Goal: Task Accomplishment & Management: Manage account settings

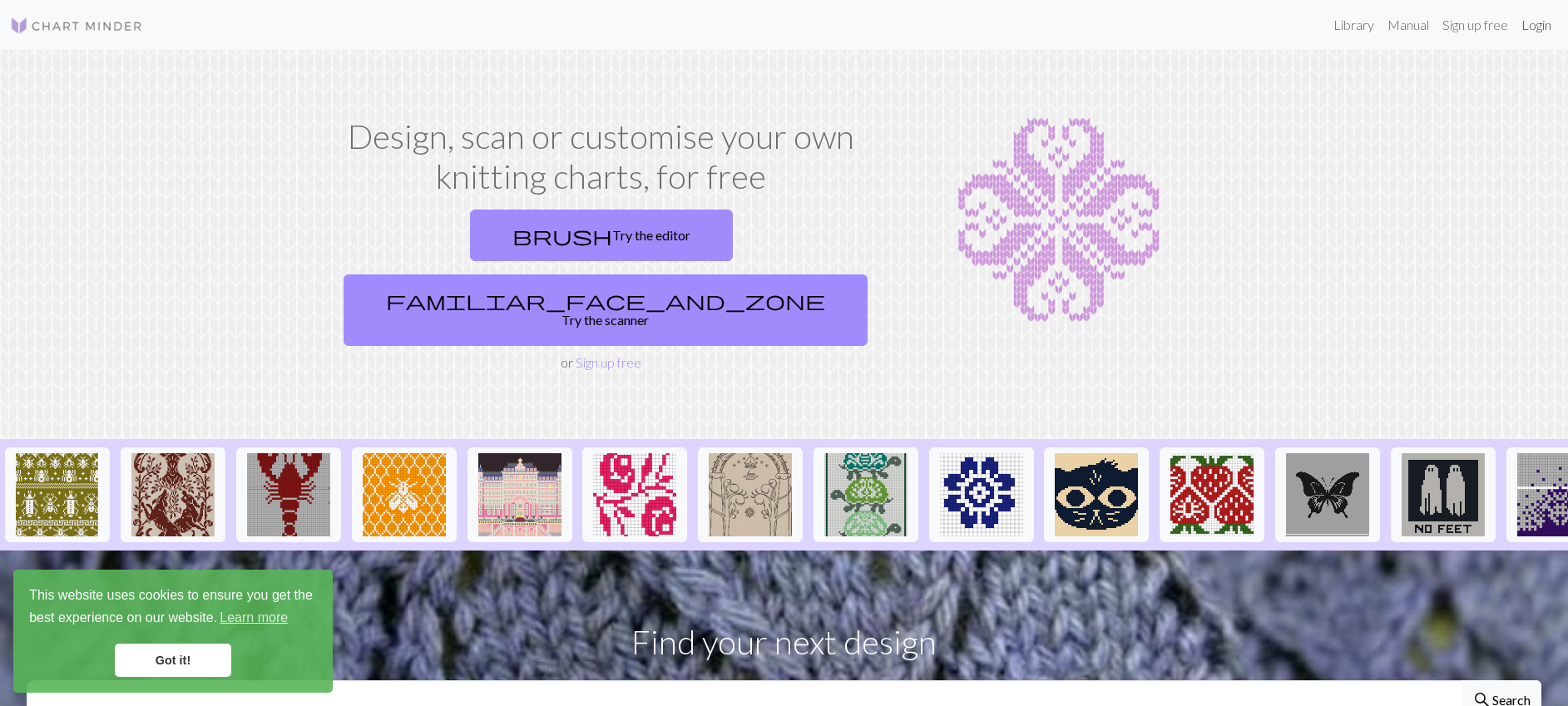
click at [1526, 21] on link "Login" at bounding box center [1536, 24] width 43 height 33
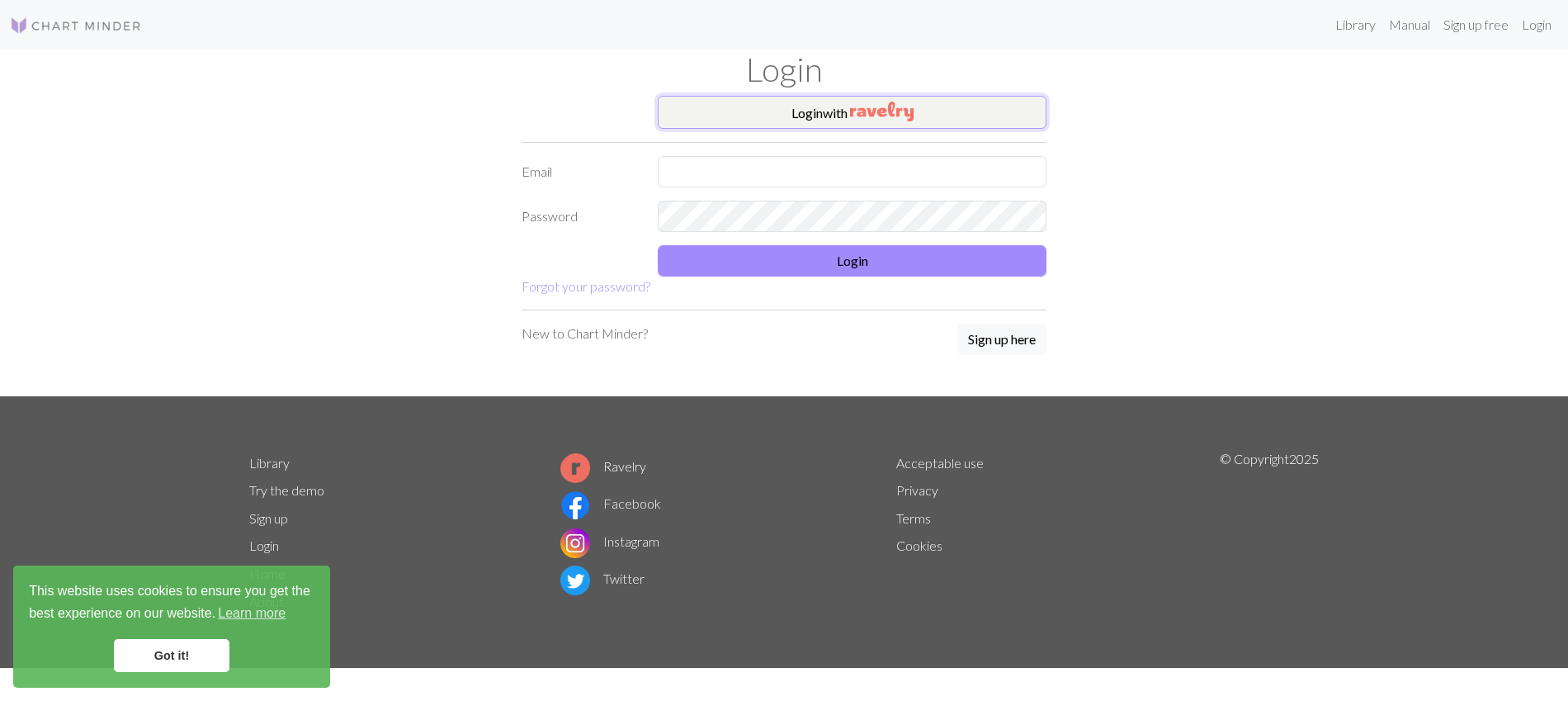
click at [829, 111] on button "Login with" at bounding box center [852, 112] width 388 height 33
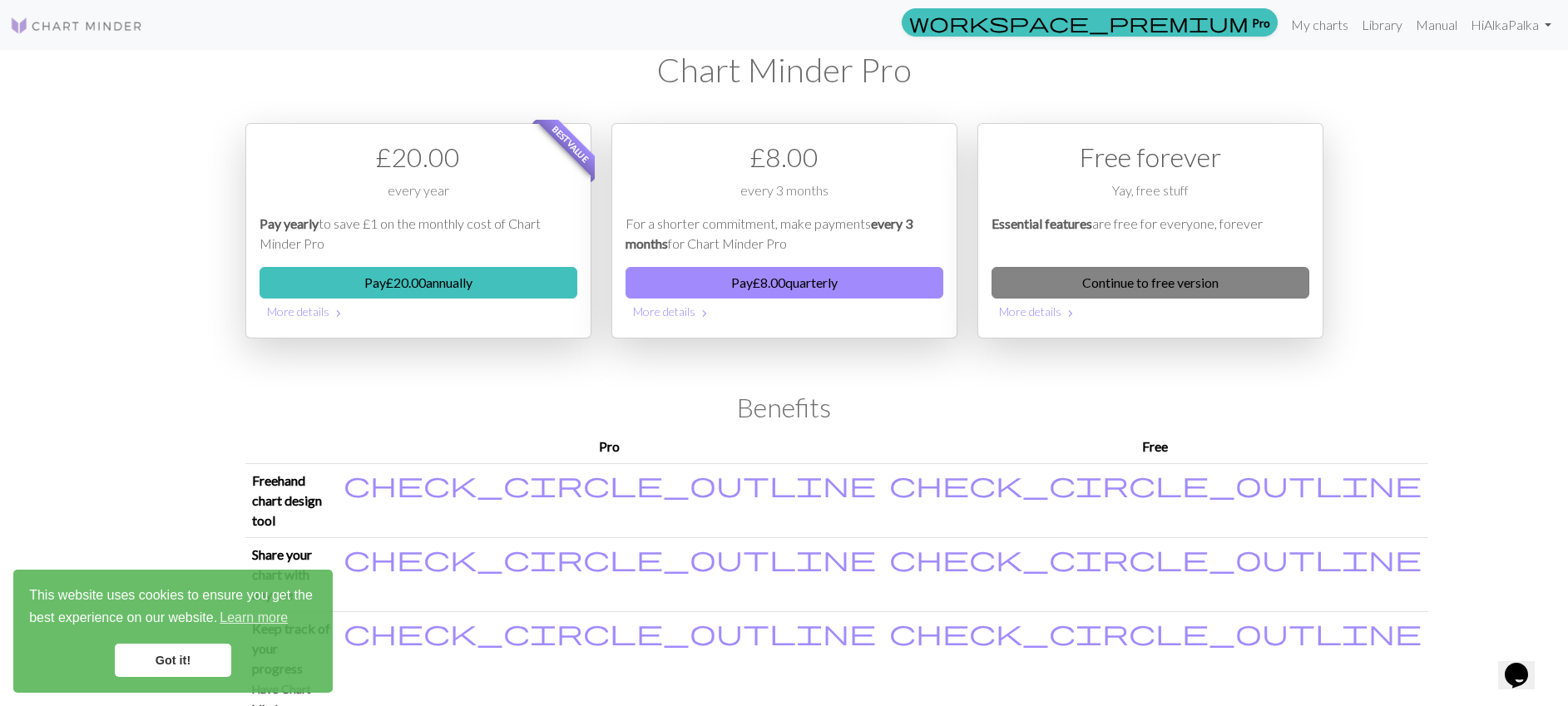
click at [1153, 285] on link "Continue to free version" at bounding box center [1150, 282] width 317 height 31
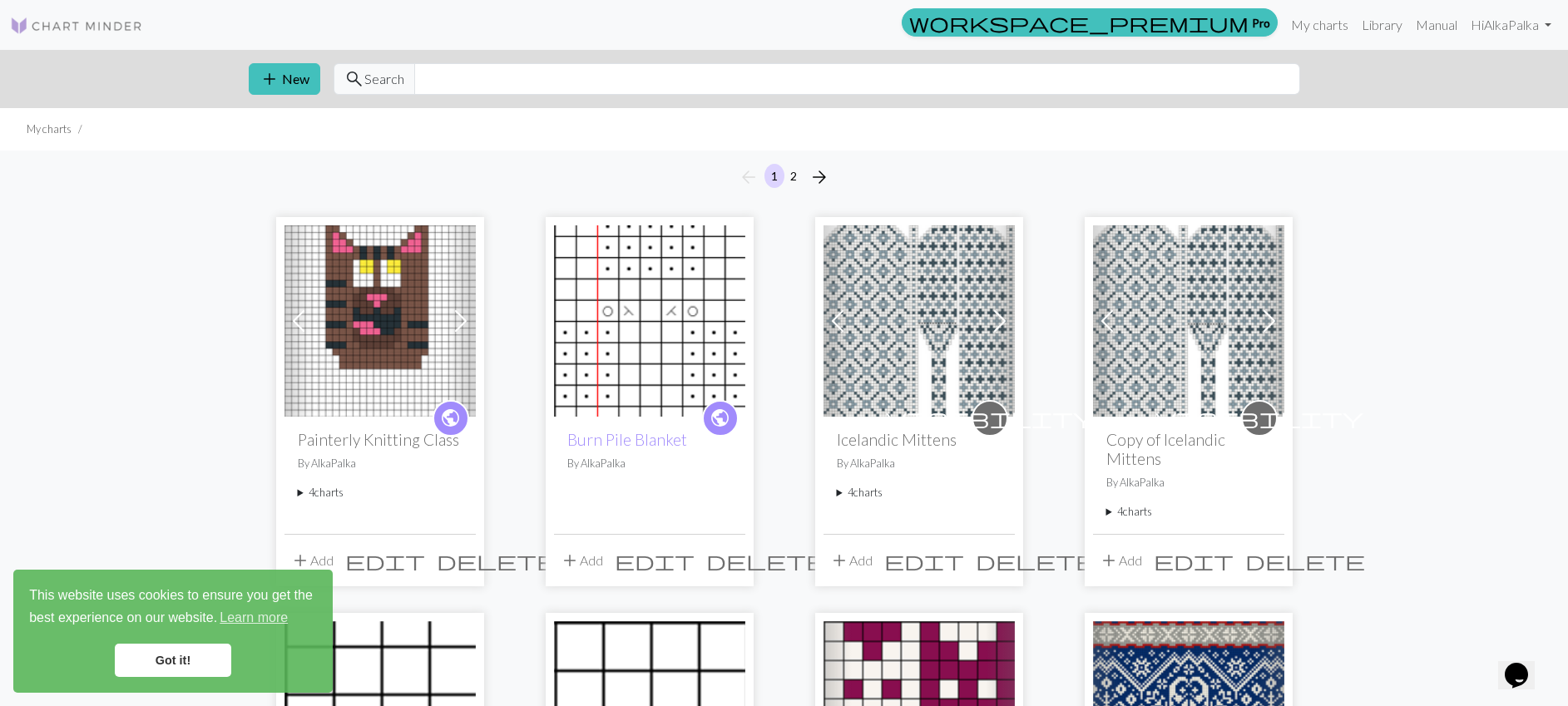
click at [115, 30] on img at bounding box center [76, 26] width 133 height 20
click at [1393, 29] on link "Library" at bounding box center [1382, 24] width 54 height 33
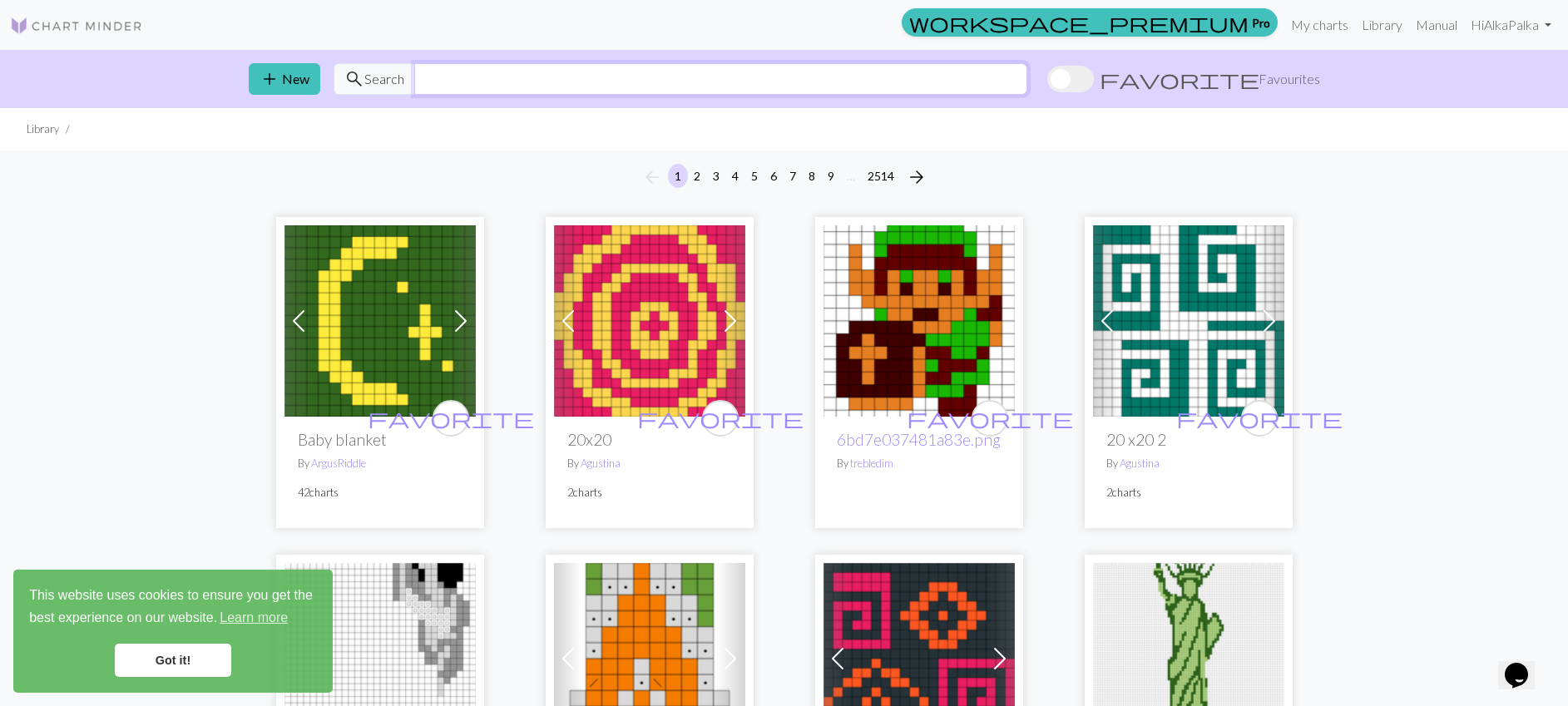
click at [577, 81] on input "text" at bounding box center [721, 79] width 613 height 31
type input "[PERSON_NAME]"
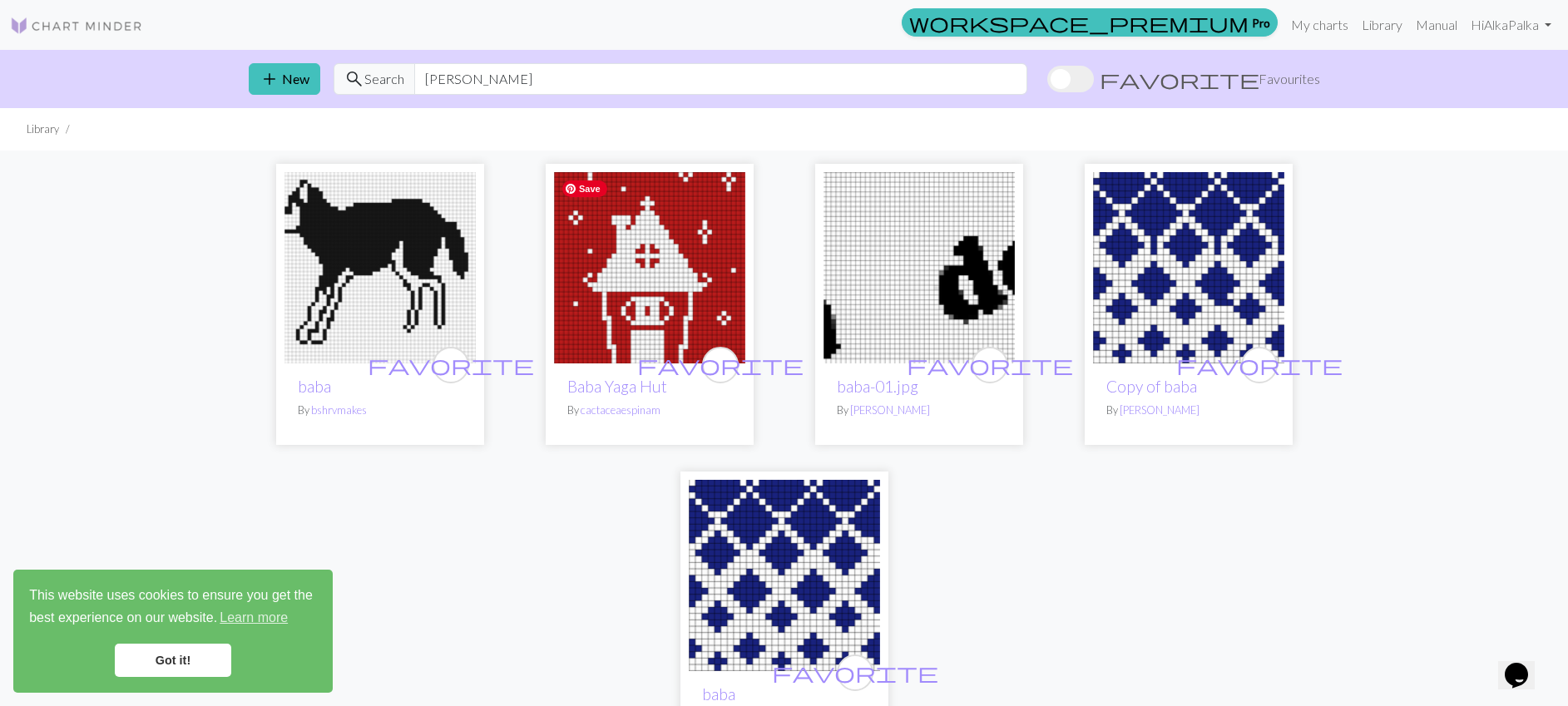
click at [655, 279] on img at bounding box center [650, 268] width 191 height 191
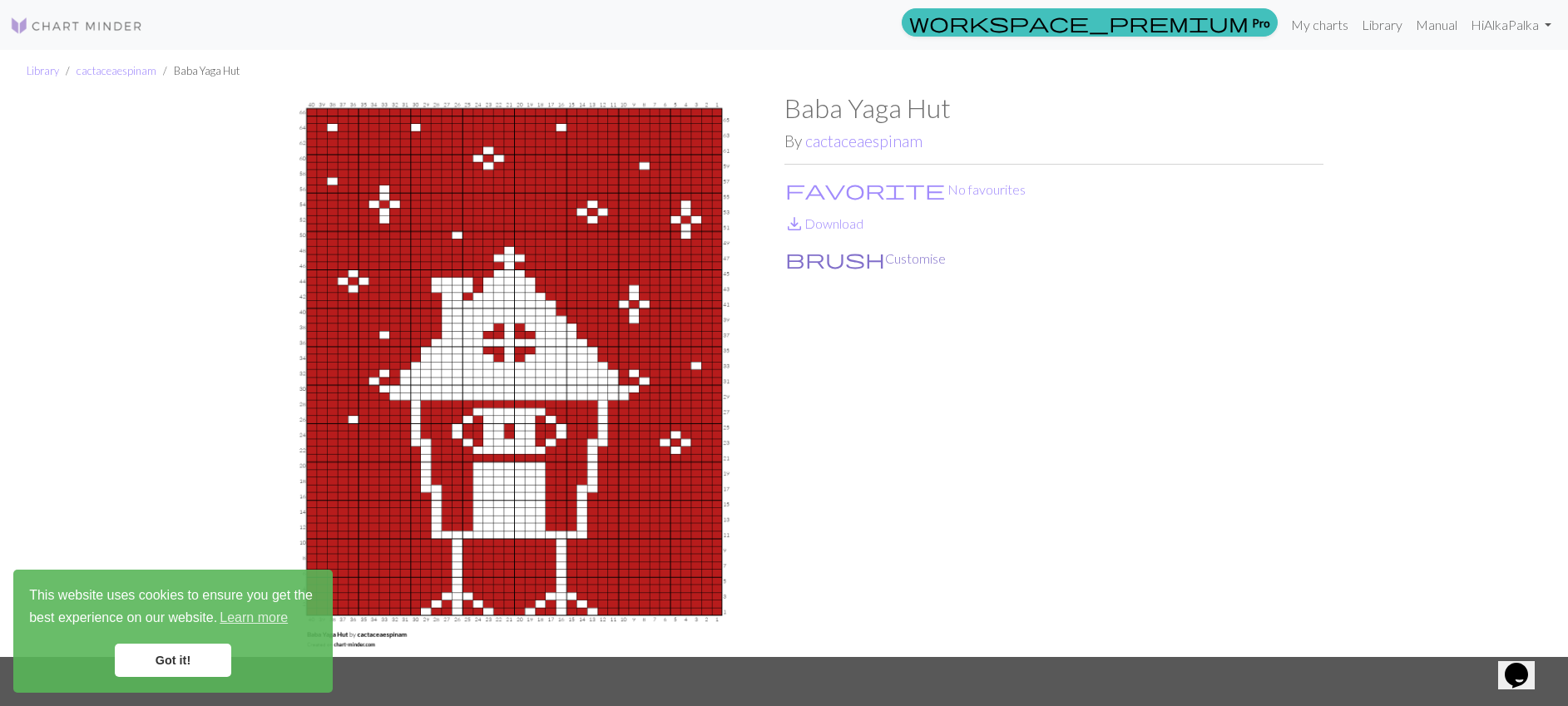
click at [823, 258] on button "brush Customise" at bounding box center [864, 258] width 162 height 21
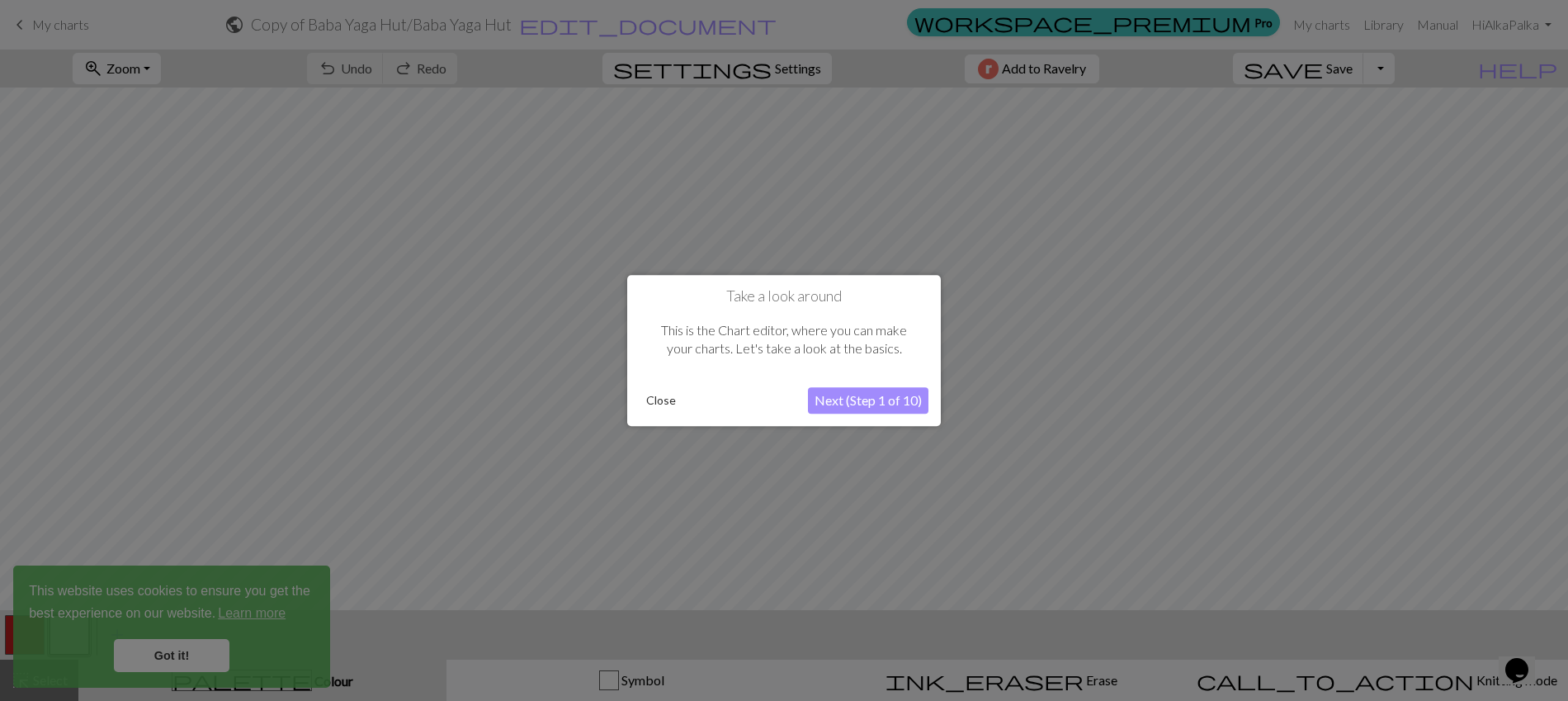
click at [671, 399] on button "Close" at bounding box center [661, 400] width 43 height 25
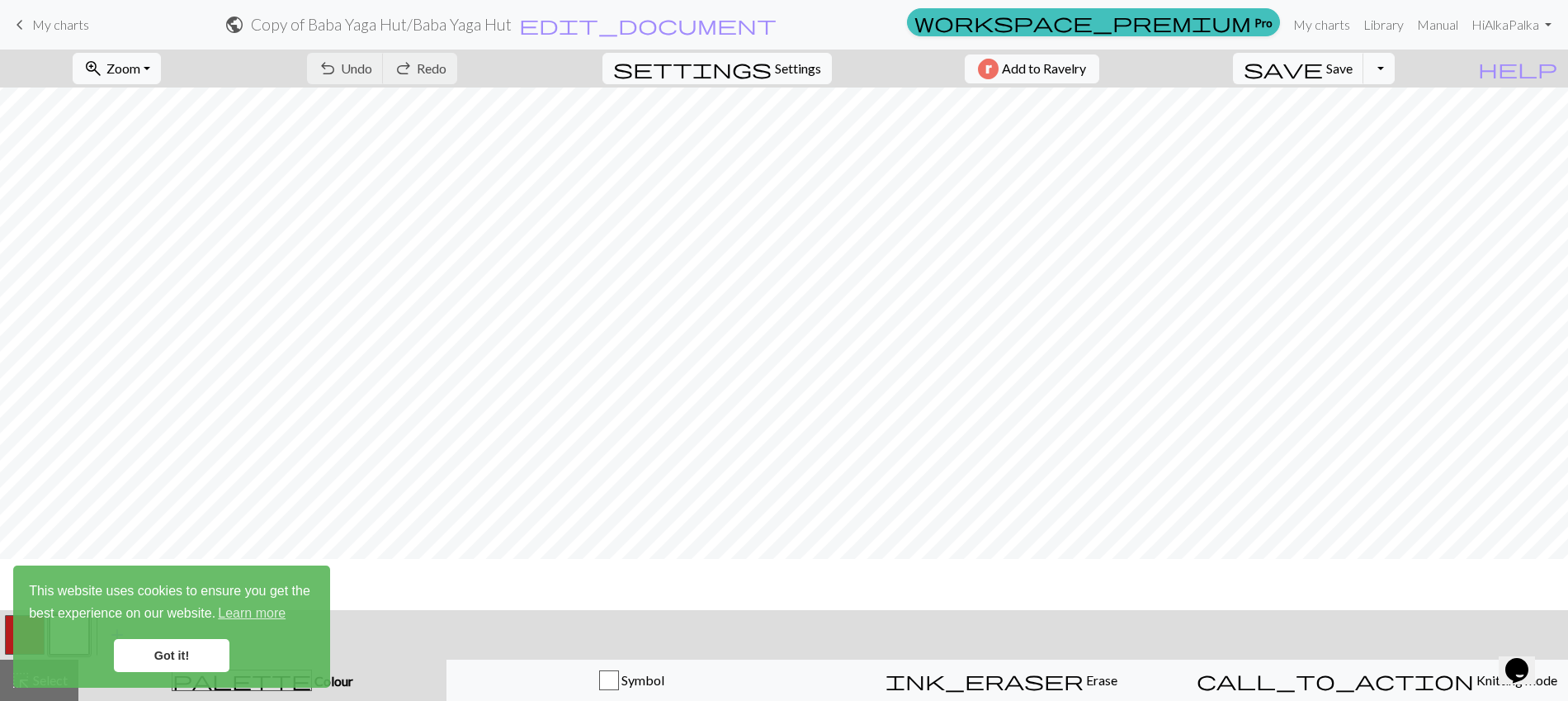
scroll to position [222, 0]
click at [161, 75] on button "zoom_in Zoom Zoom" at bounding box center [117, 68] width 89 height 31
click at [167, 111] on button "Fit all" at bounding box center [138, 105] width 130 height 27
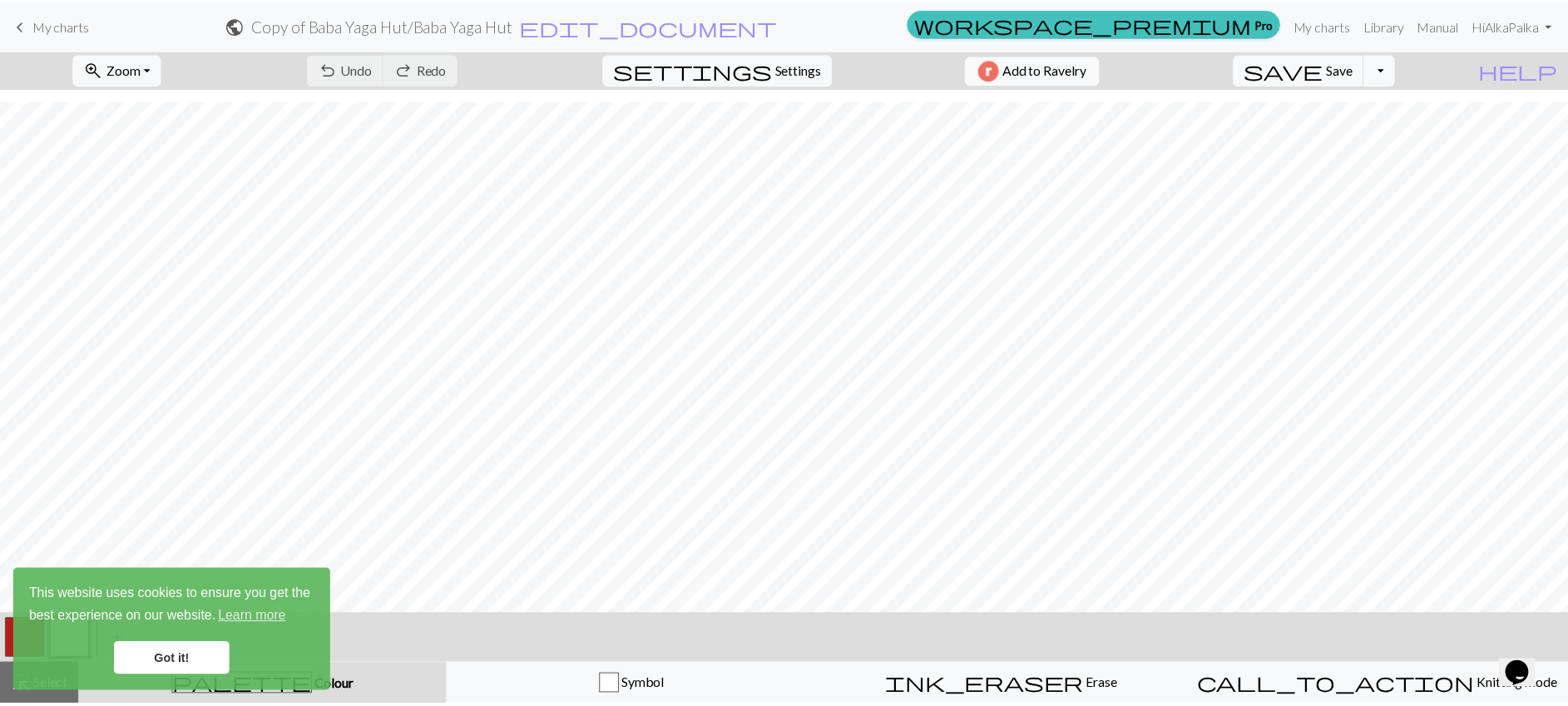
scroll to position [93, 0]
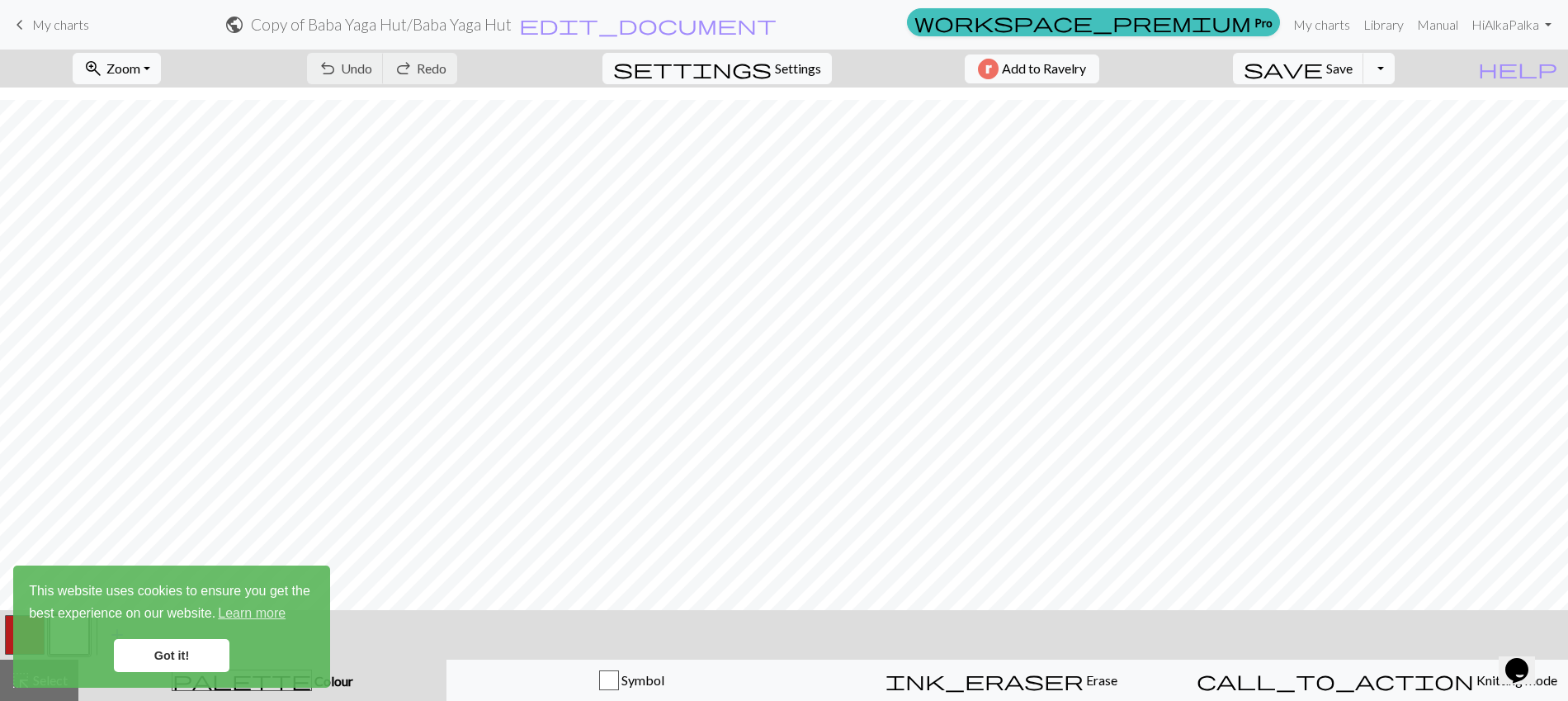
click at [184, 654] on link "Got it!" at bounding box center [171, 655] width 115 height 33
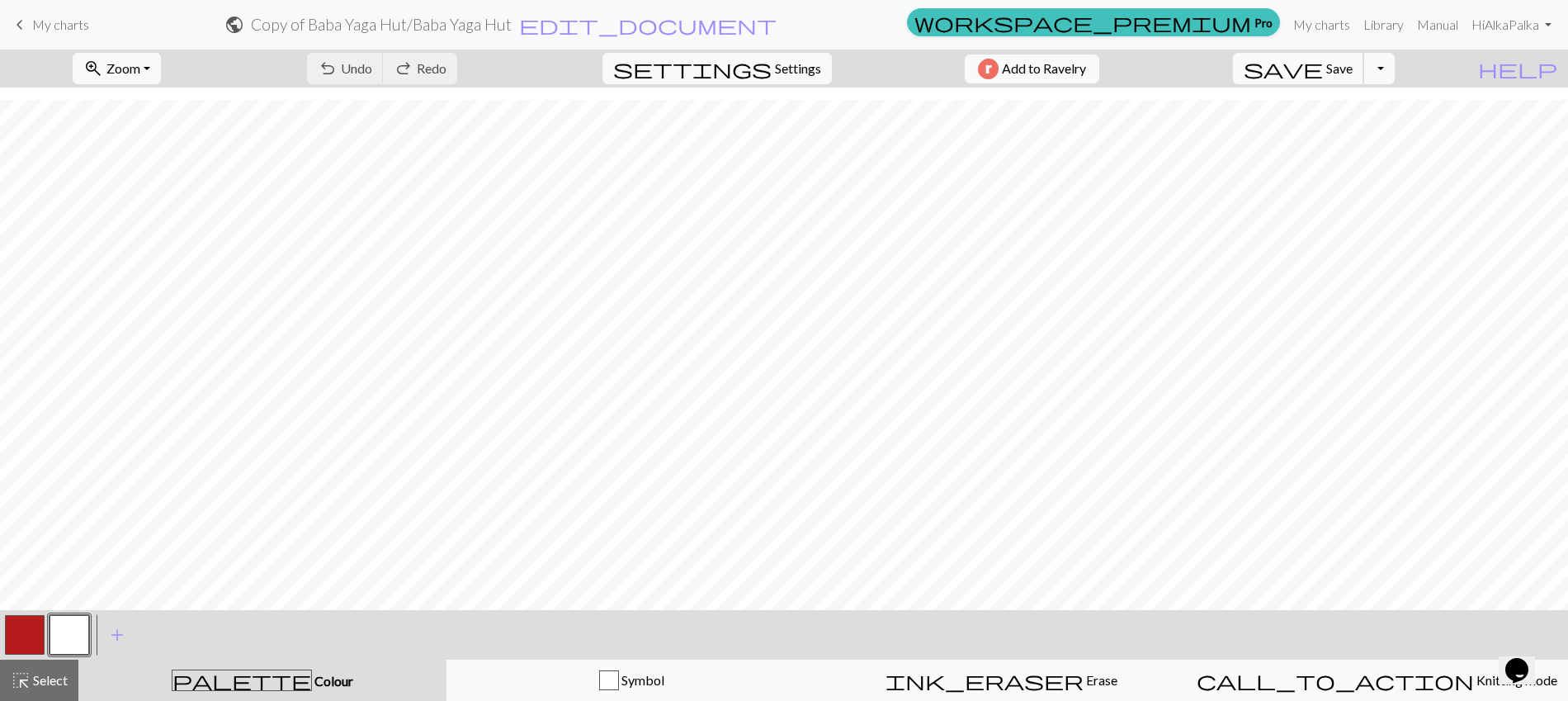
click at [1323, 75] on span "save" at bounding box center [1282, 68] width 79 height 23
click at [58, 33] on link "keyboard_arrow_left My charts" at bounding box center [49, 25] width 79 height 28
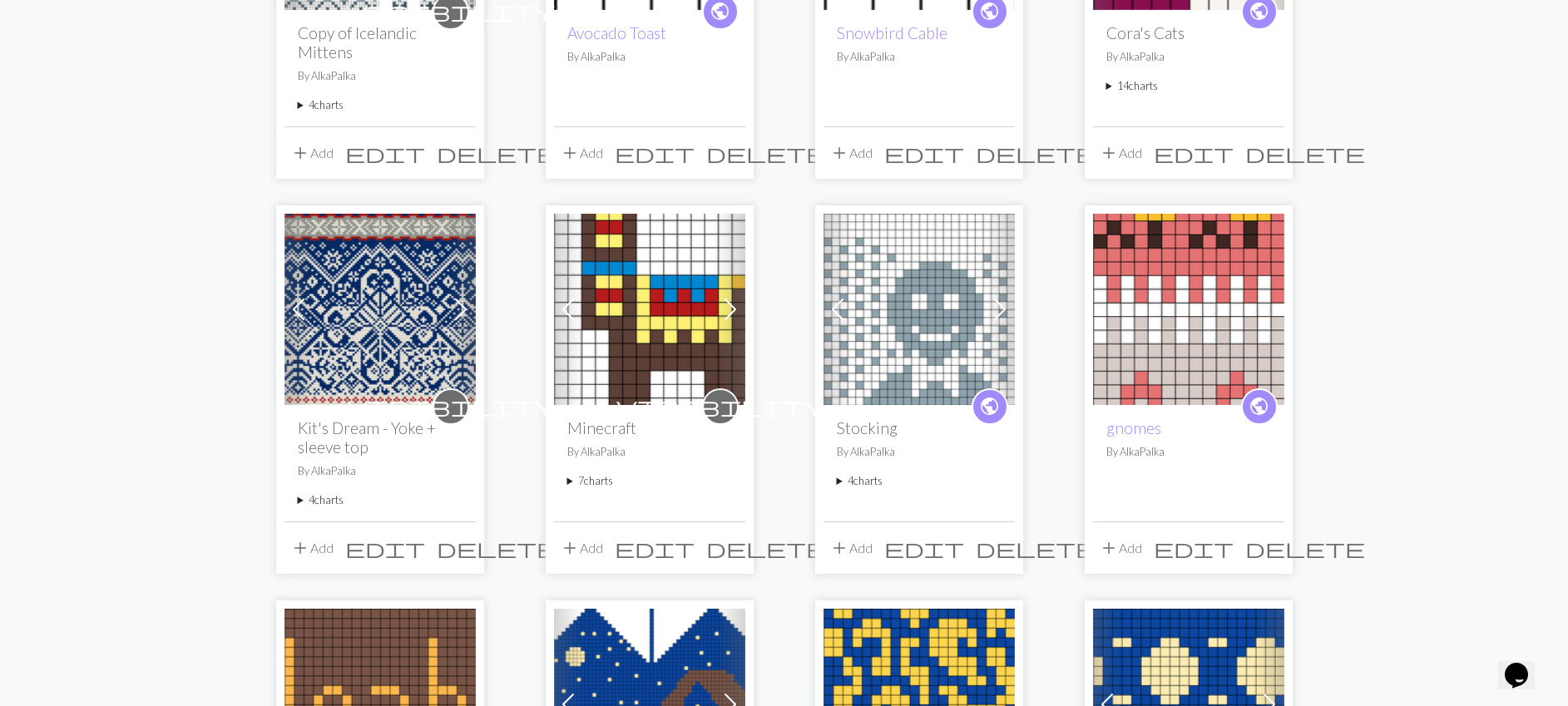
scroll to position [443, 0]
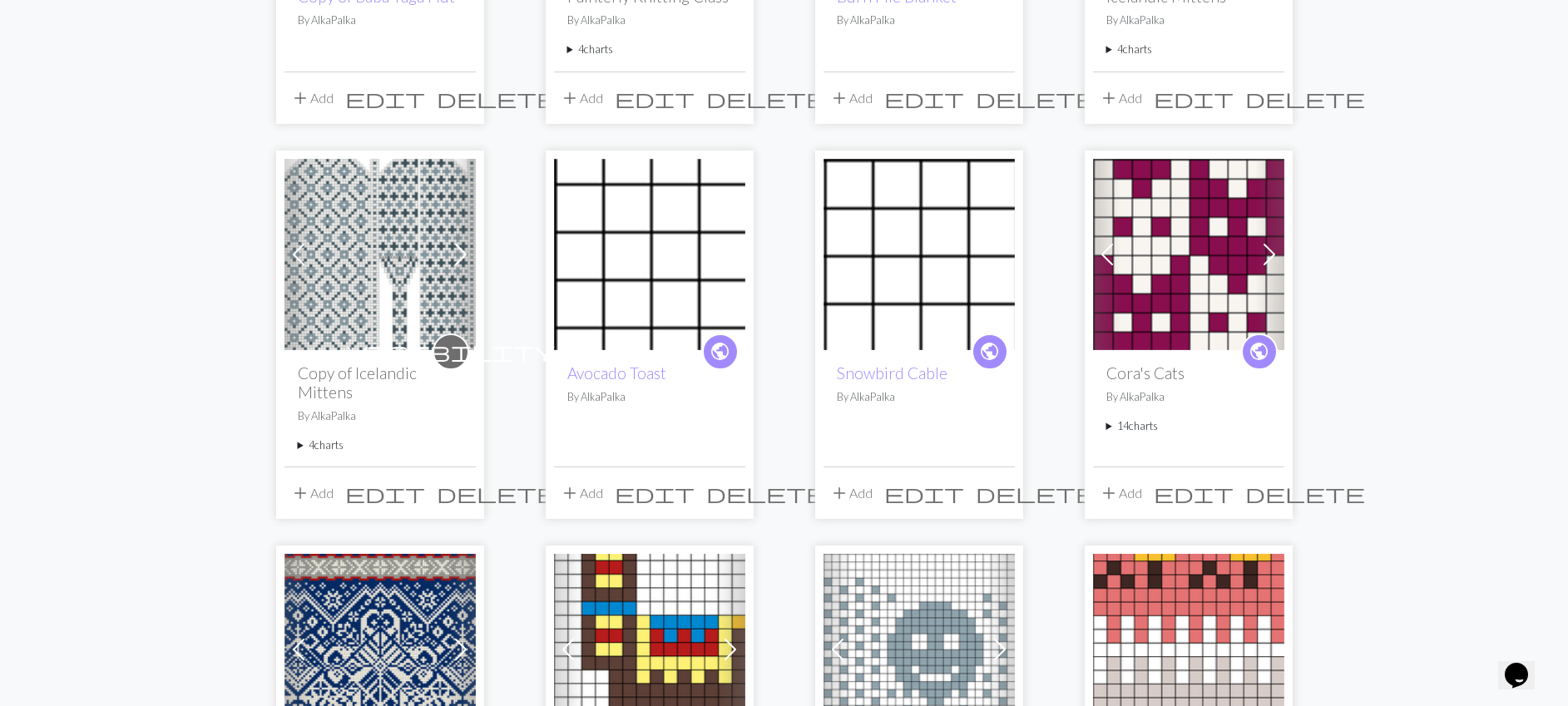
click at [1123, 427] on summary "14 charts" at bounding box center [1189, 426] width 164 height 16
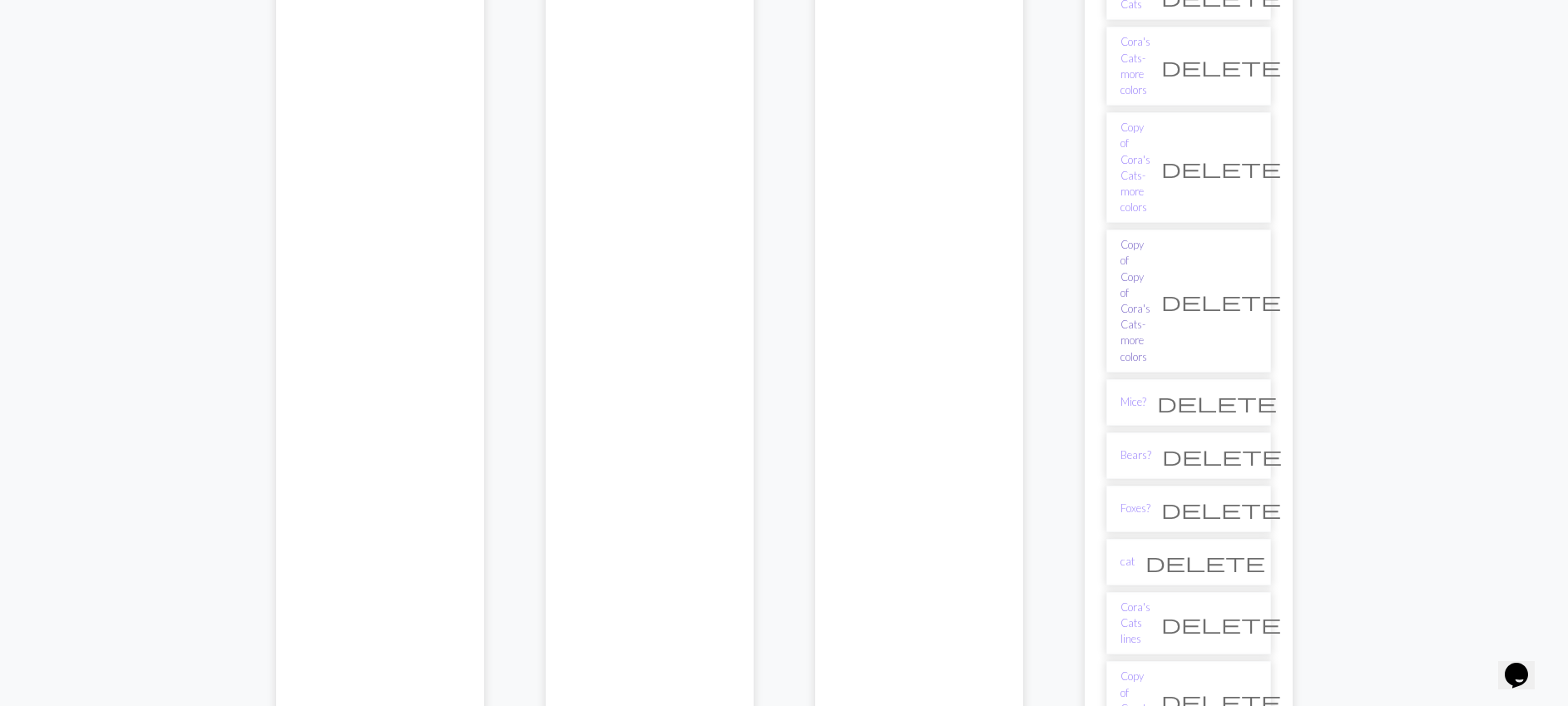
scroll to position [954, 0]
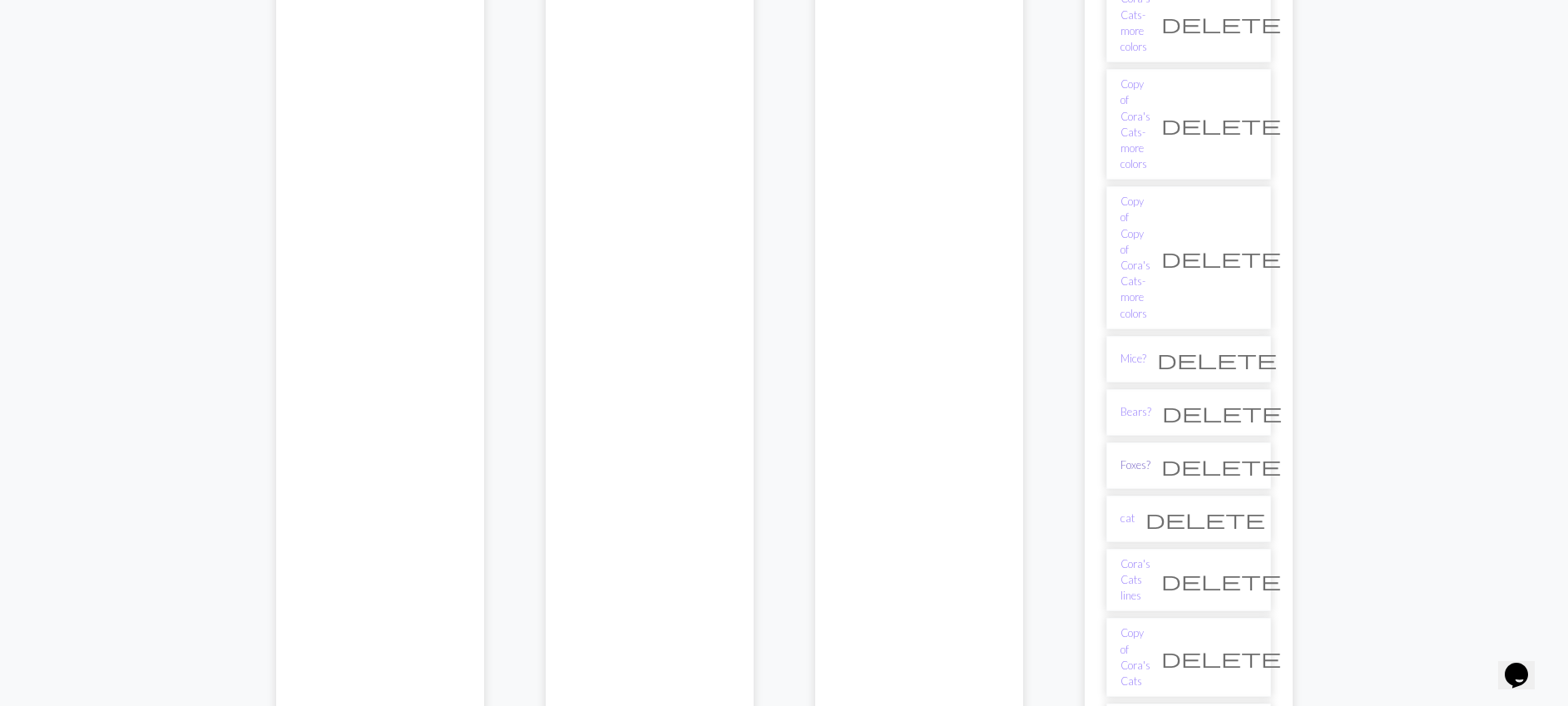
click at [1137, 458] on link "Foxes?" at bounding box center [1134, 466] width 30 height 16
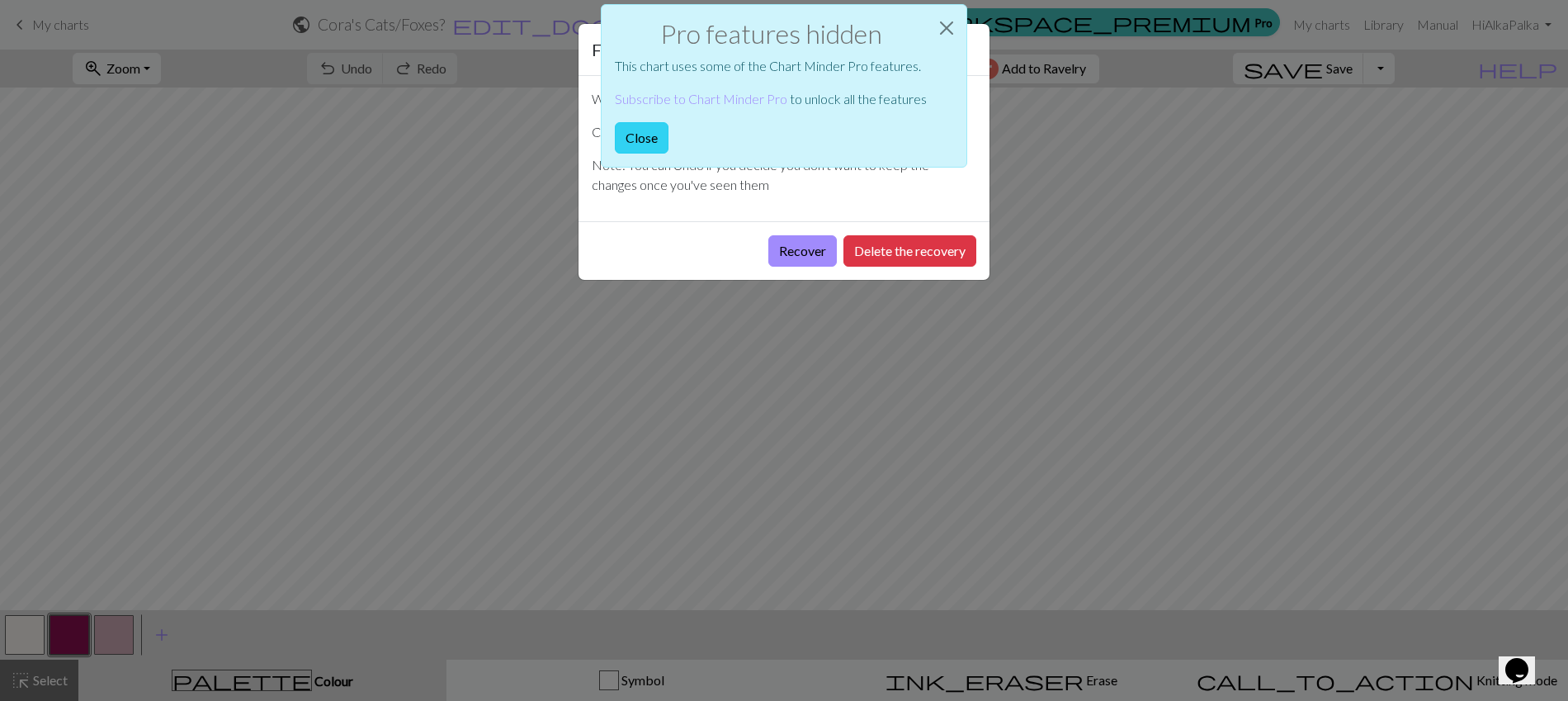
click at [634, 125] on button "Close" at bounding box center [641, 138] width 53 height 31
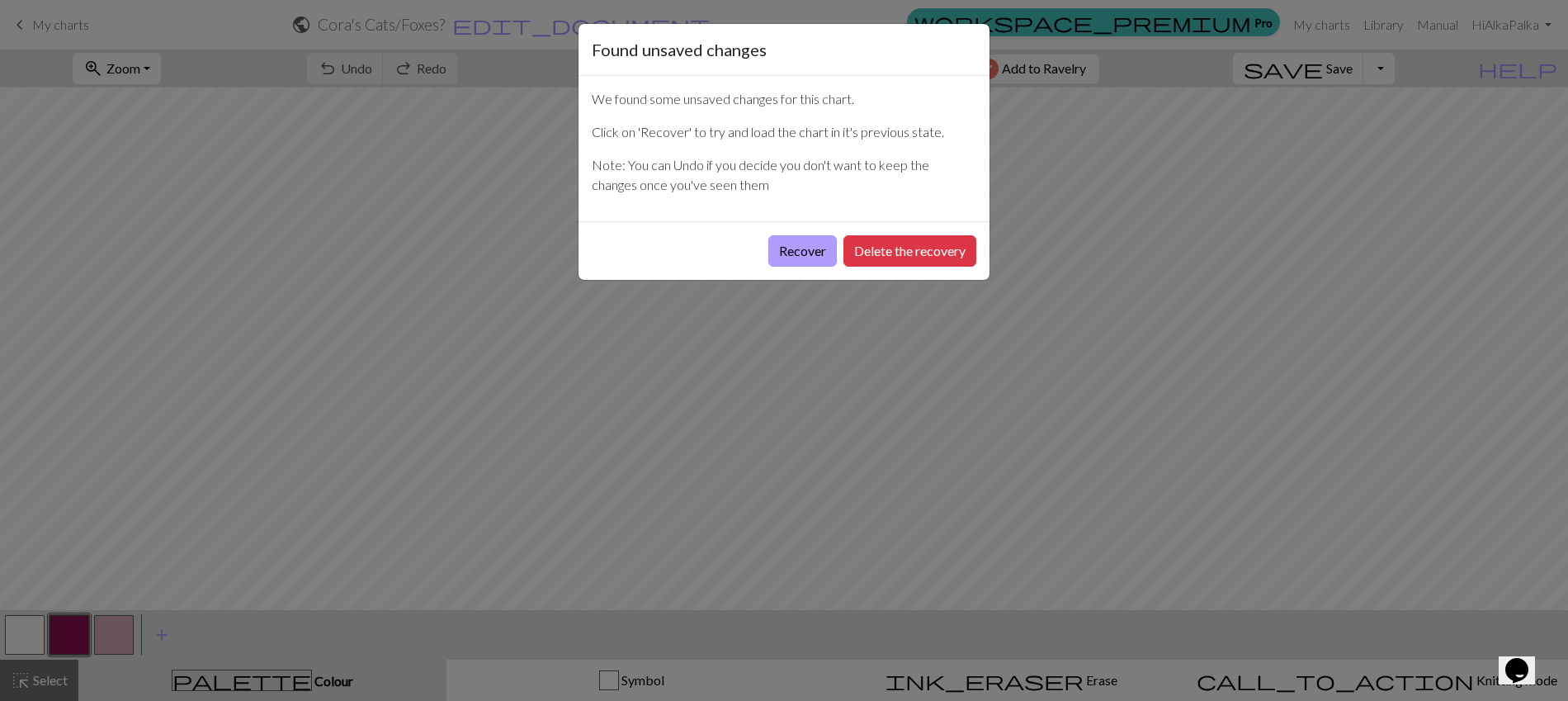
click at [827, 252] on button "Recover" at bounding box center [802, 250] width 68 height 31
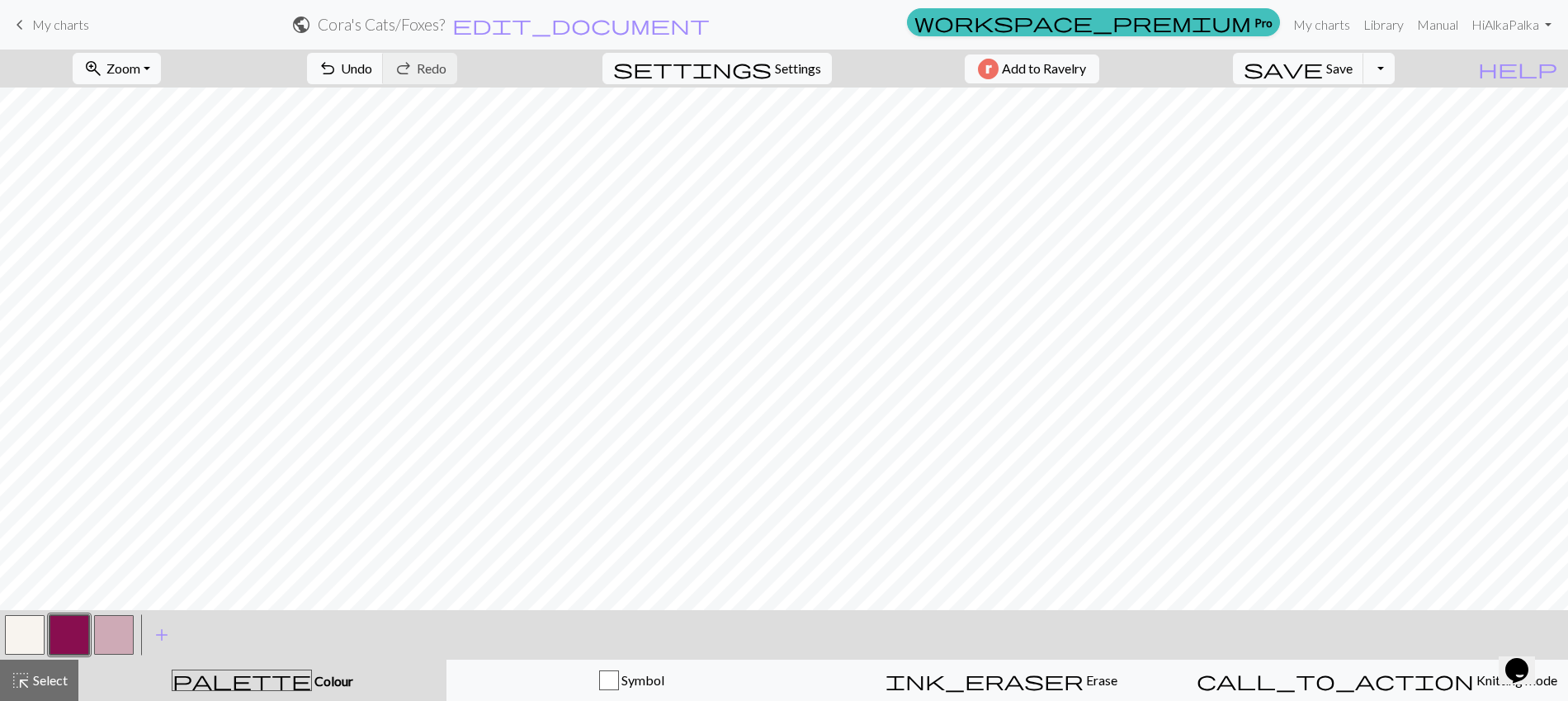
click at [445, 29] on h2 "Cora's Cats / Foxes?" at bounding box center [380, 24] width 127 height 19
select select "630c19ad53bdc749a6a3740d"
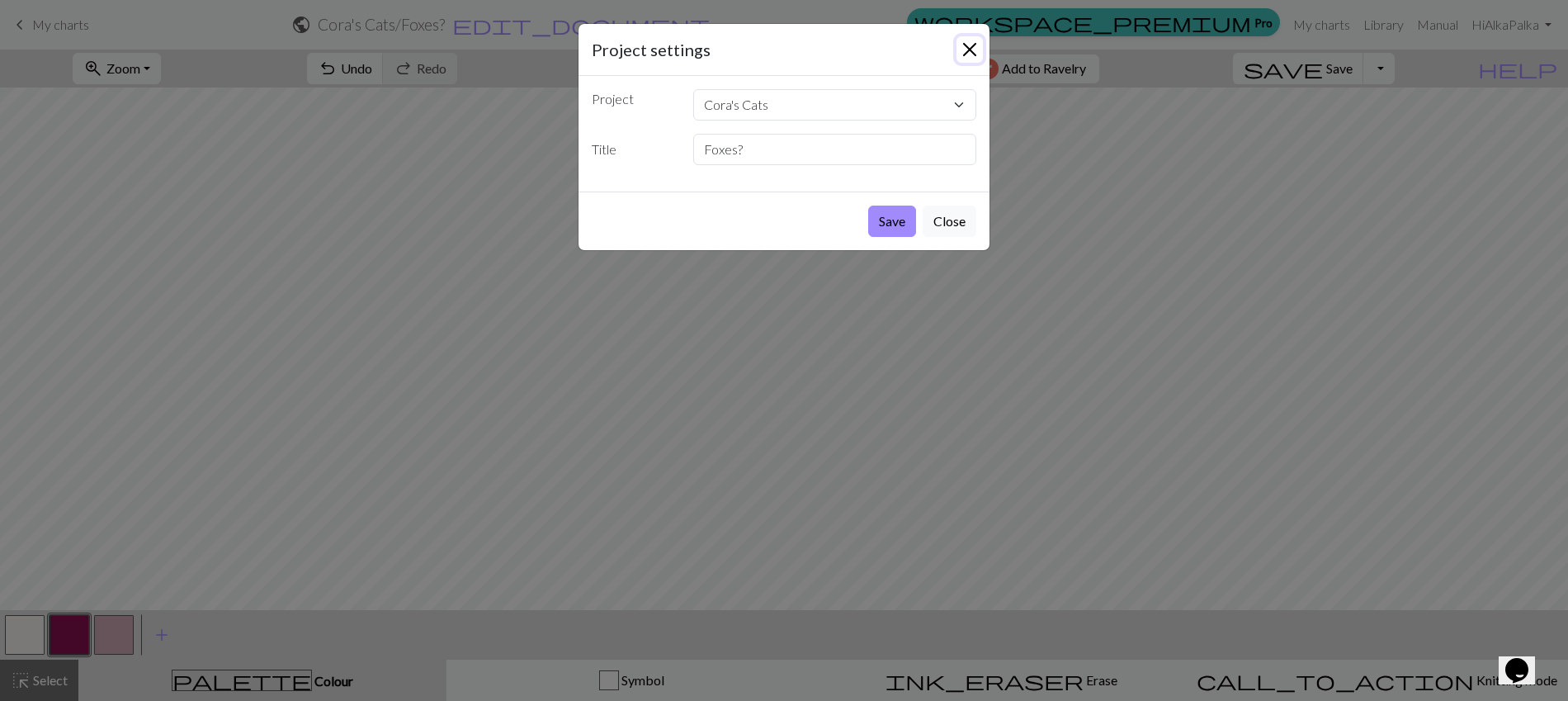
click at [970, 54] on button "Close" at bounding box center [969, 50] width 27 height 27
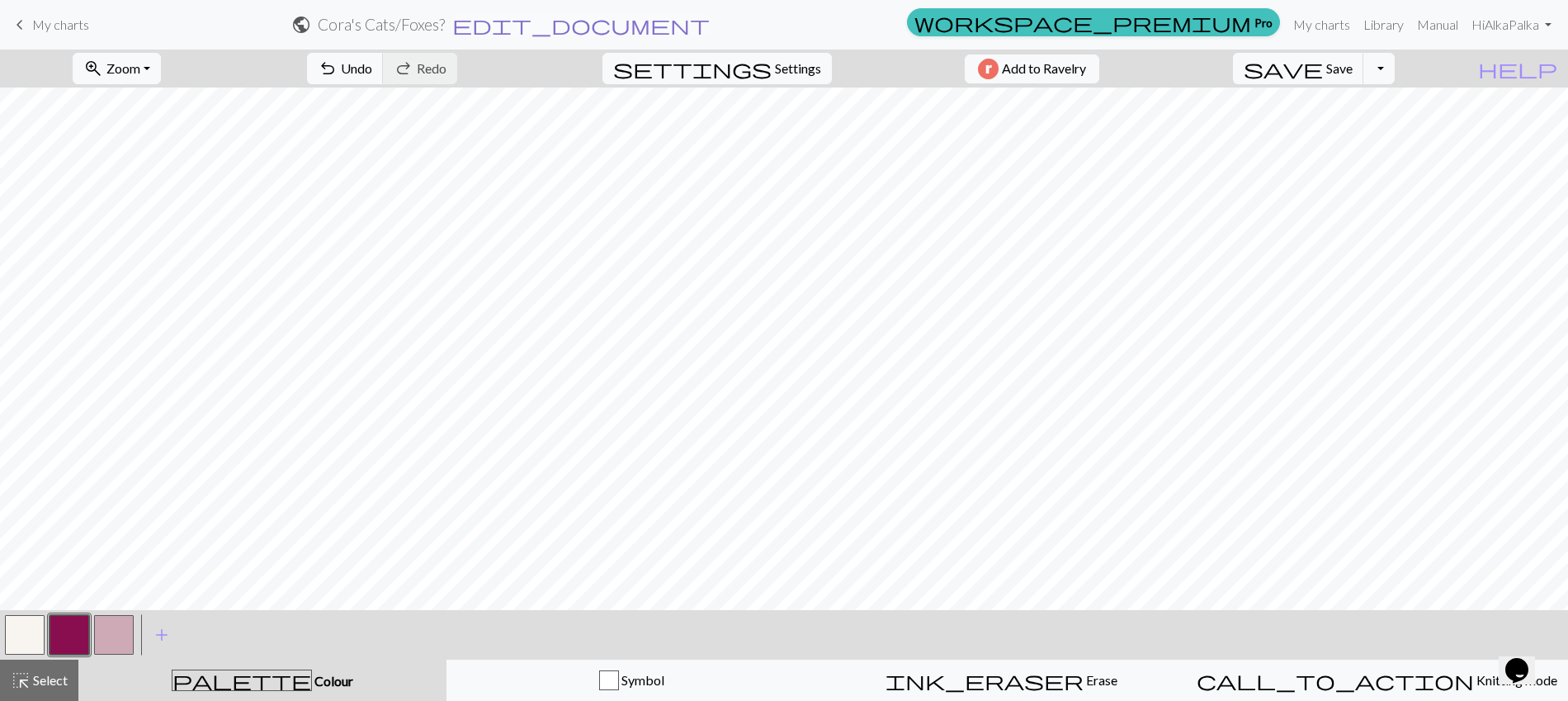
click at [710, 28] on span "edit_document" at bounding box center [581, 25] width 257 height 23
select select "630c19ad53bdc749a6a3740d"
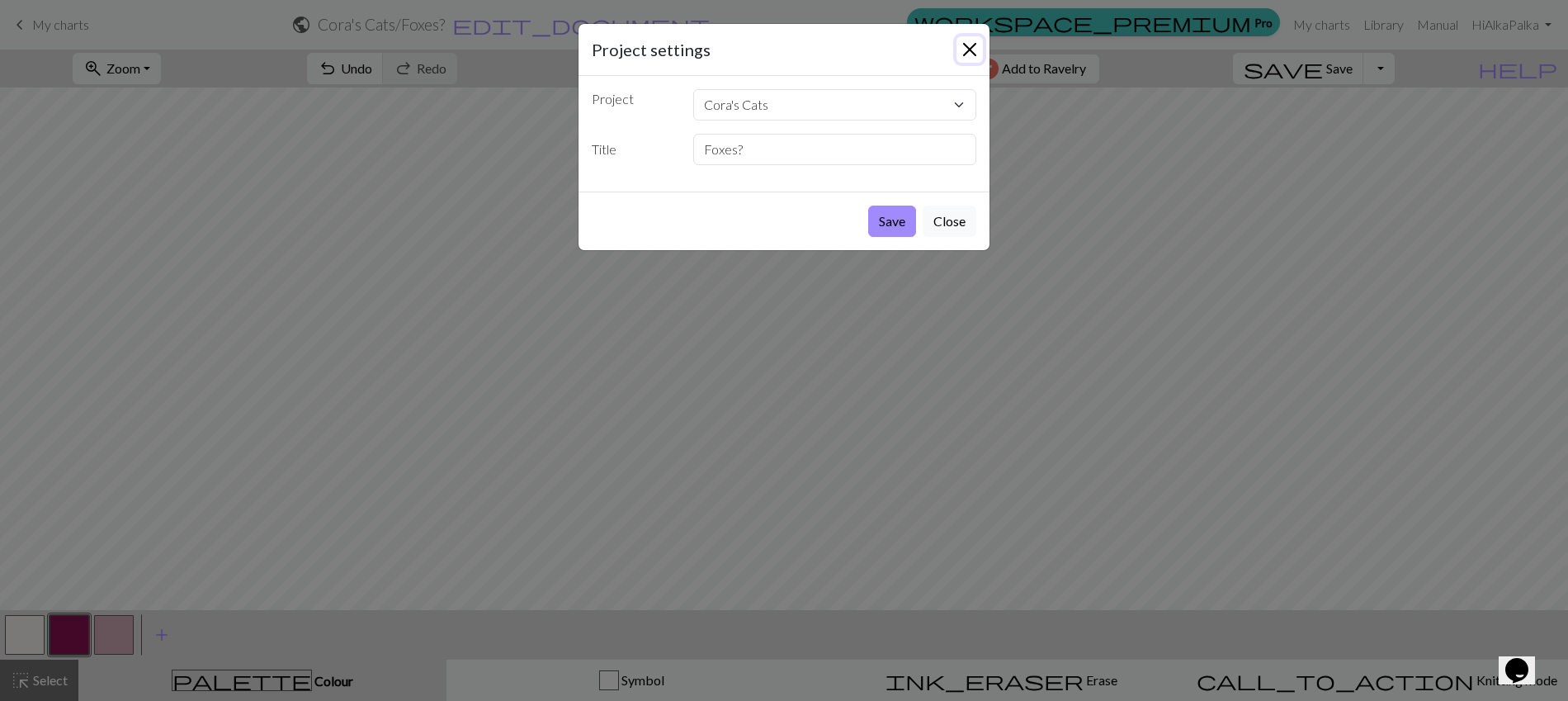
click at [963, 42] on button "Close" at bounding box center [969, 50] width 27 height 27
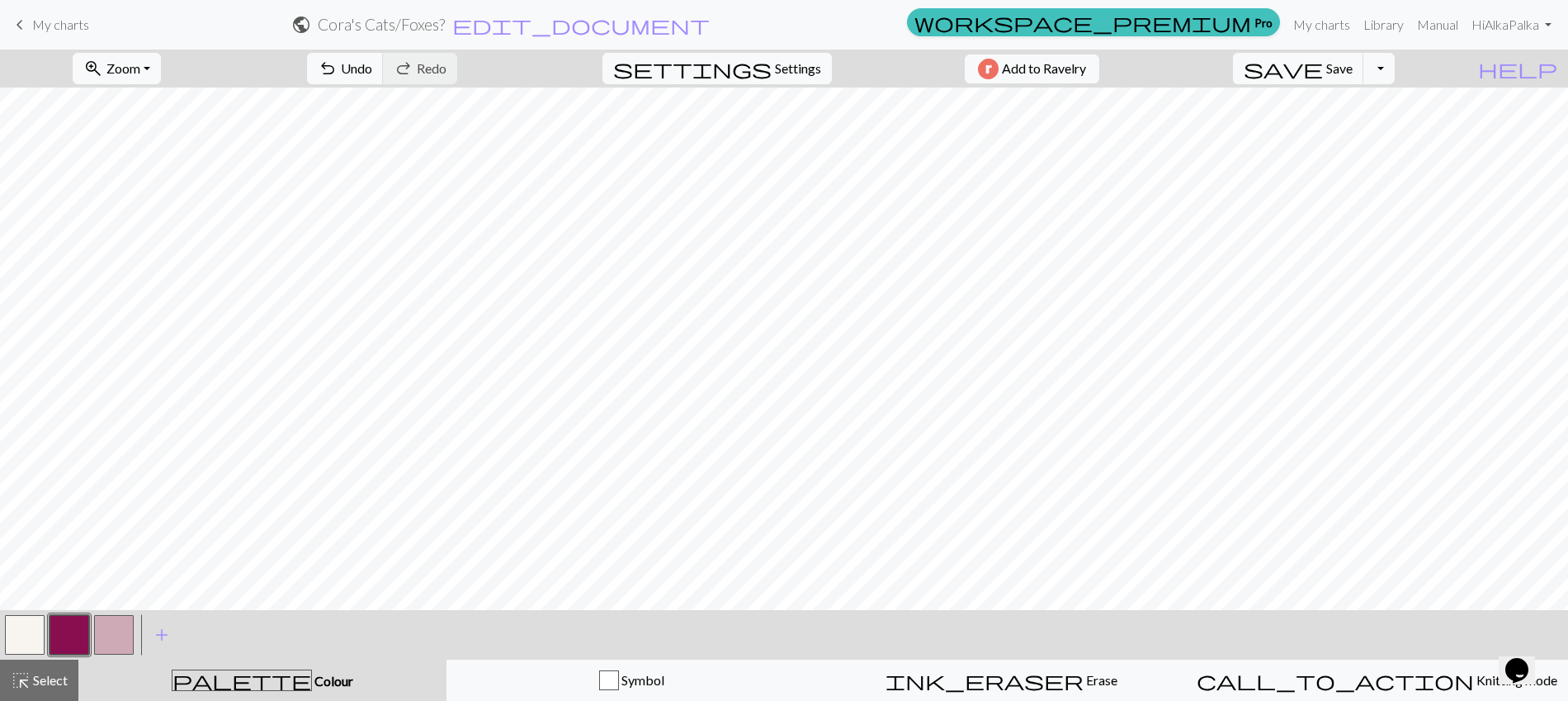
click at [445, 17] on h2 "Cora's Cats / Foxes?" at bounding box center [380, 24] width 127 height 19
select select "630c19ad53bdc749a6a3740d"
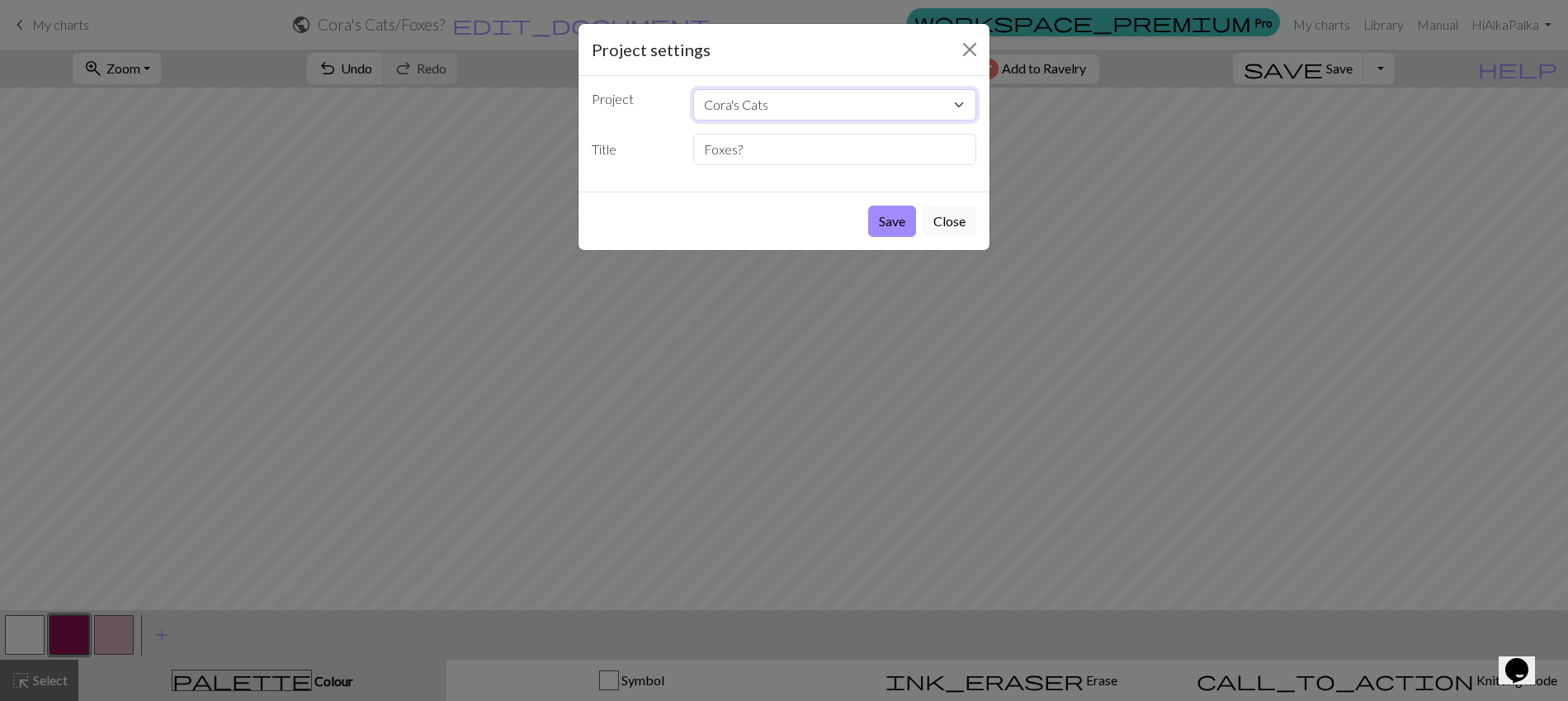
click at [884, 92] on select "Copy of Baba Yaga Hut Painterly Knitting Class Burn Pile Blanket Icelandic Mitt…" at bounding box center [835, 104] width 284 height 31
click at [341, 182] on div "Project settings Project Copy of Baba Yaga Hut Painterly Knitting Class Burn Pi…" at bounding box center [784, 350] width 1568 height 701
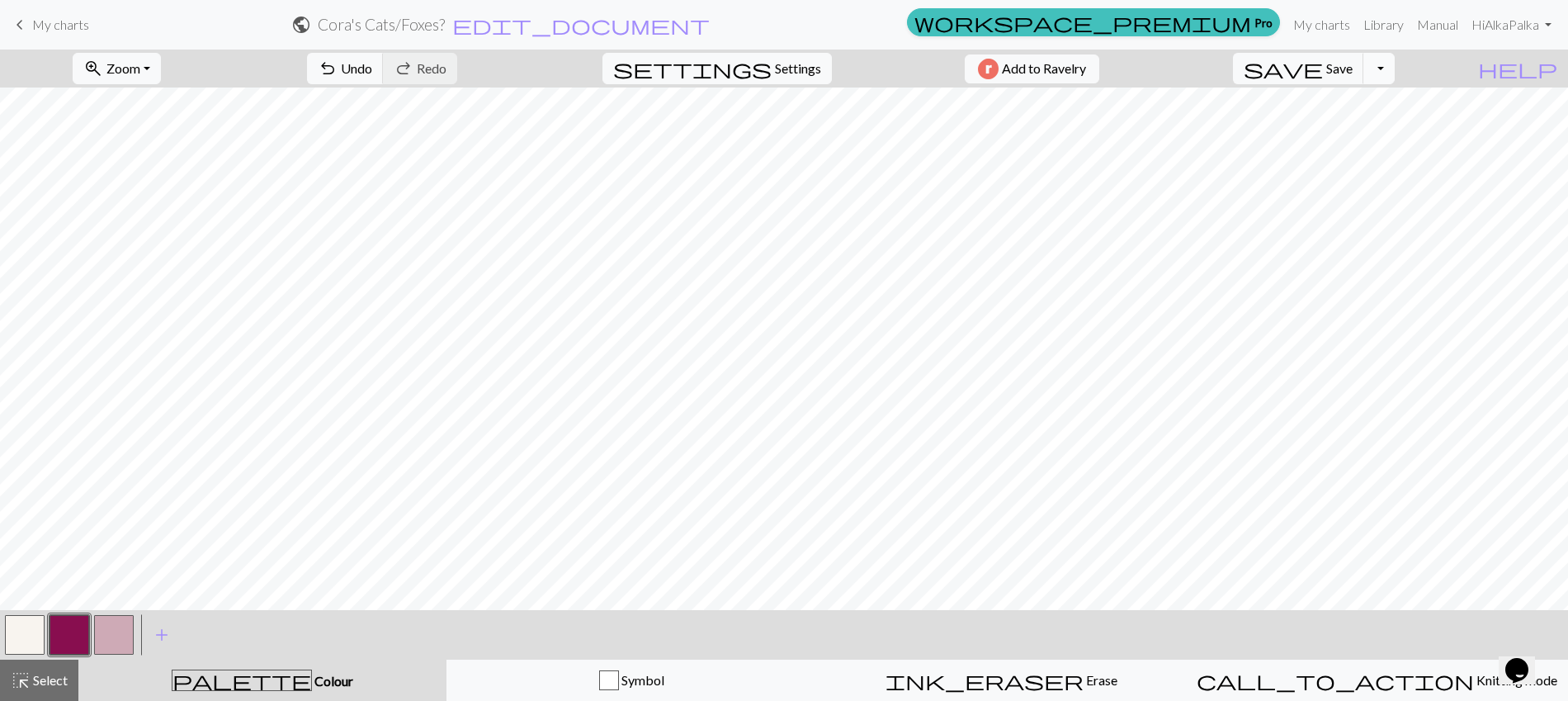
click at [1395, 75] on button "Toggle Dropdown" at bounding box center [1378, 68] width 31 height 31
click at [72, 33] on link "keyboard_arrow_left My charts" at bounding box center [49, 25] width 79 height 28
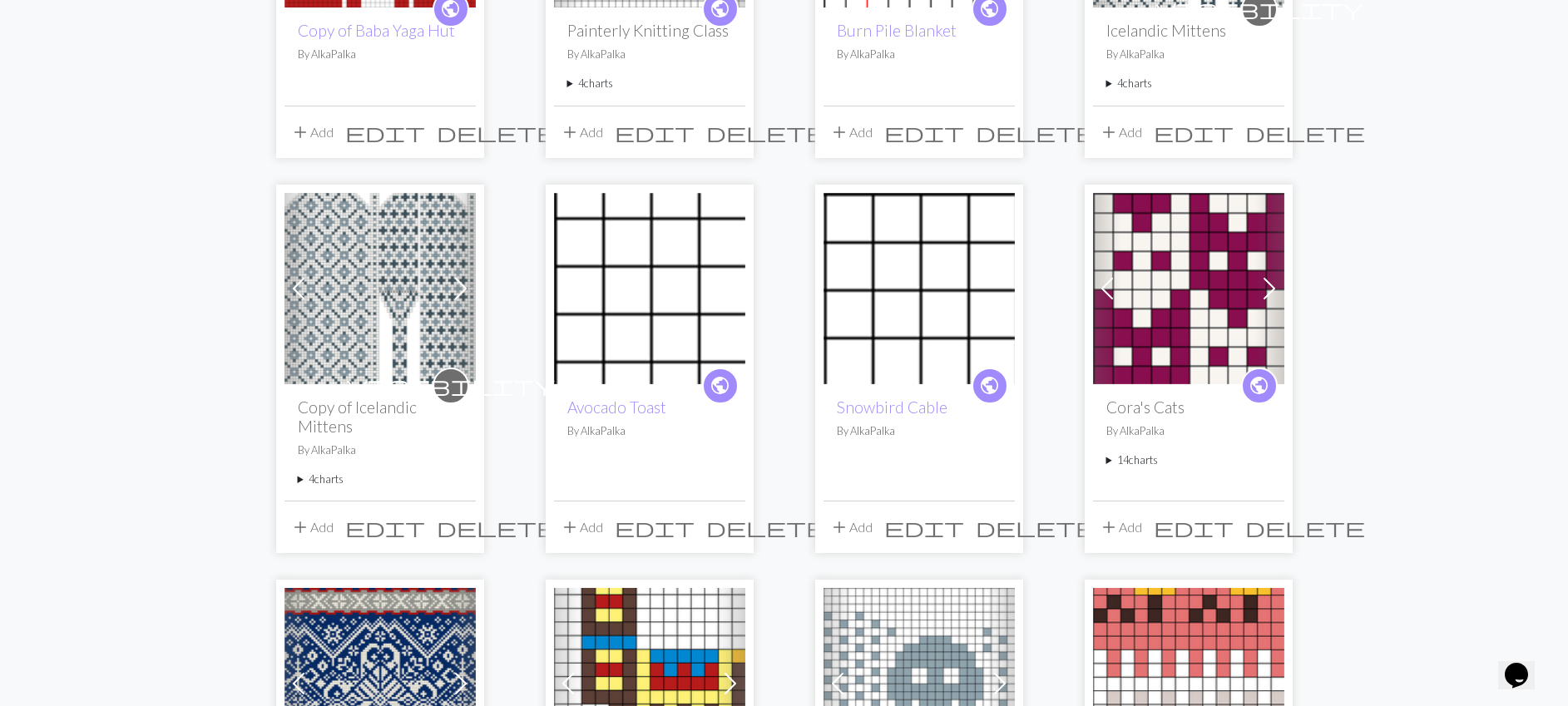
scroll to position [454, 0]
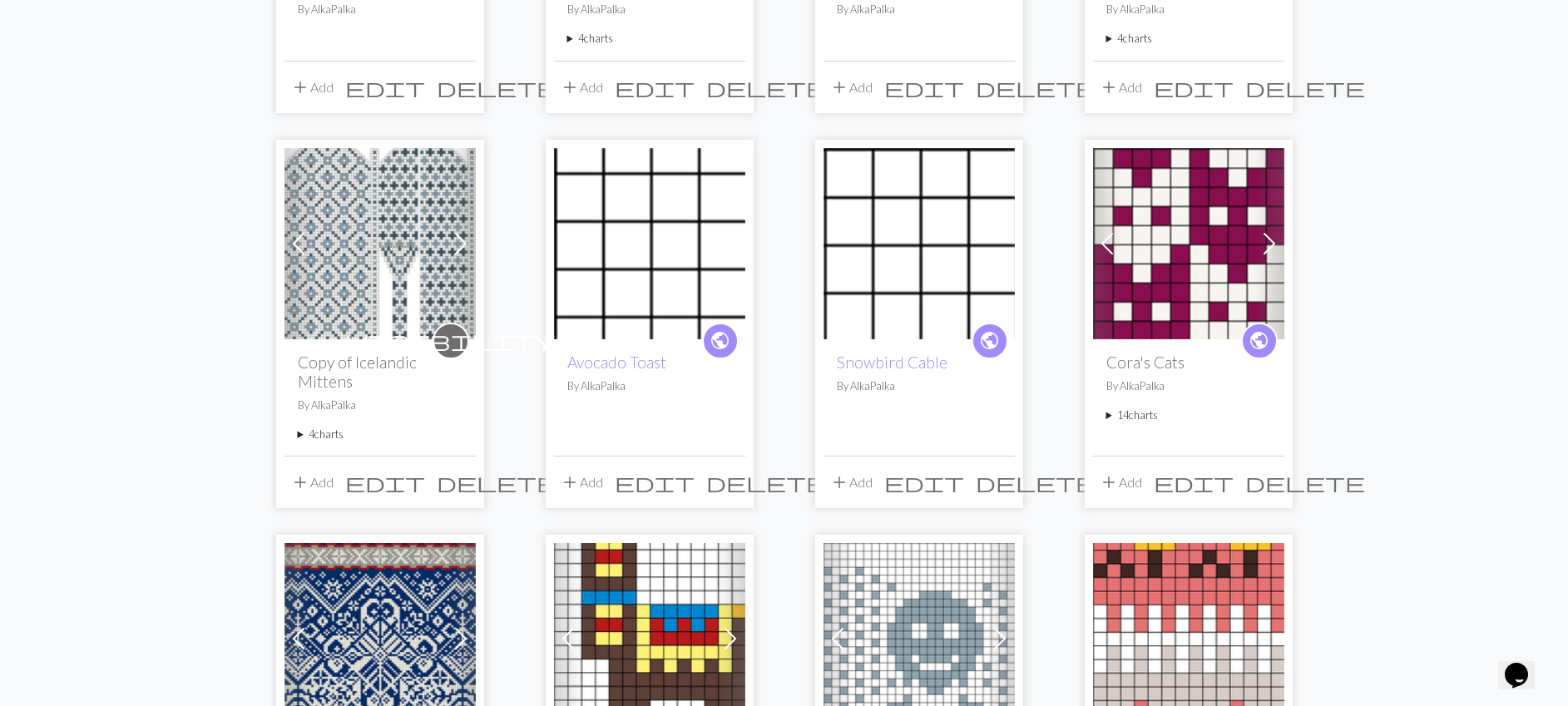
click at [1149, 414] on summary "14 charts" at bounding box center [1189, 416] width 164 height 16
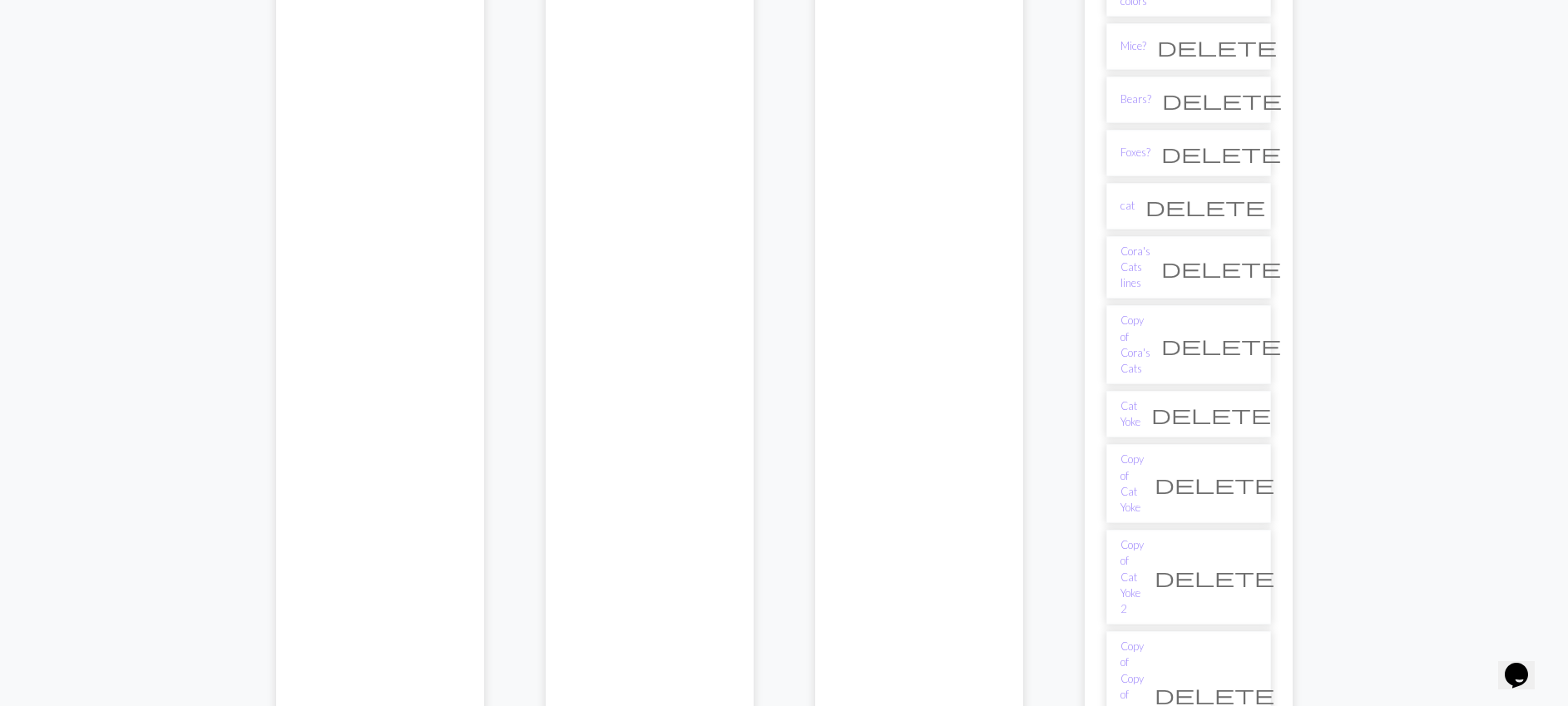
scroll to position [1374, 0]
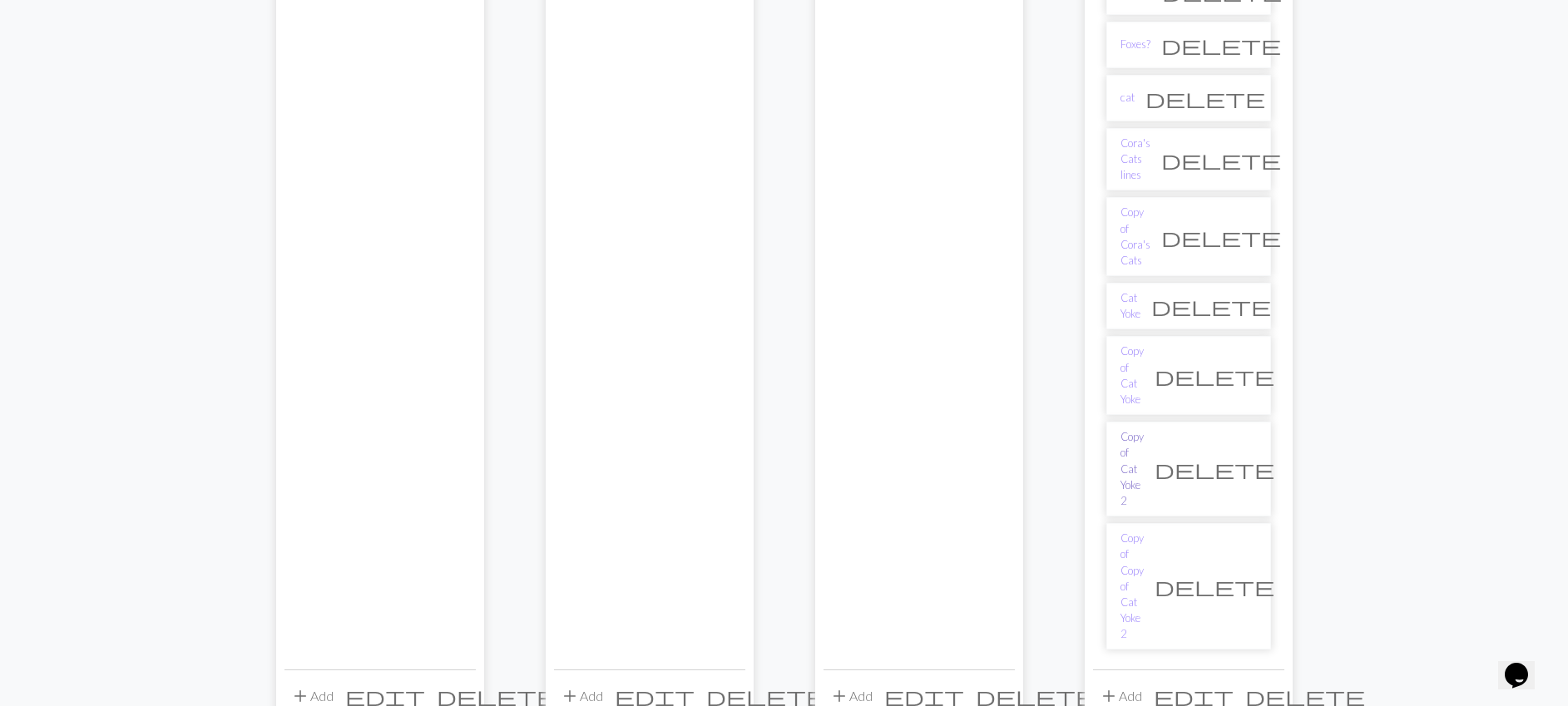
click at [1143, 429] on link "Copy of Cat Yoke 2" at bounding box center [1132, 468] width 23 height 80
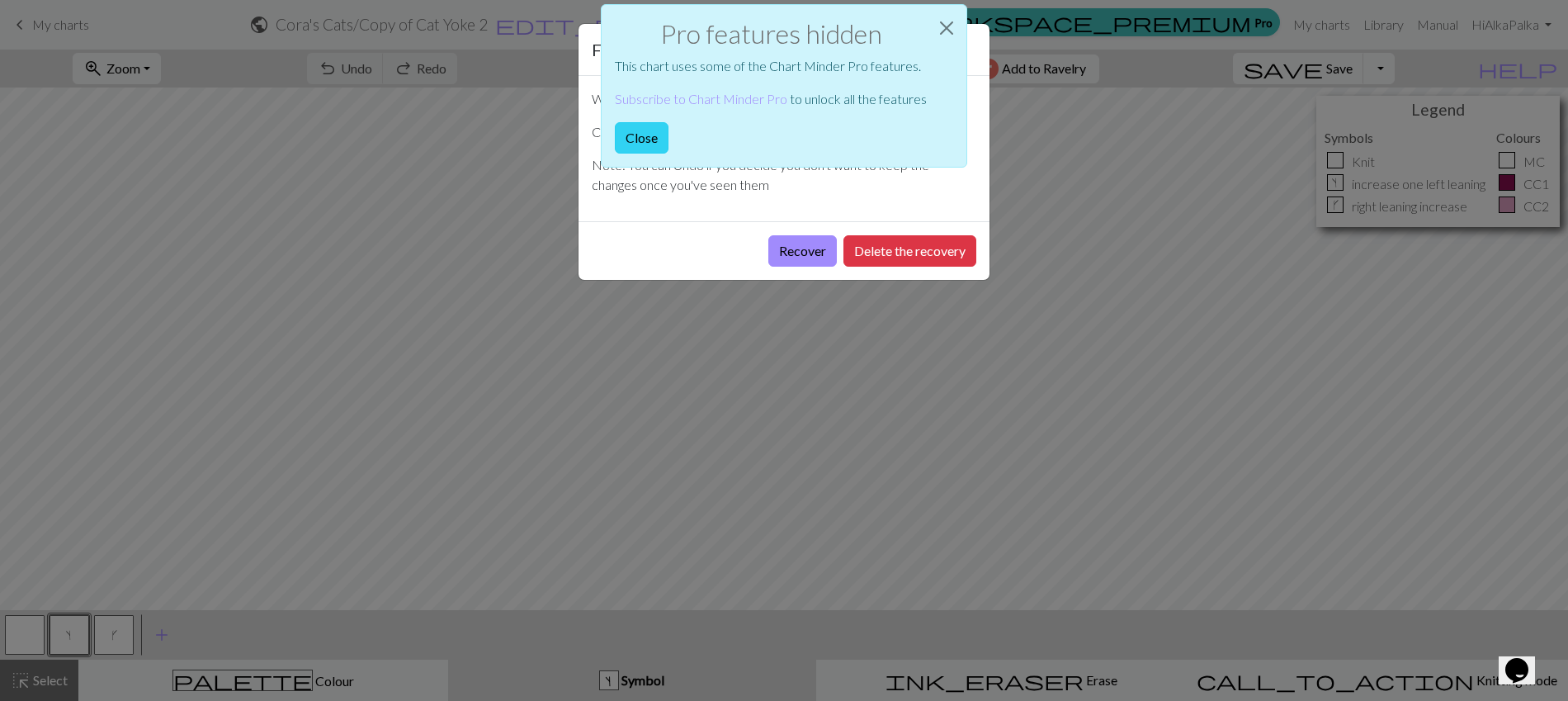
click at [657, 139] on button "Close" at bounding box center [641, 138] width 53 height 31
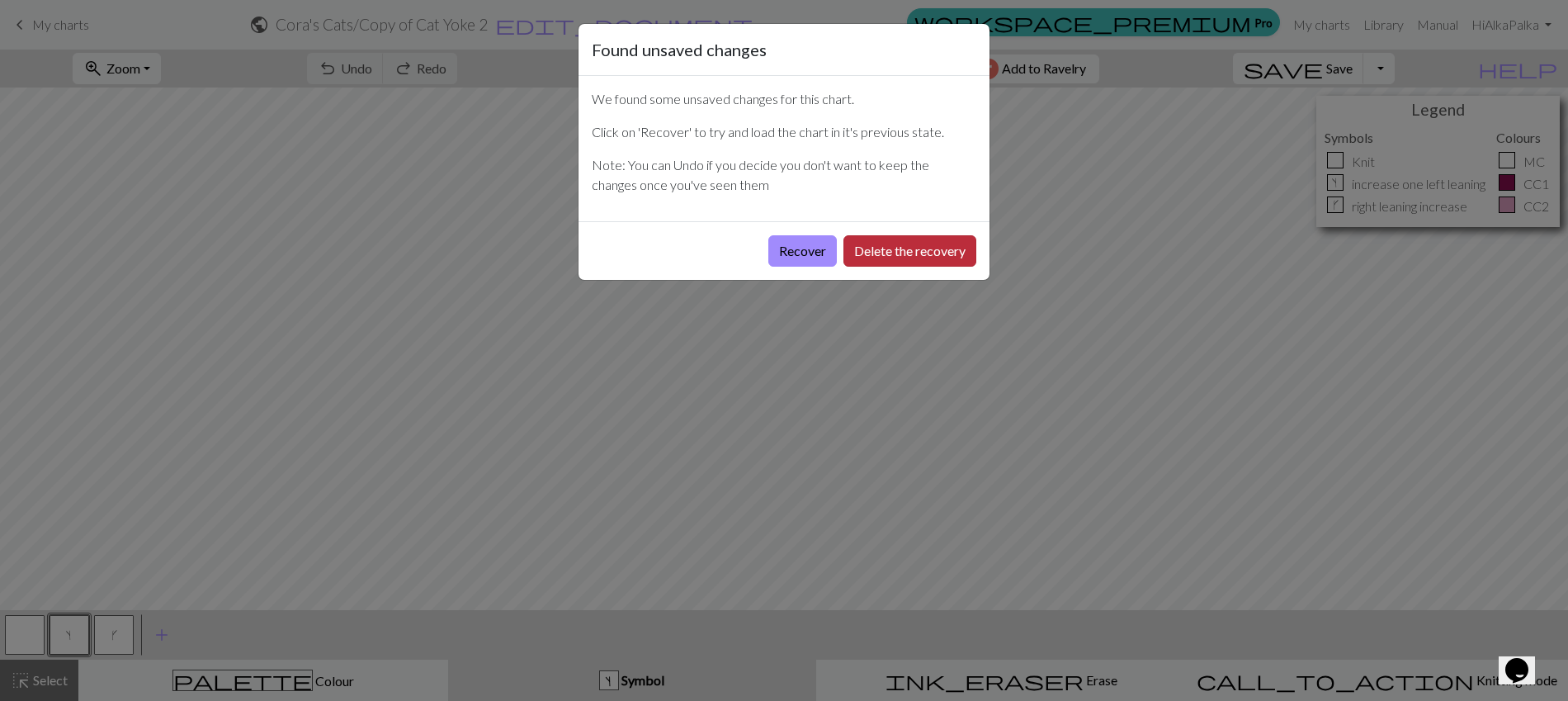
click at [906, 256] on button "Delete the recovery" at bounding box center [910, 250] width 133 height 31
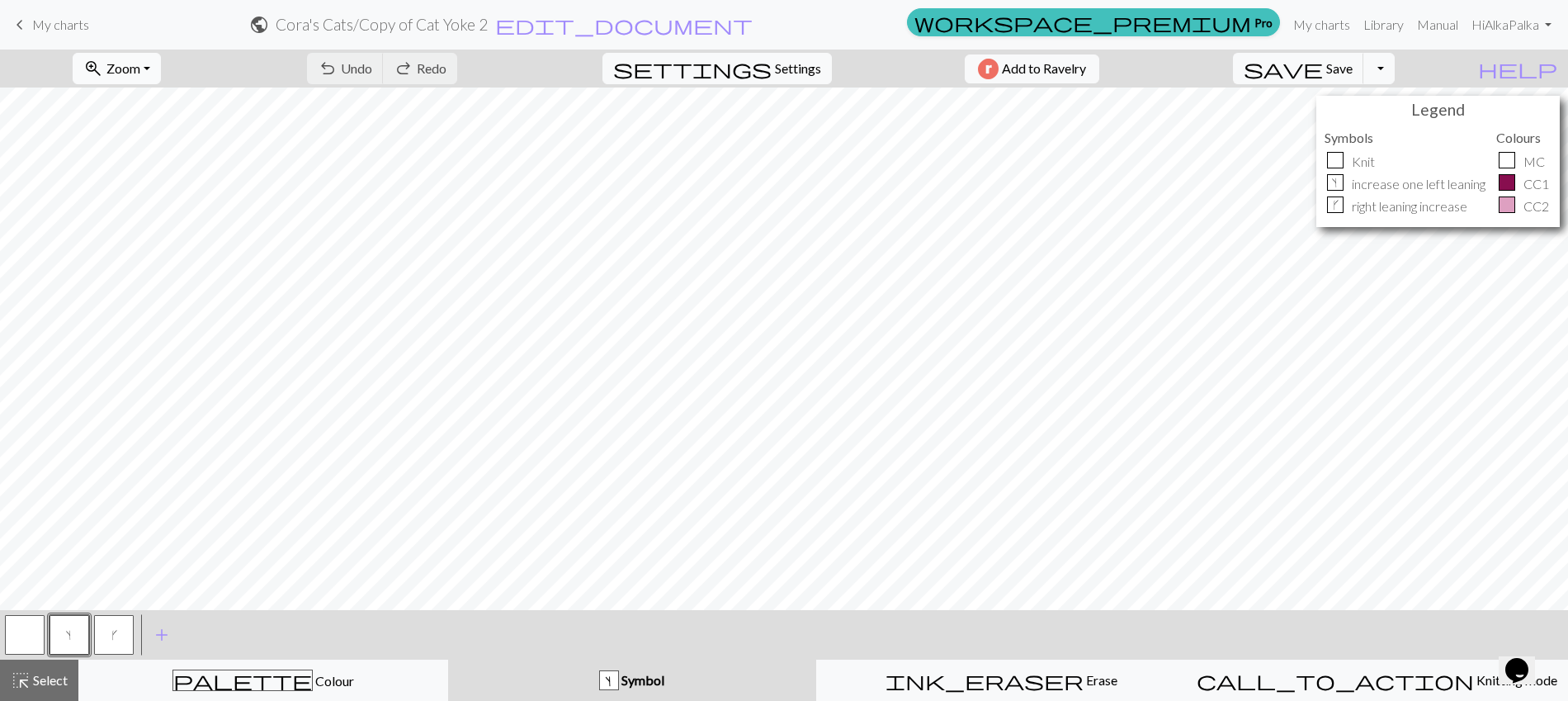
click at [140, 66] on span "Zoom" at bounding box center [123, 68] width 34 height 16
click at [160, 153] on button "Fit height" at bounding box center [138, 158] width 130 height 27
click at [1259, 34] on link "workspace_premium Pro" at bounding box center [1094, 22] width 373 height 28
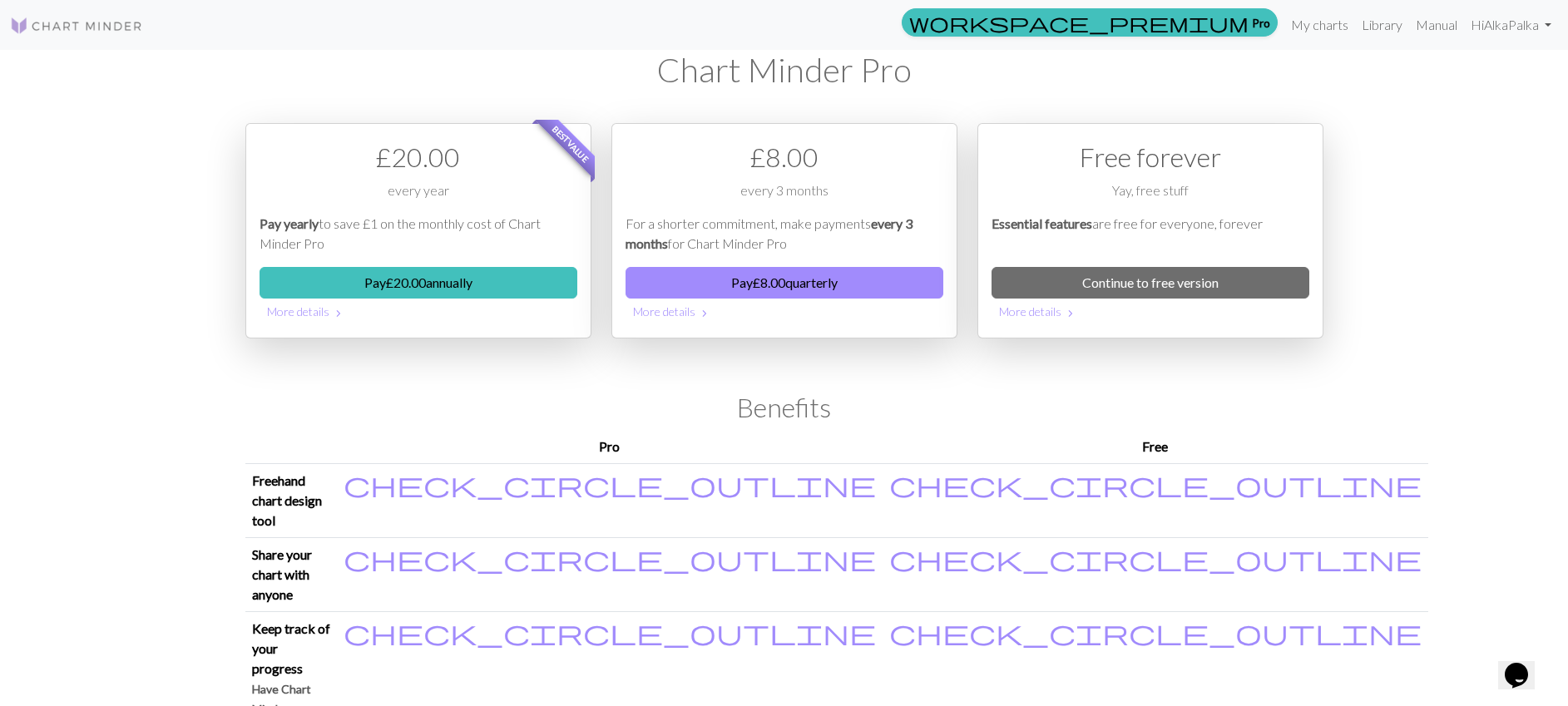
click at [86, 29] on img at bounding box center [76, 26] width 133 height 20
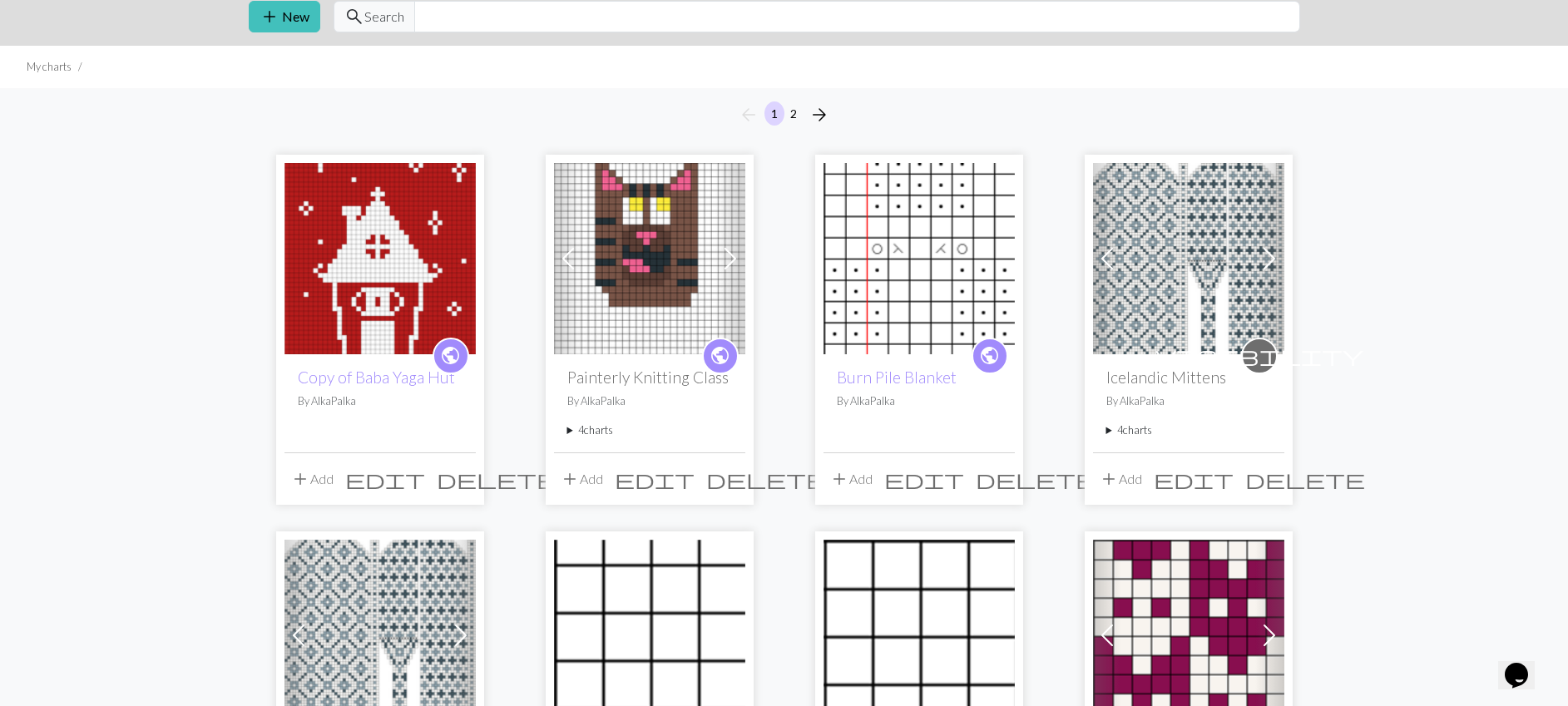
scroll to position [59, 0]
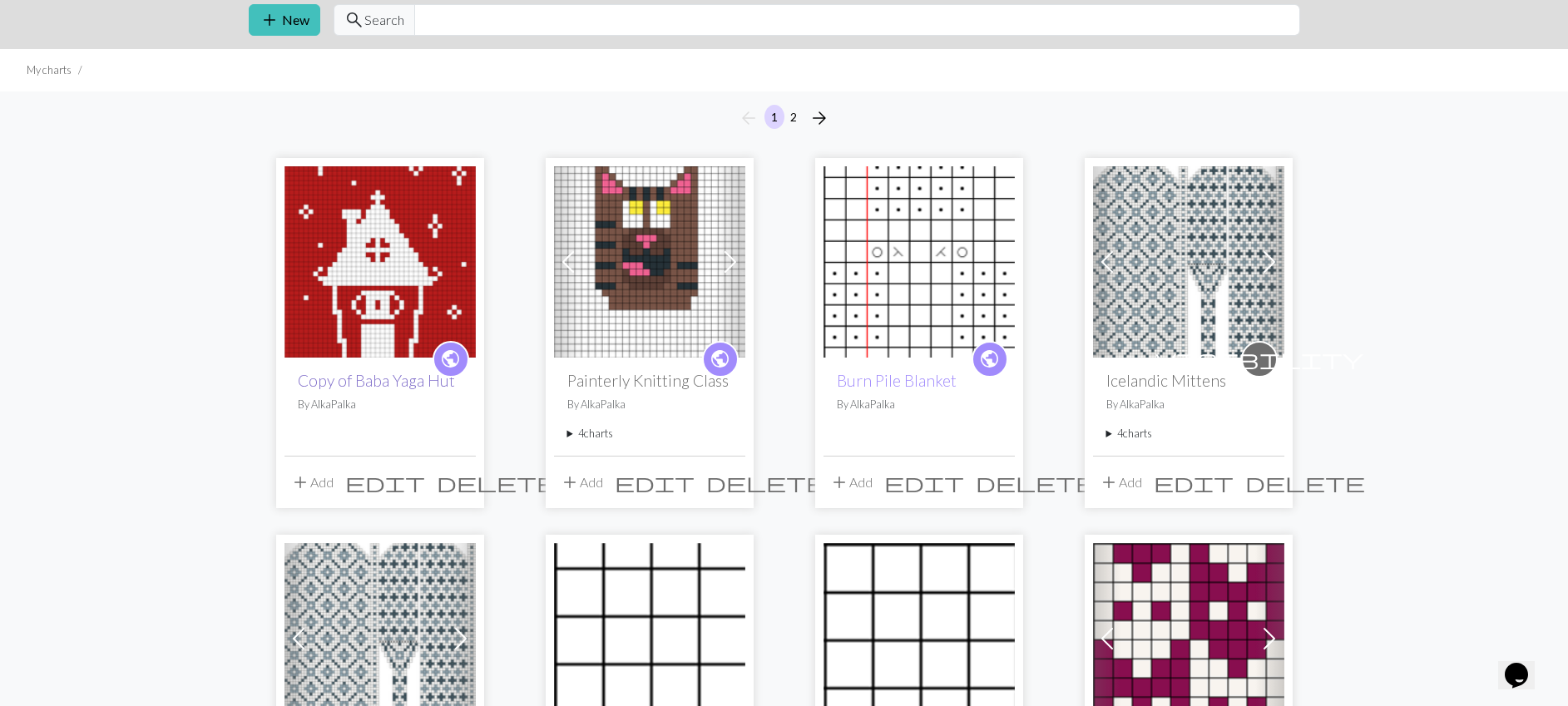
click at [347, 382] on link "Copy of Baba Yaga Hut" at bounding box center [376, 380] width 157 height 19
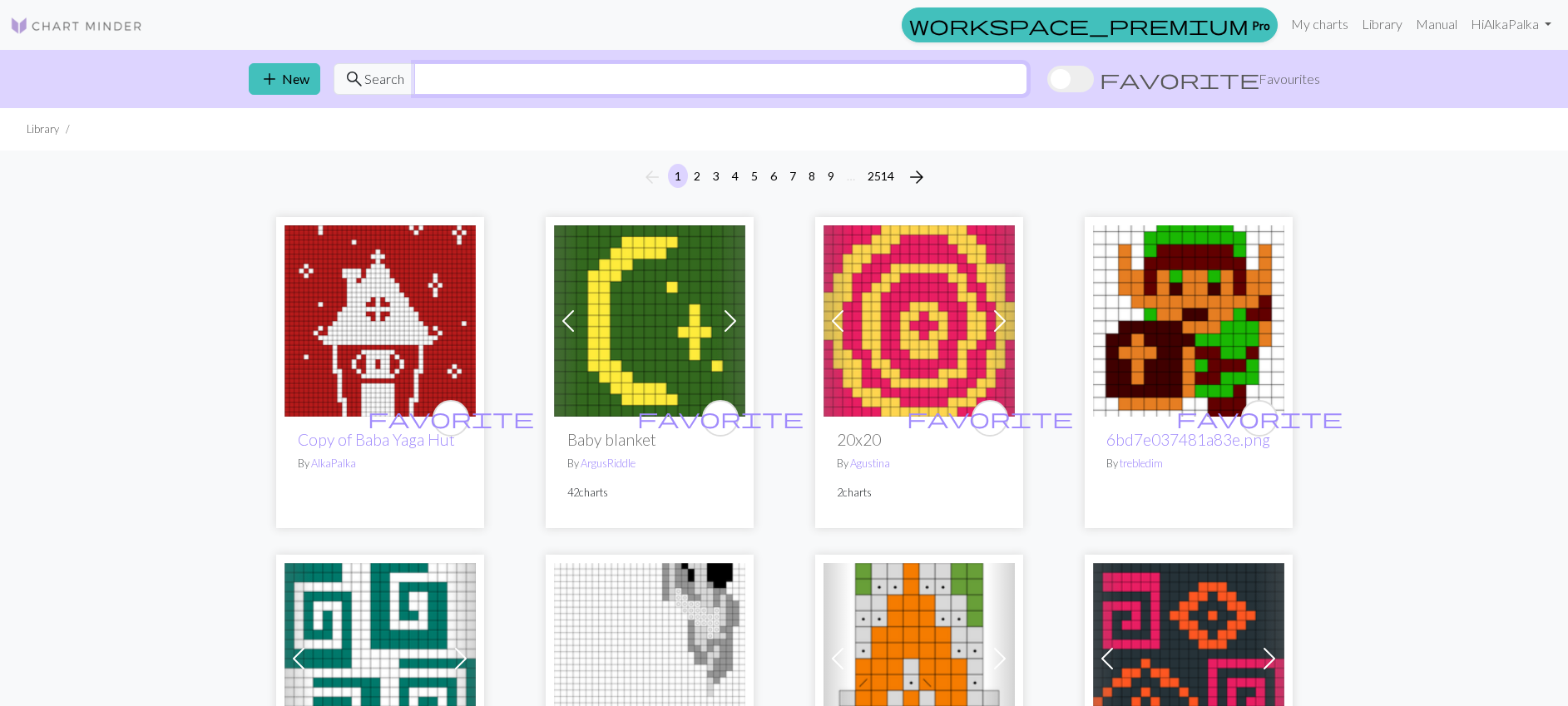
click at [634, 88] on input "text" at bounding box center [721, 79] width 613 height 31
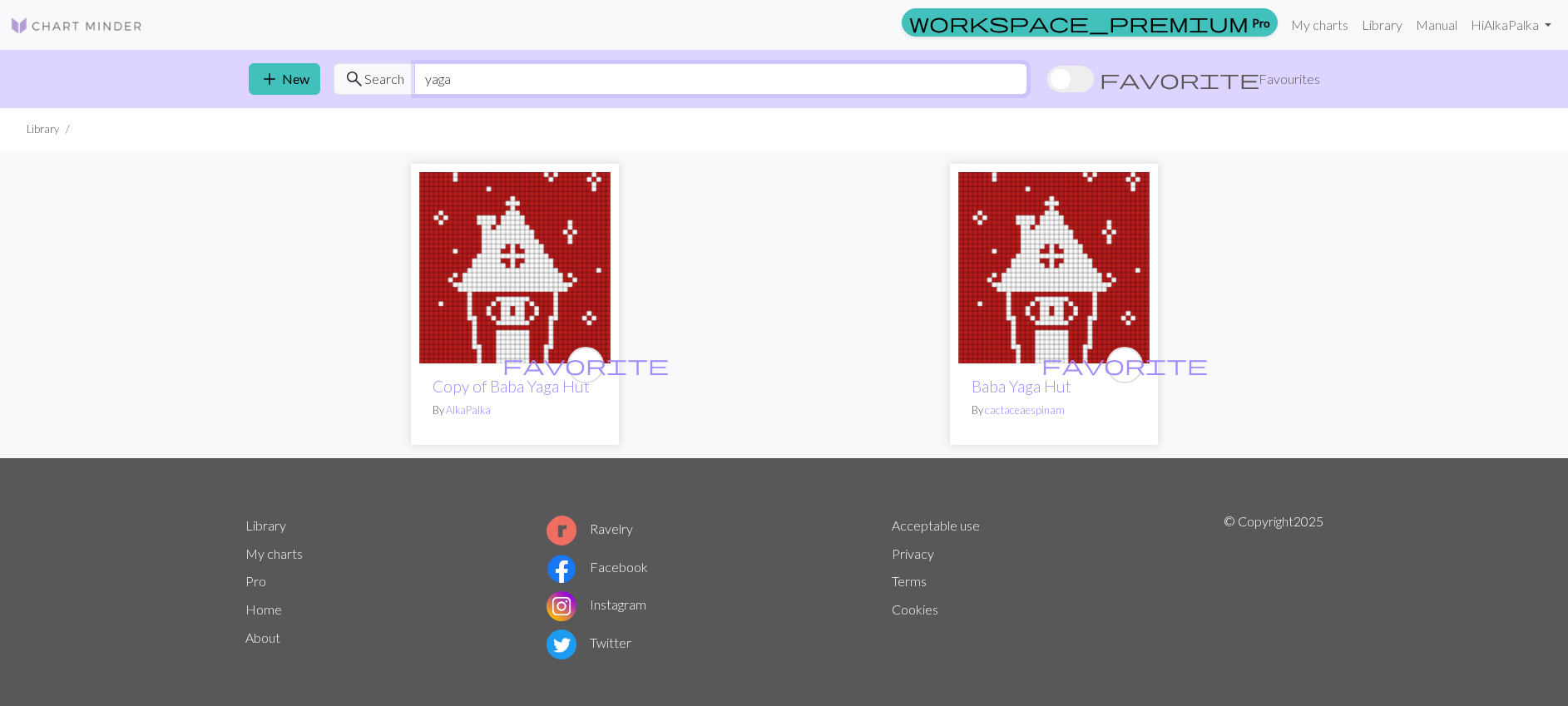
click at [540, 64] on input "yaga" at bounding box center [721, 79] width 613 height 31
click at [538, 78] on input "yaga" at bounding box center [721, 79] width 613 height 31
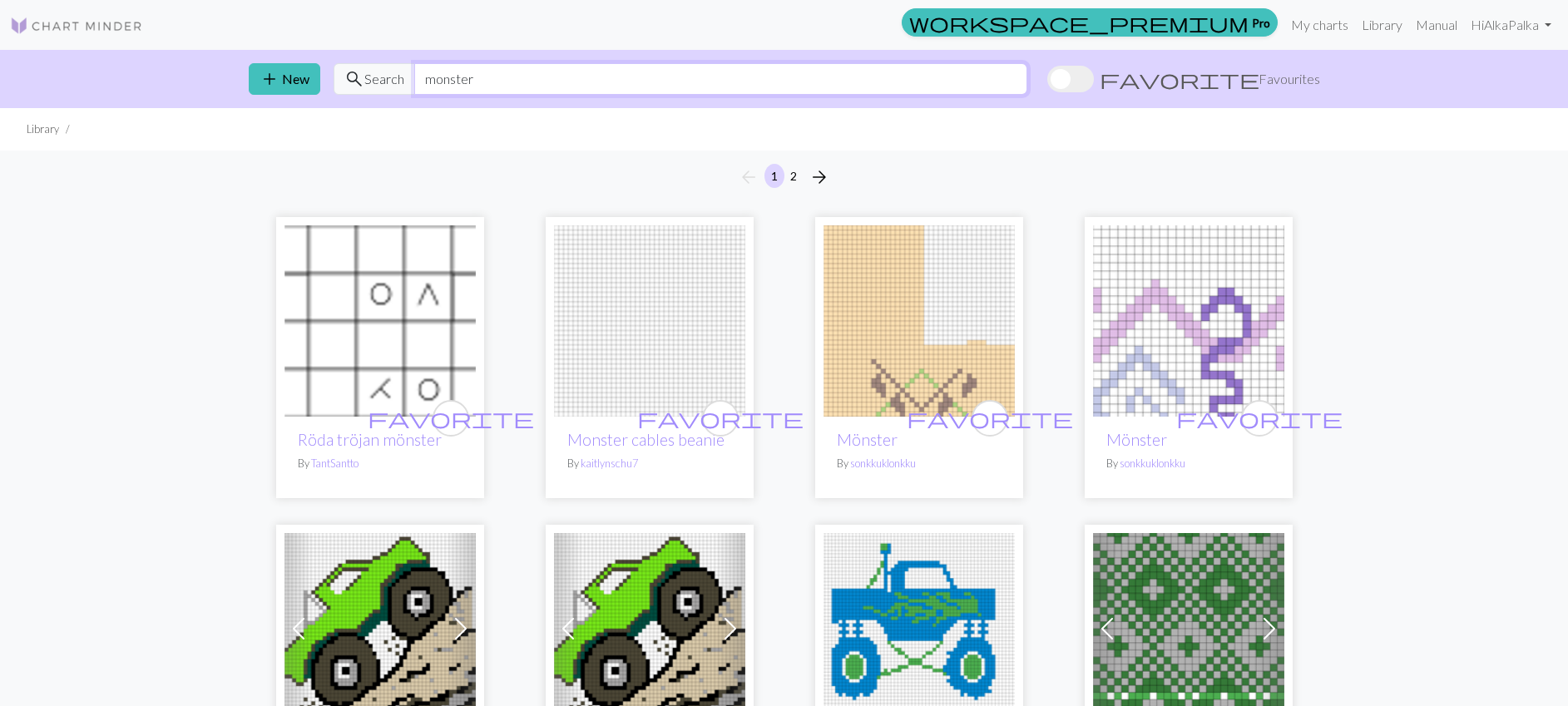
click at [537, 80] on input "monster" at bounding box center [721, 79] width 613 height 31
type input "frankenstein"
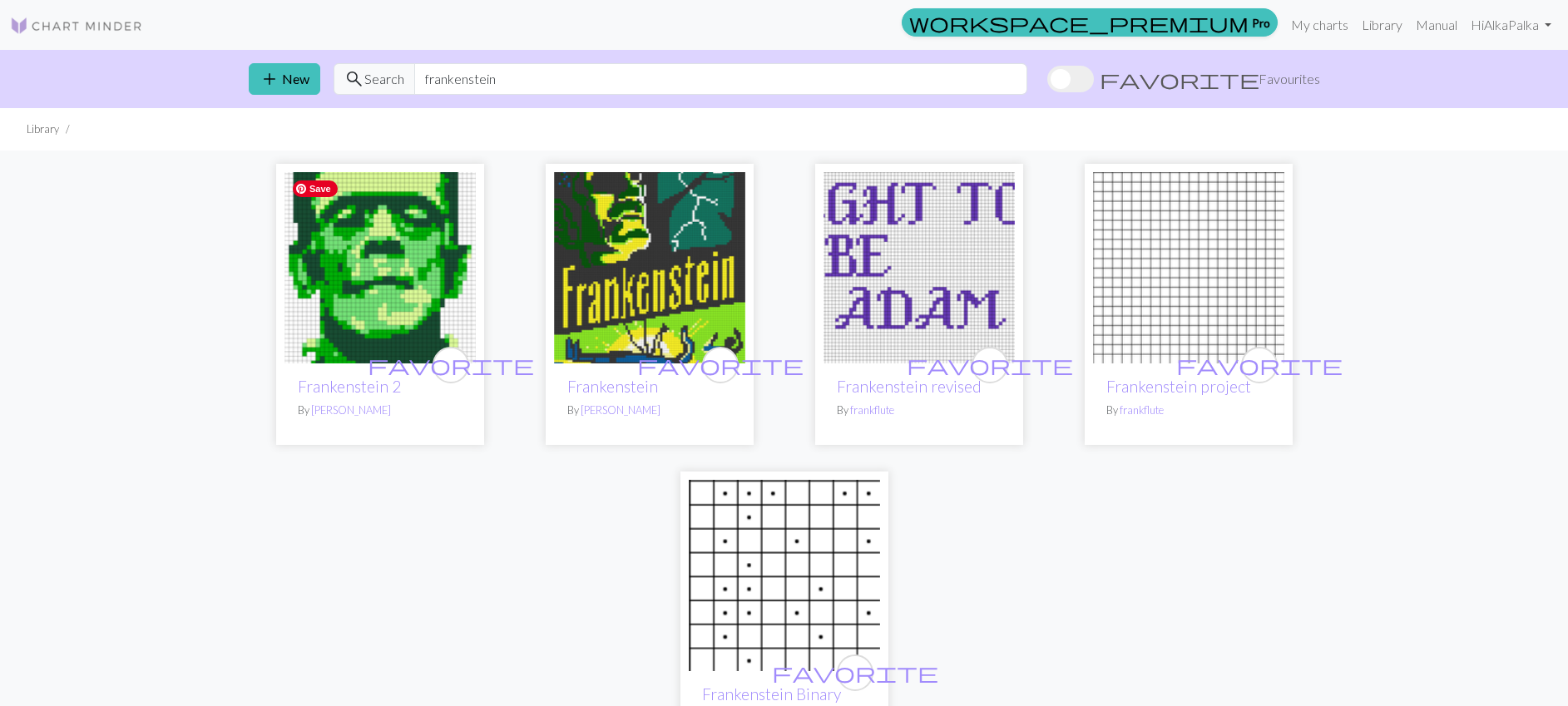
click at [392, 240] on img at bounding box center [380, 268] width 191 height 191
click at [643, 88] on input "frankenstein" at bounding box center [721, 79] width 613 height 31
type input "witch"
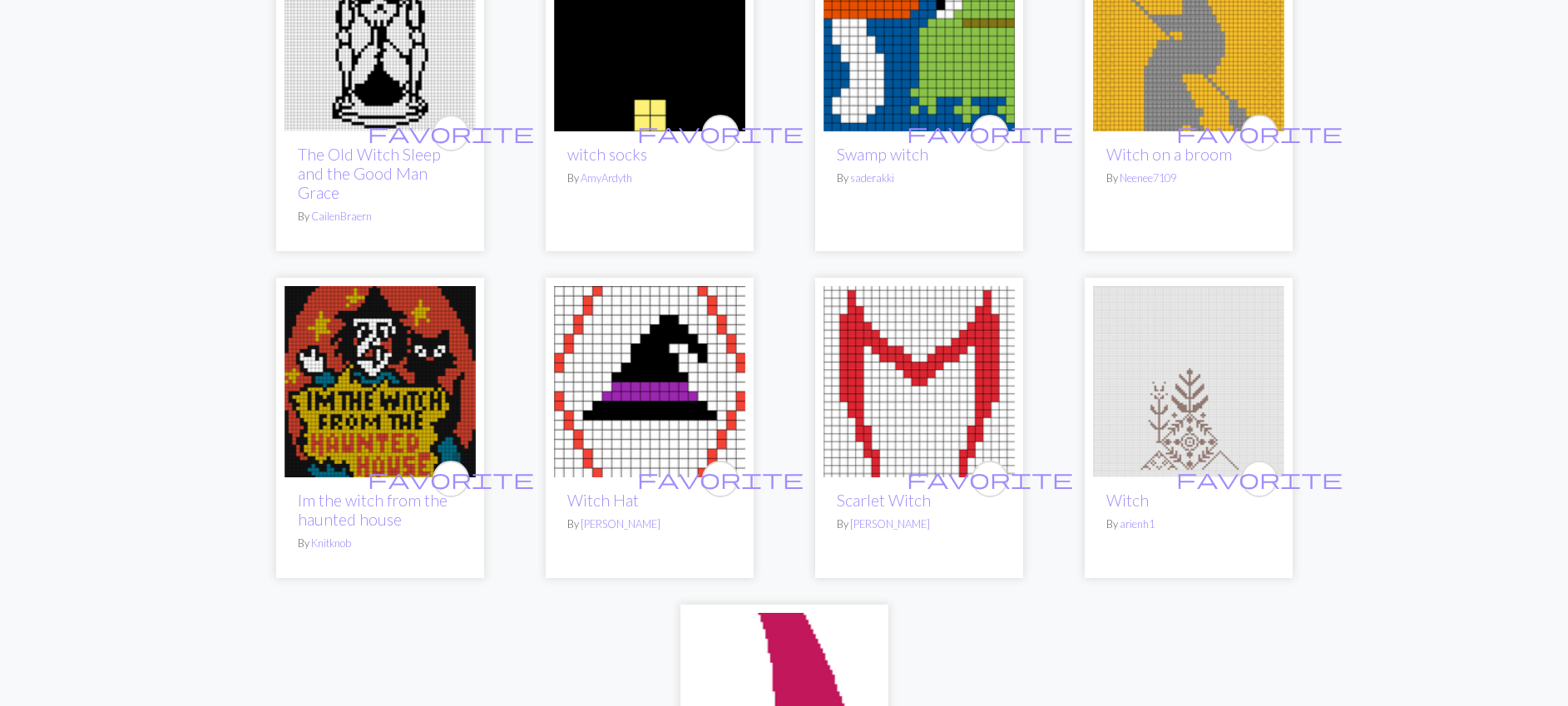
scroll to position [2628, 0]
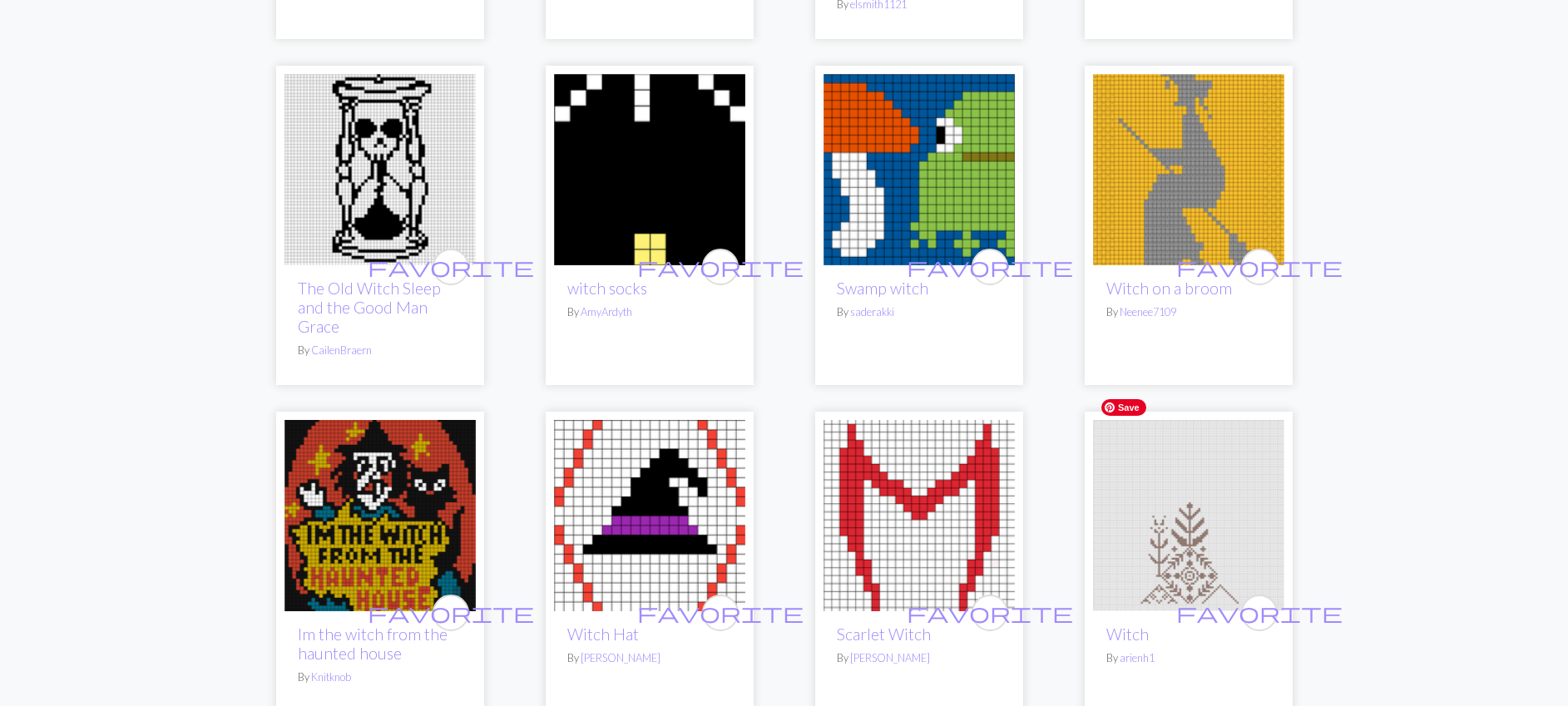
click at [1184, 527] on img at bounding box center [1189, 516] width 191 height 191
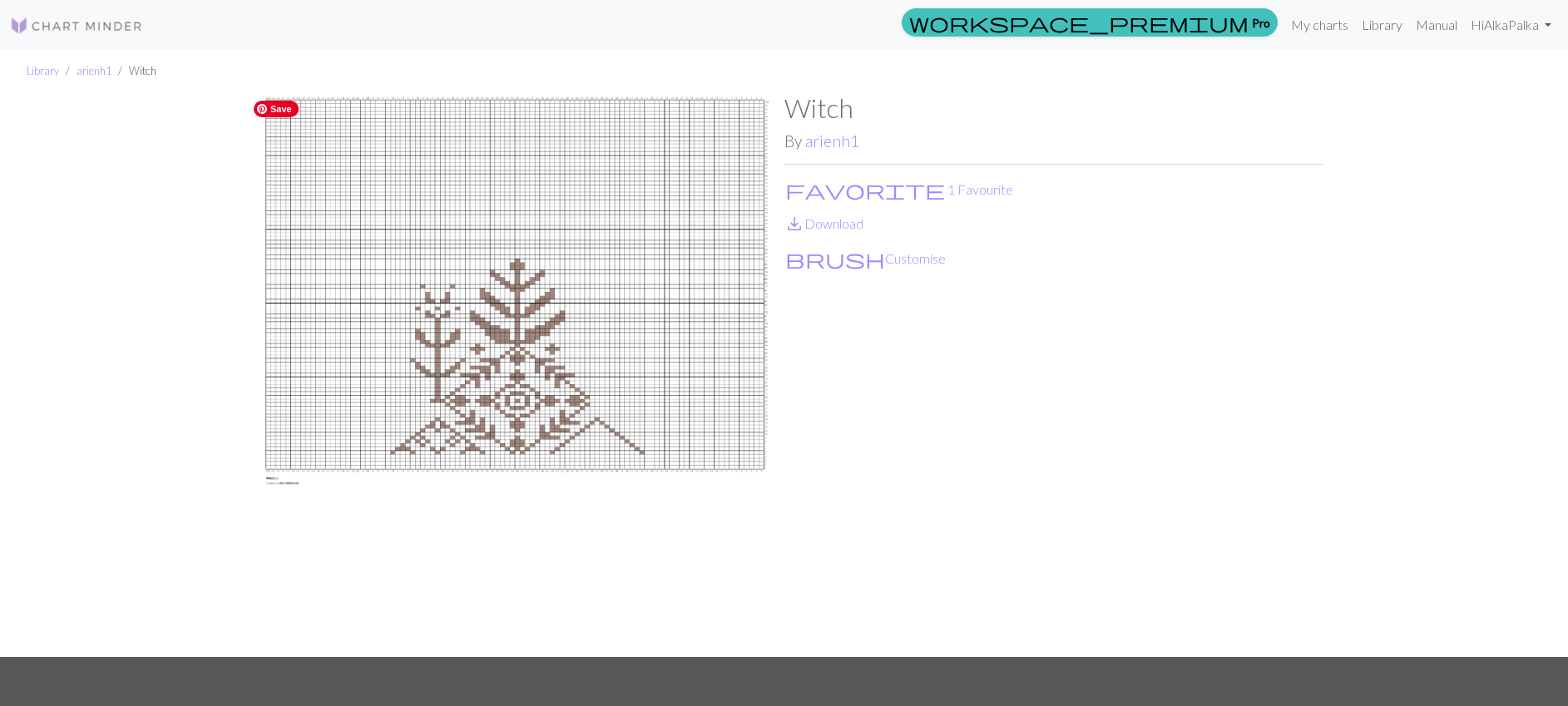
click at [679, 398] on img at bounding box center [515, 374] width 539 height 565
click at [60, 67] on li "arienh1" at bounding box center [85, 71] width 53 height 16
click at [56, 70] on link "Library" at bounding box center [43, 71] width 32 height 13
click at [1316, 30] on link "My charts" at bounding box center [1319, 24] width 71 height 33
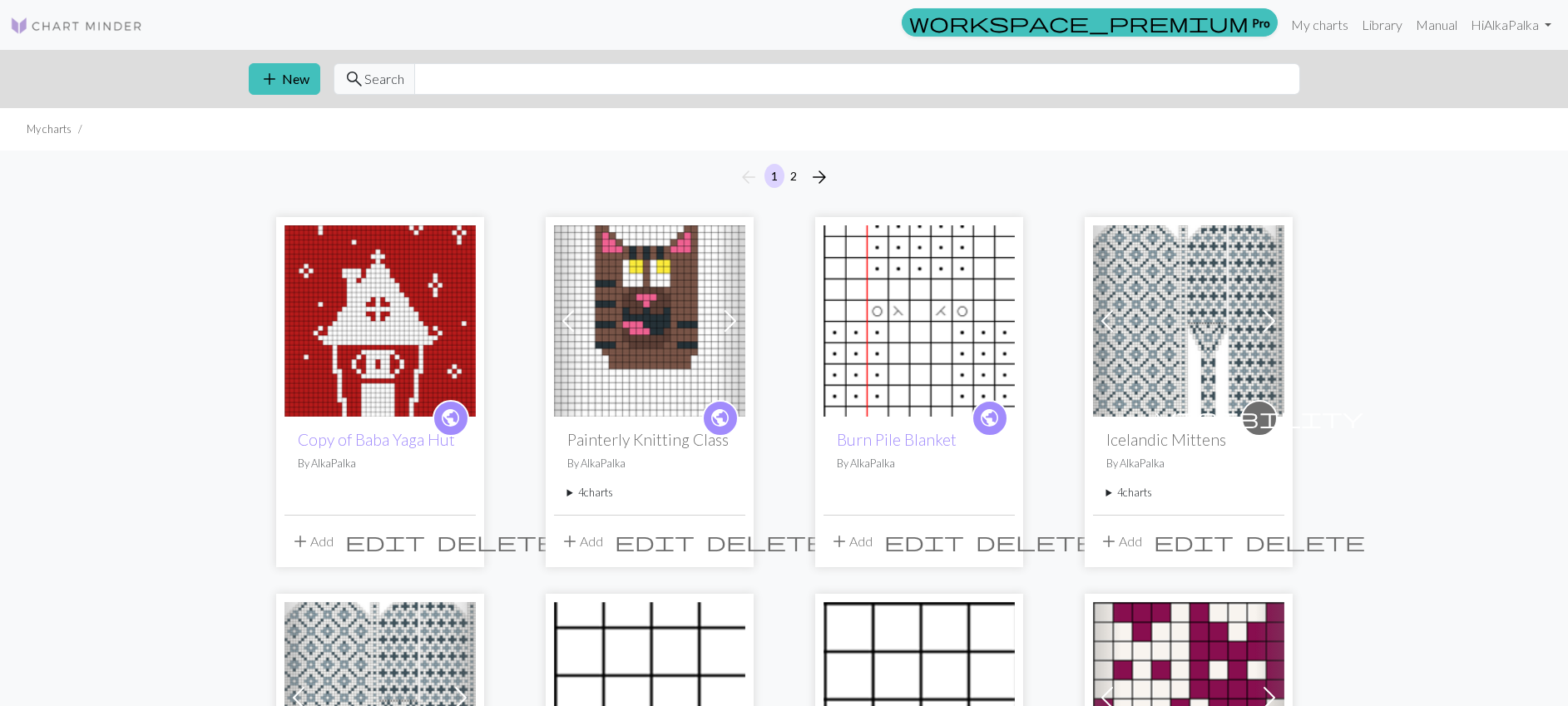
click at [421, 542] on span "edit" at bounding box center [384, 542] width 80 height 23
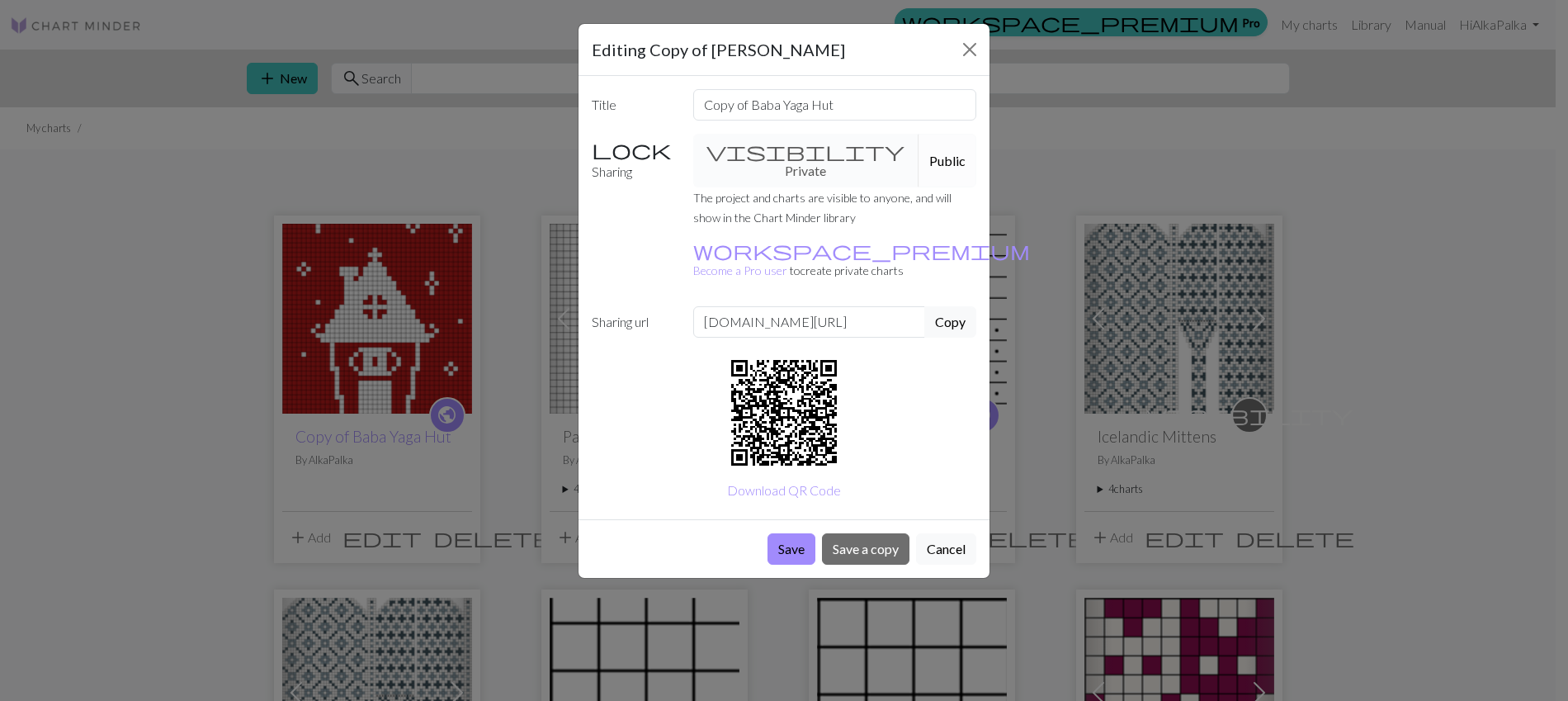
click at [778, 154] on div "visibility Private Public" at bounding box center [835, 161] width 303 height 53
click at [941, 533] on button "Cancel" at bounding box center [946, 548] width 60 height 31
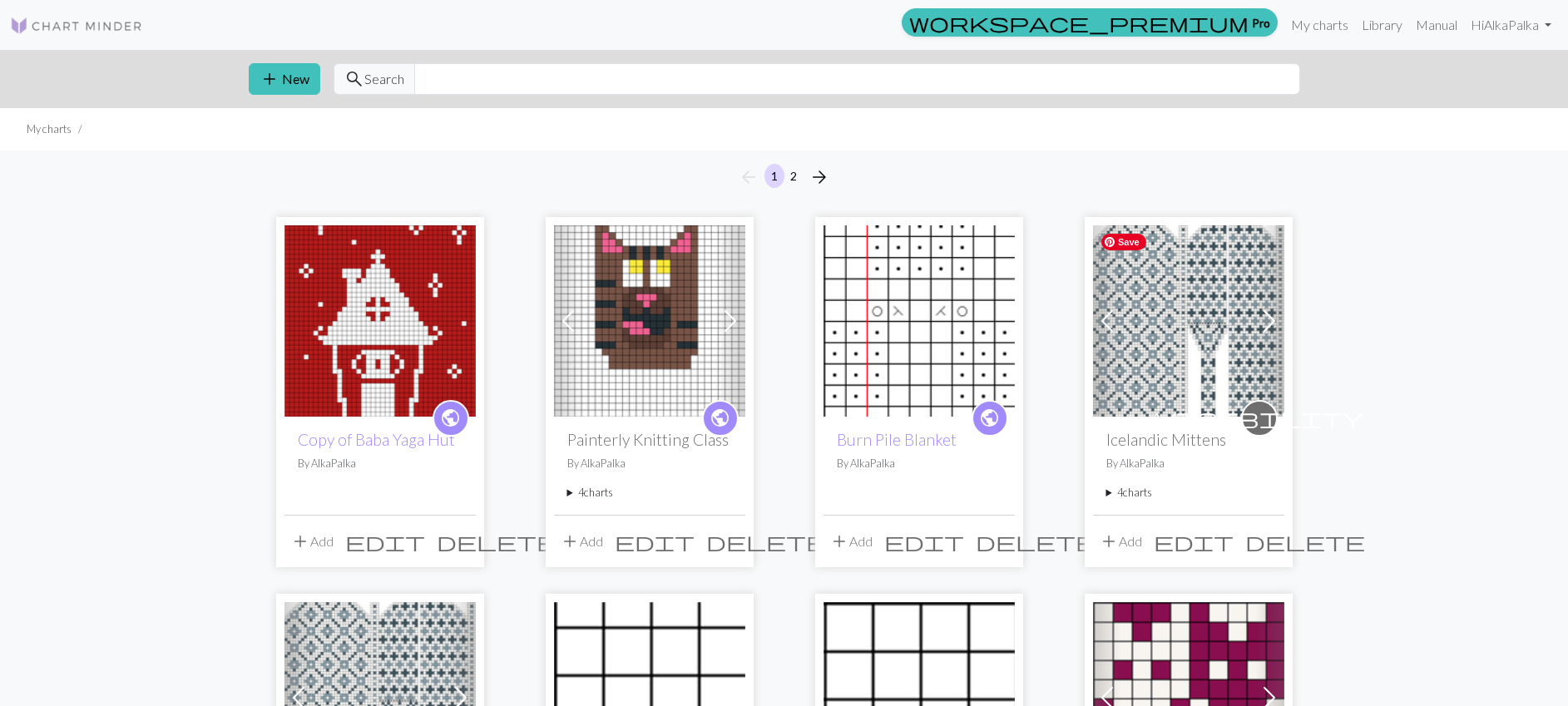
click at [1154, 351] on img at bounding box center [1189, 321] width 191 height 191
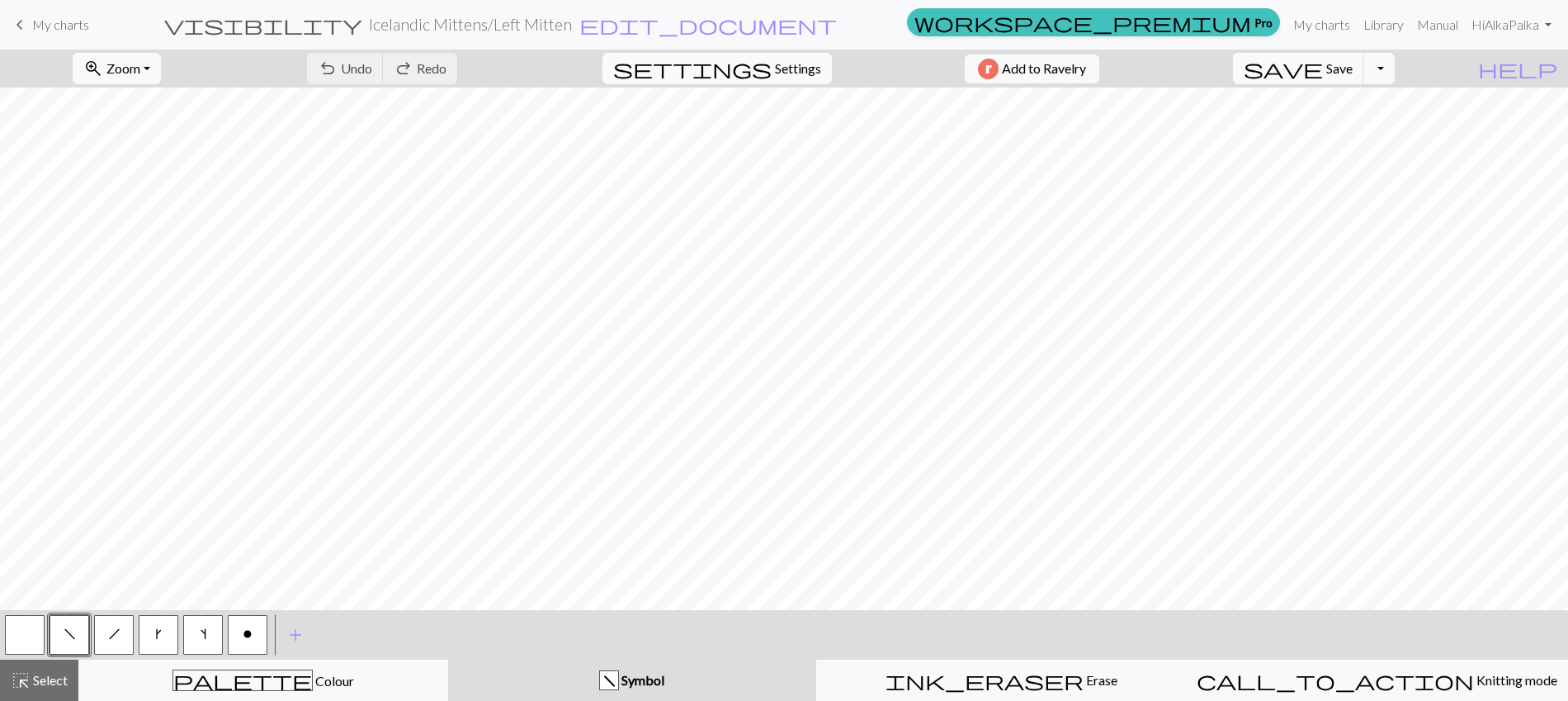
click at [775, 59] on span "Settings" at bounding box center [798, 68] width 46 height 20
select select "aran"
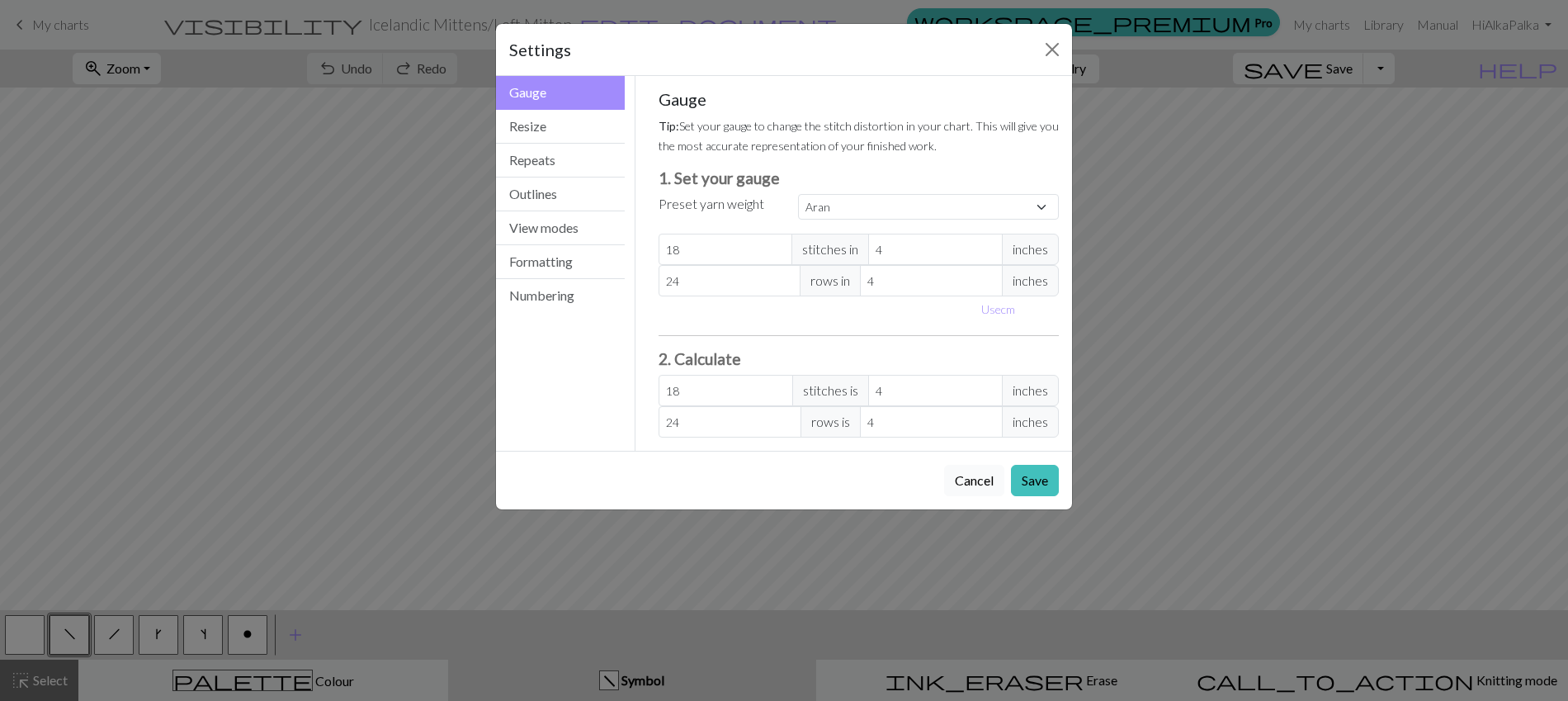
click at [976, 484] on button "Cancel" at bounding box center [975, 480] width 60 height 31
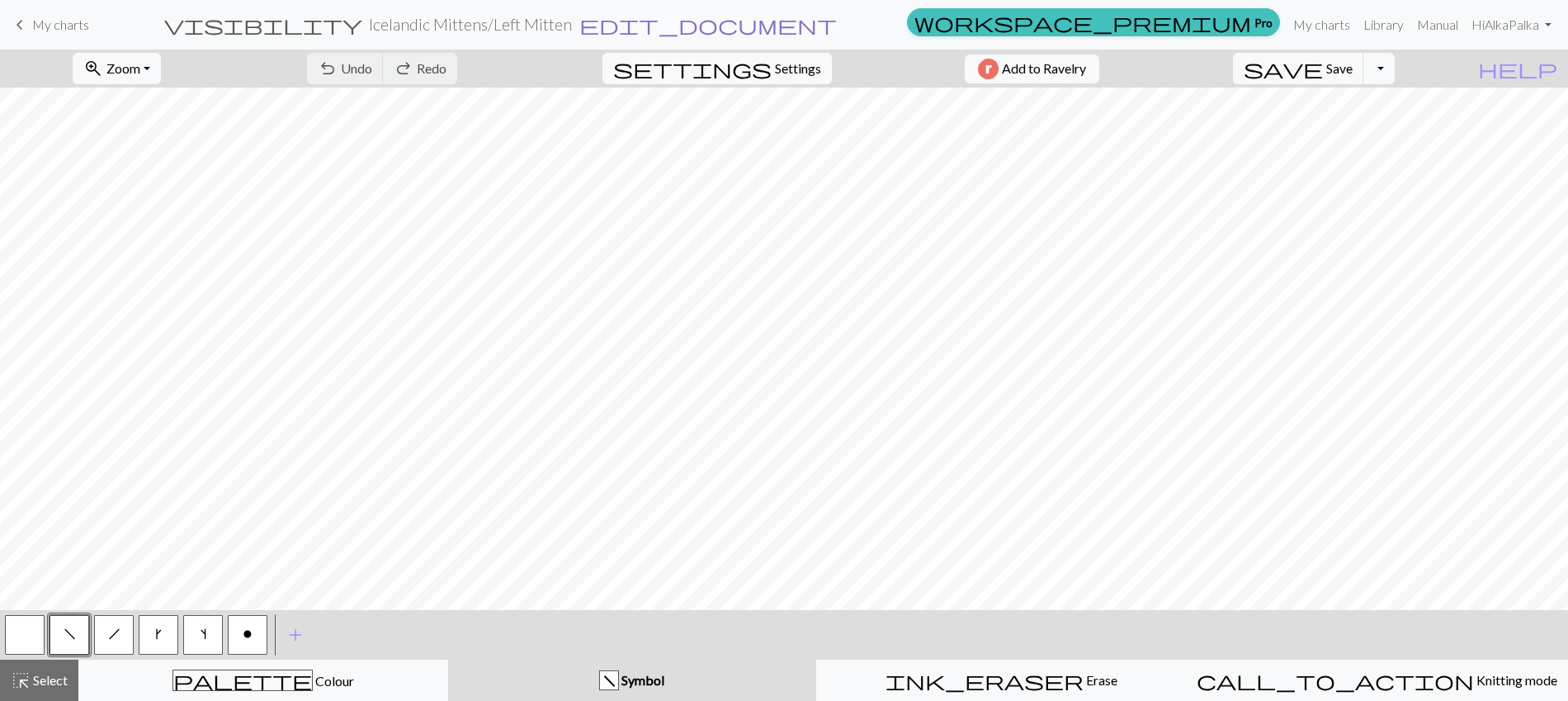
click at [786, 28] on span "edit_document" at bounding box center [708, 25] width 257 height 23
select select "642855fcacc962570184ba9c"
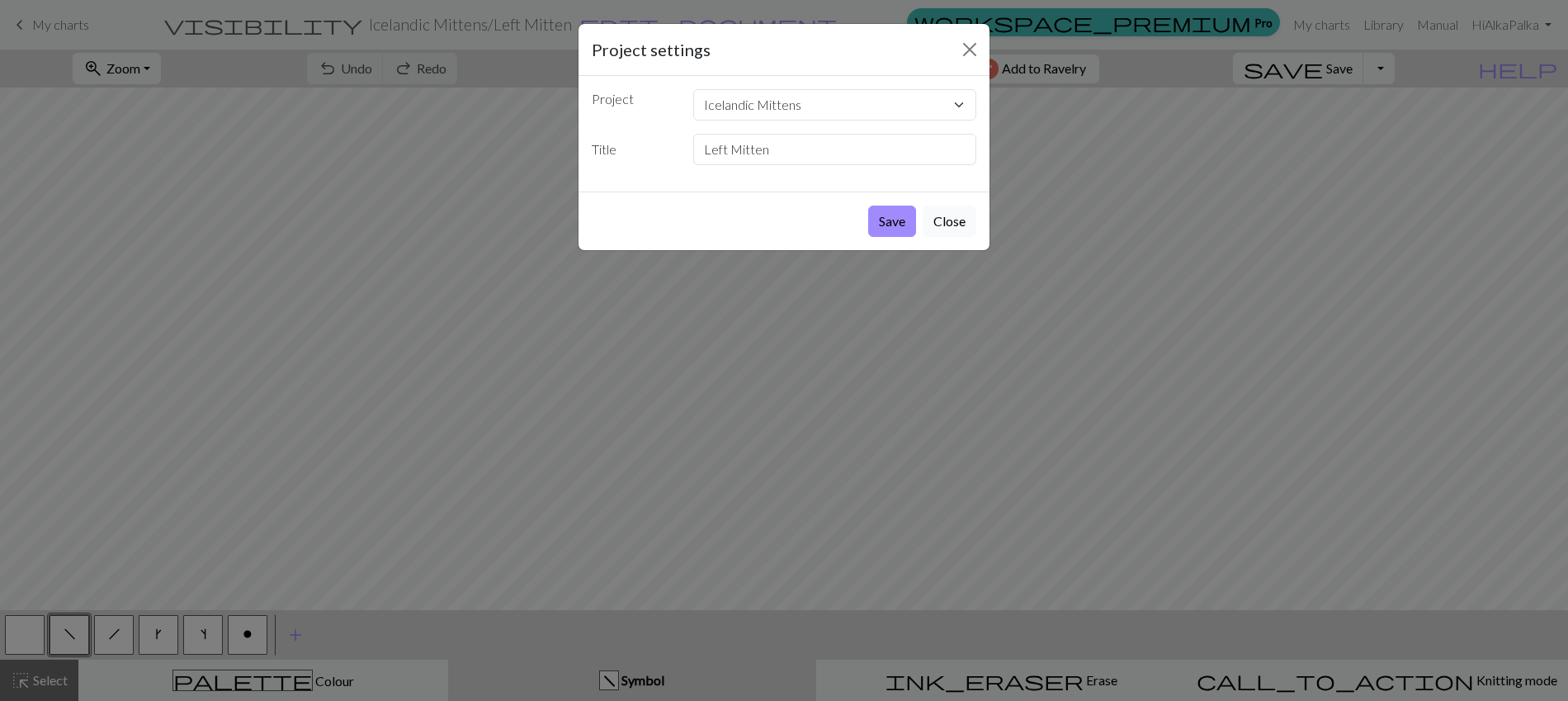
click at [951, 223] on button "Close" at bounding box center [949, 221] width 53 height 31
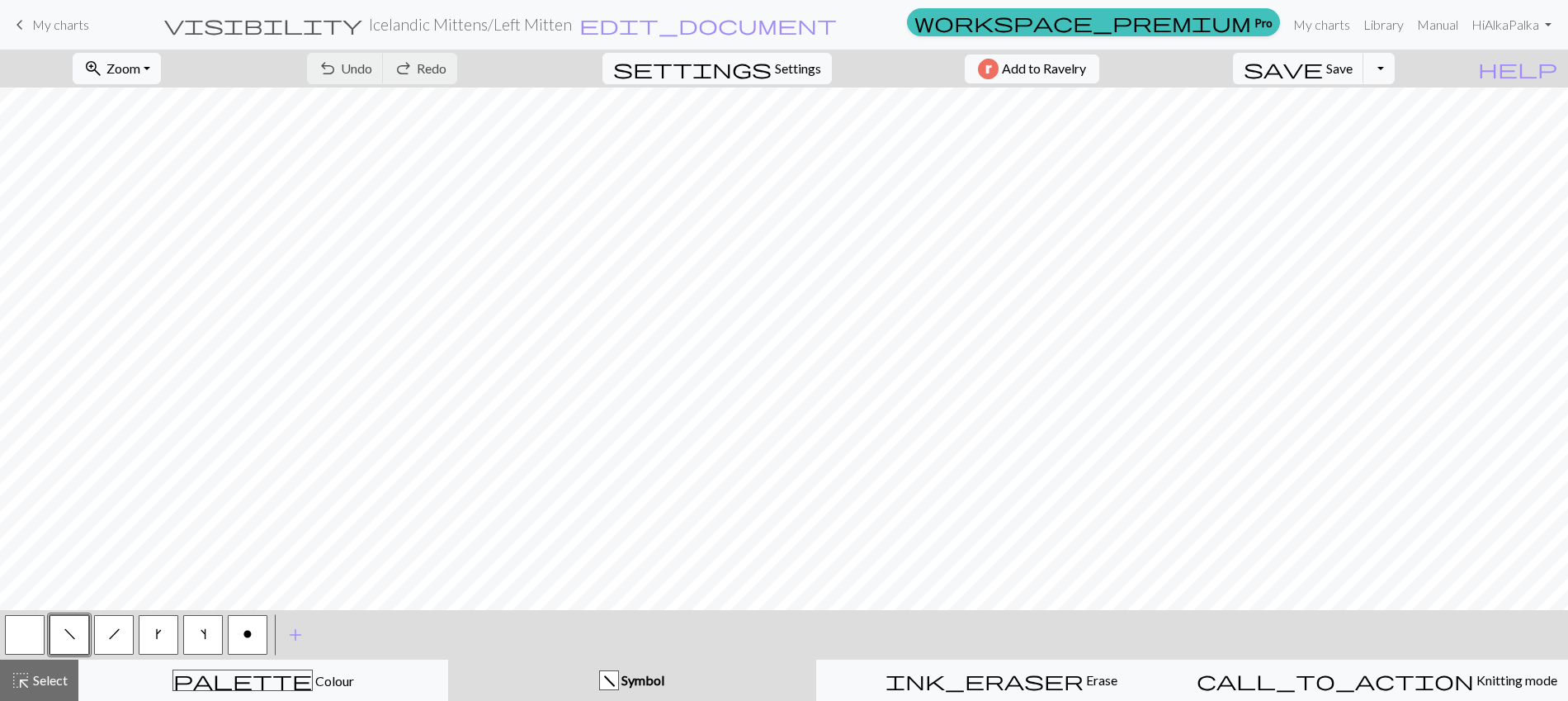
click at [18, 20] on span "keyboard_arrow_left" at bounding box center [20, 25] width 20 height 23
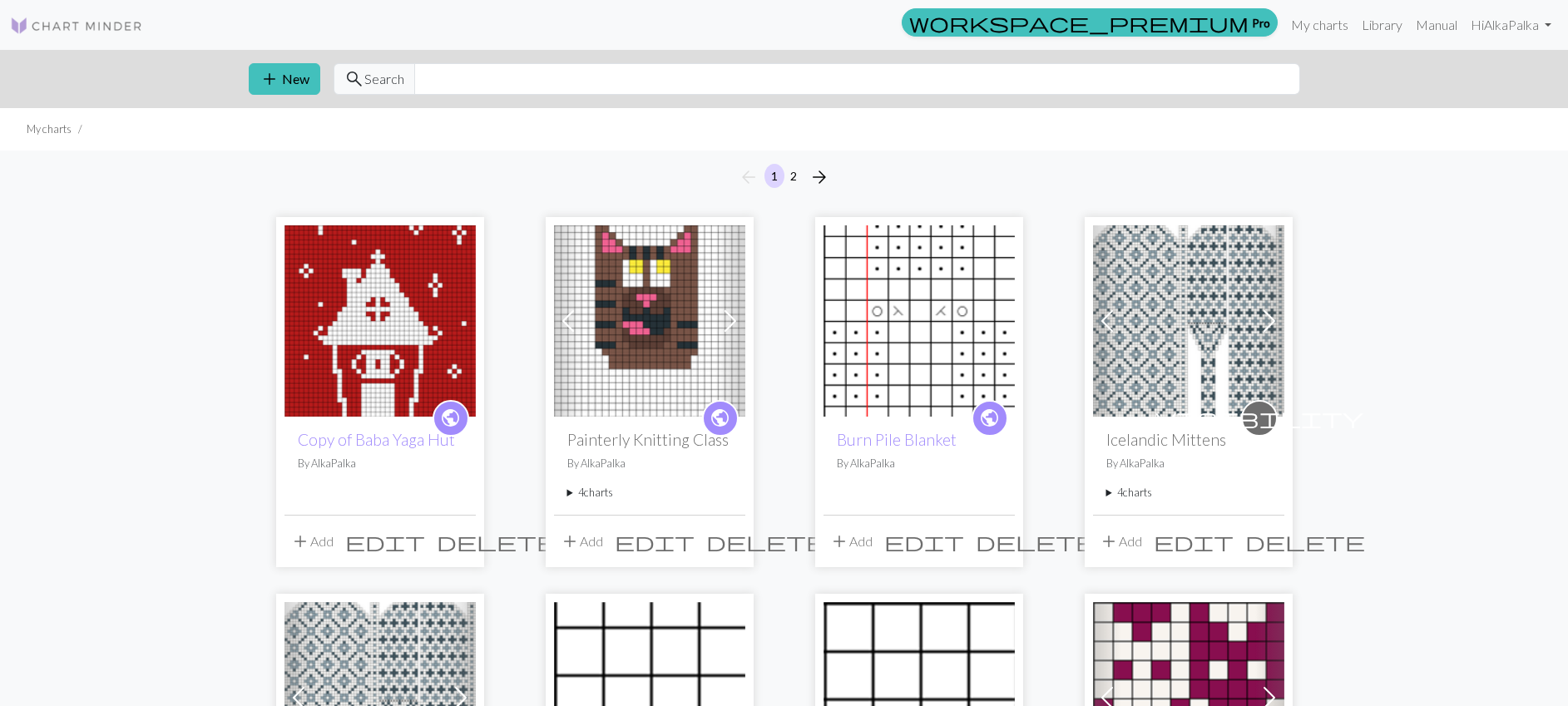
click at [1228, 540] on span "edit" at bounding box center [1193, 542] width 80 height 23
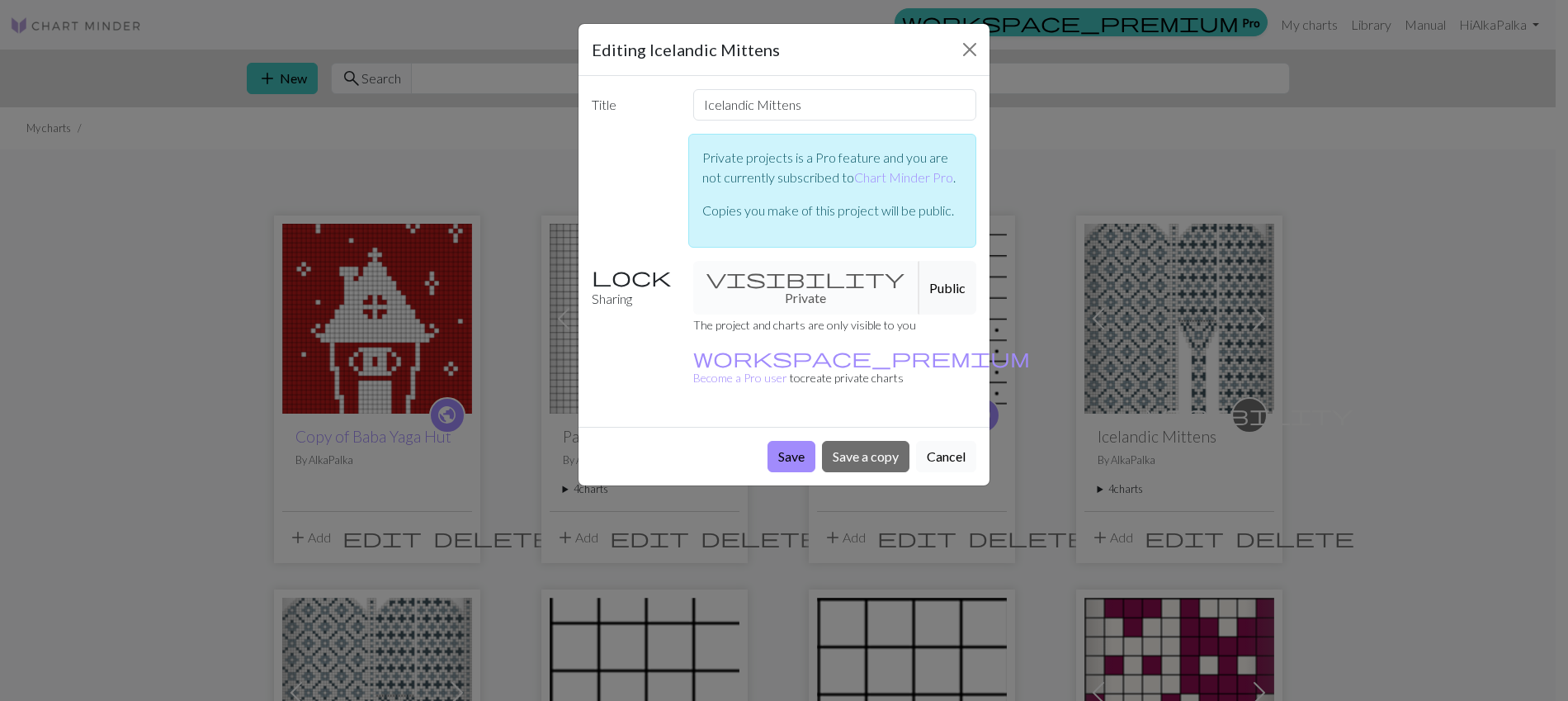
click at [944, 441] on button "Cancel" at bounding box center [946, 456] width 60 height 31
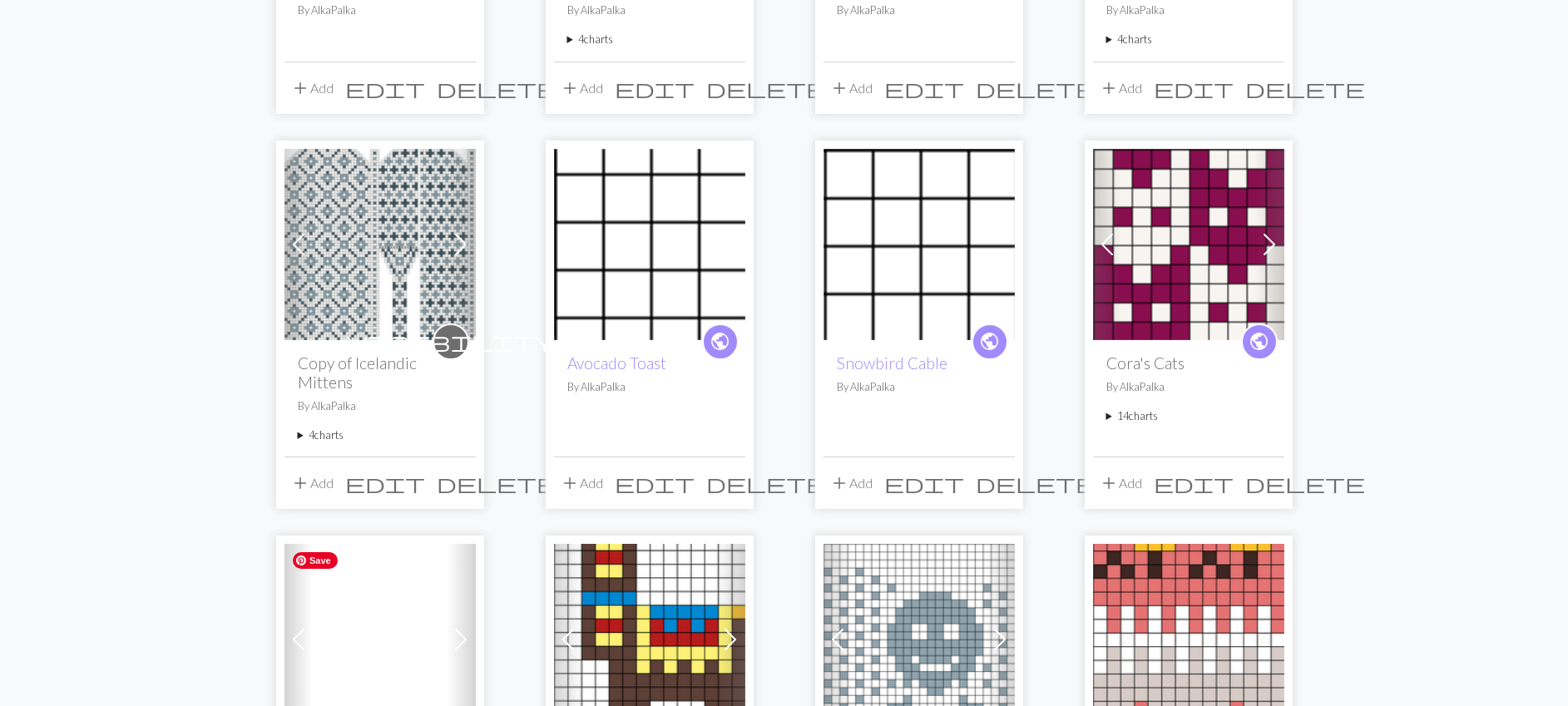
scroll to position [466, 0]
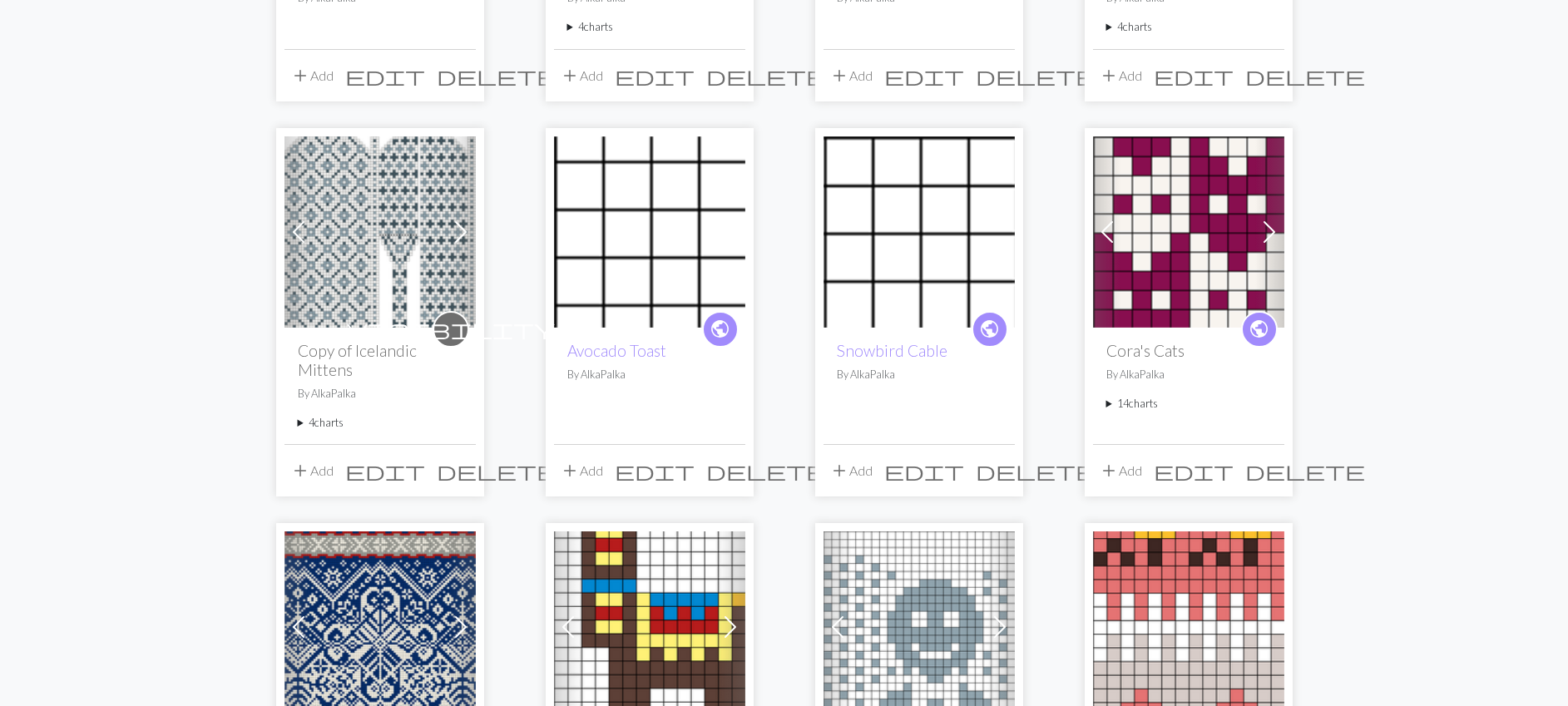
click at [425, 475] on span "edit" at bounding box center [384, 471] width 80 height 23
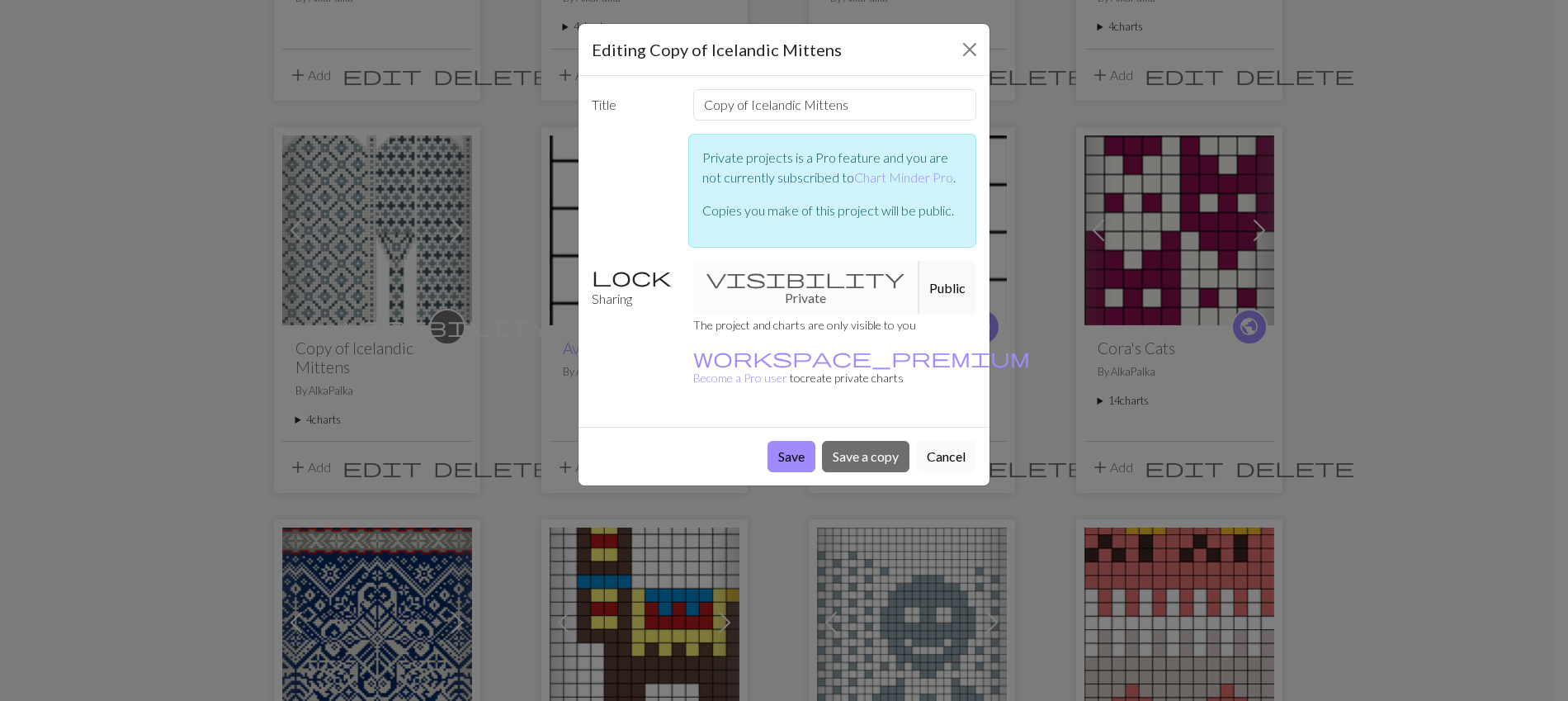
click at [952, 441] on button "Cancel" at bounding box center [946, 456] width 60 height 31
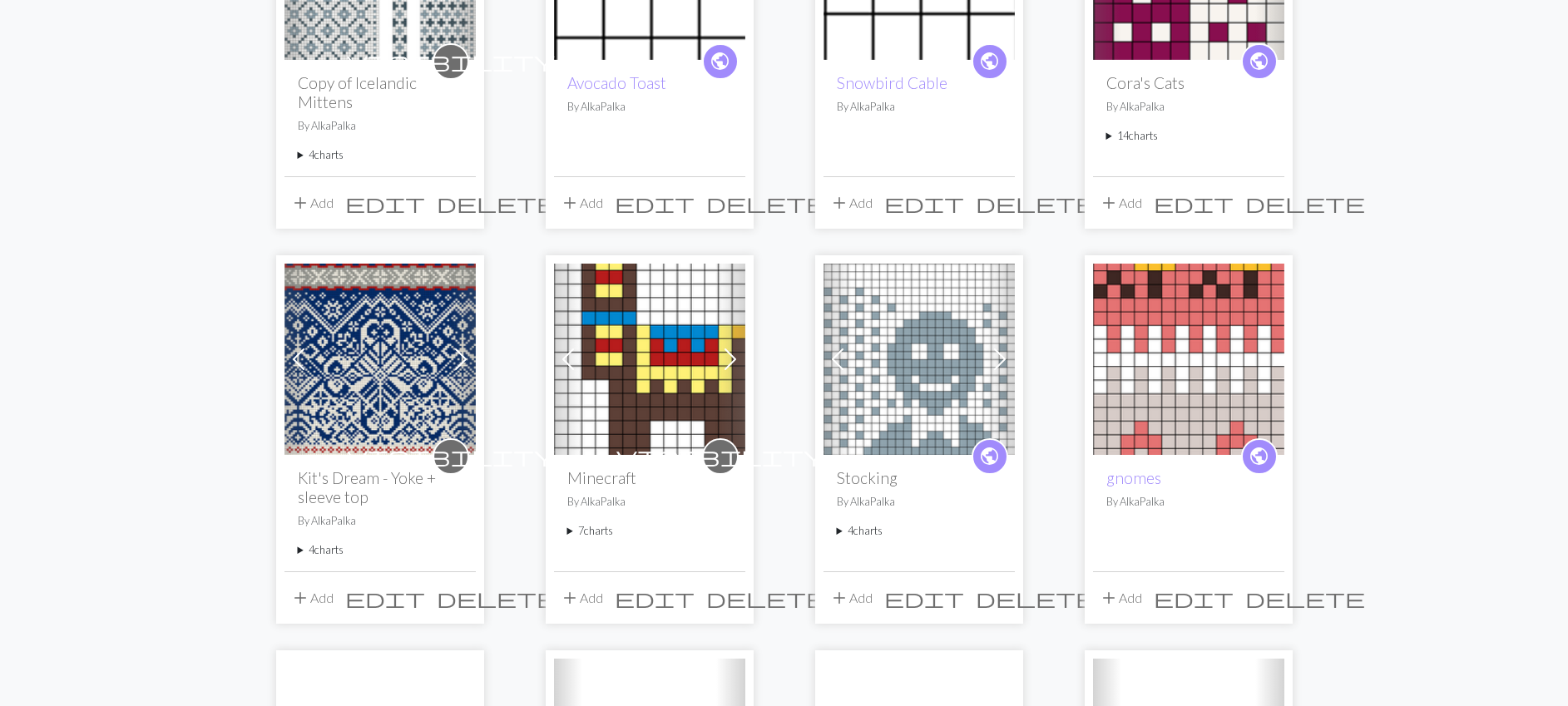
scroll to position [752, 0]
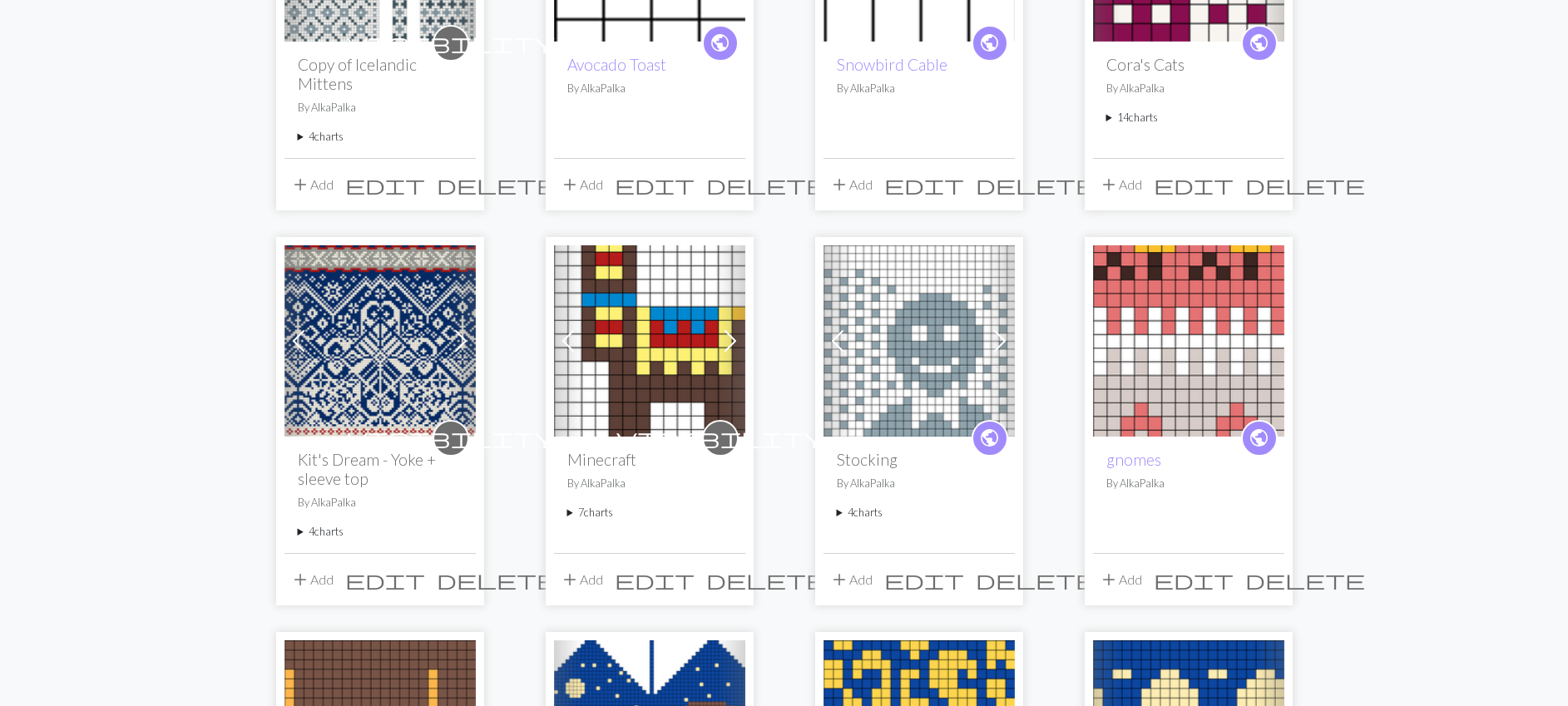
click at [964, 582] on span "edit" at bounding box center [923, 580] width 80 height 23
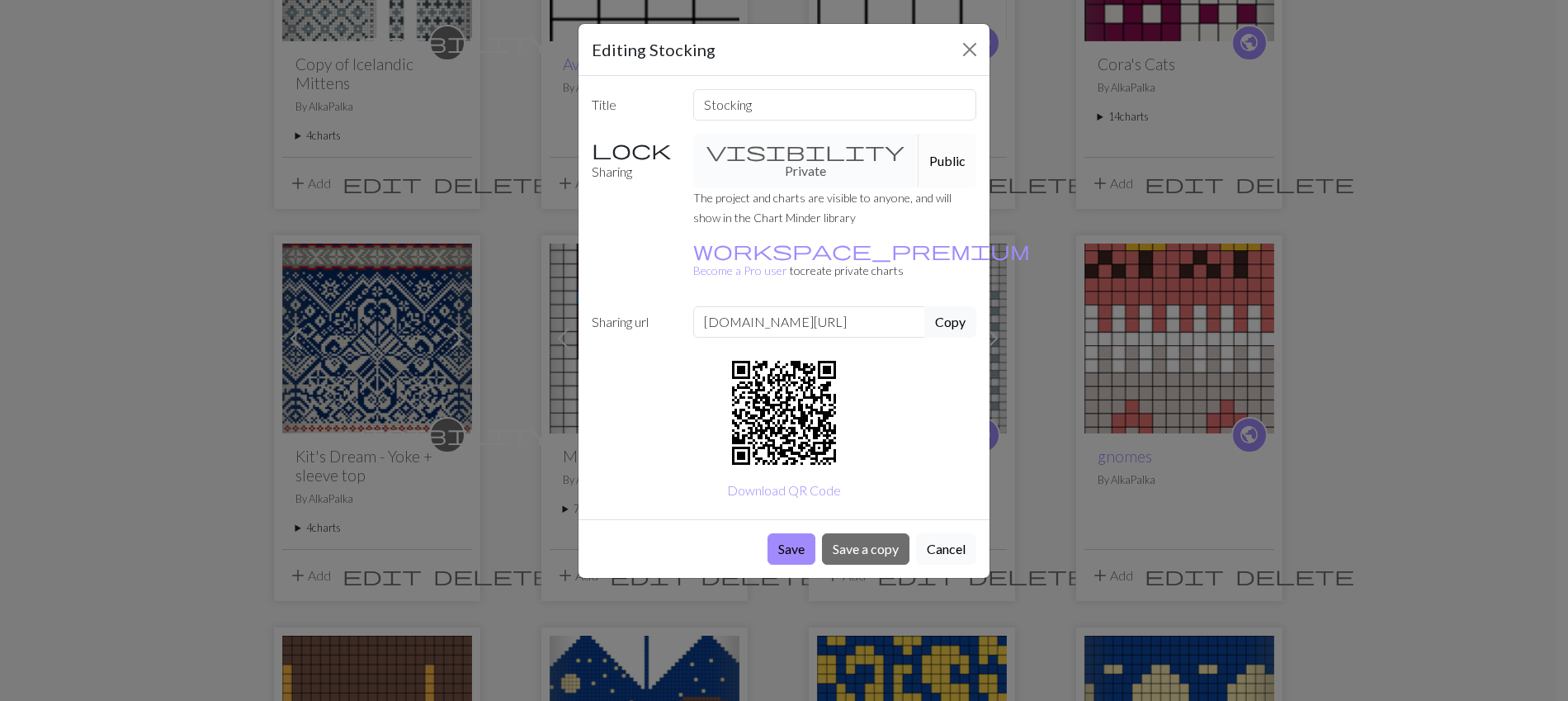
click at [930, 533] on button "Cancel" at bounding box center [946, 548] width 60 height 31
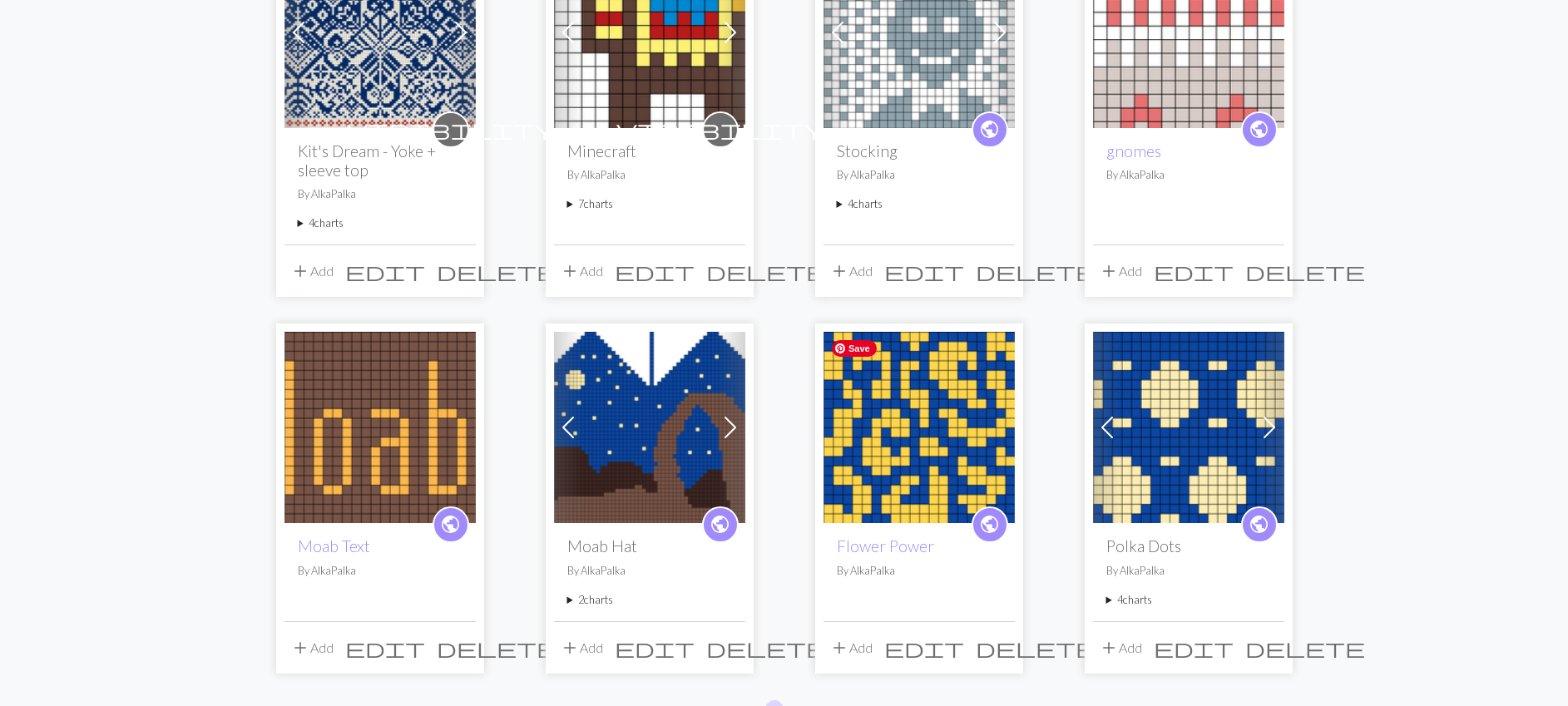
scroll to position [1149, 0]
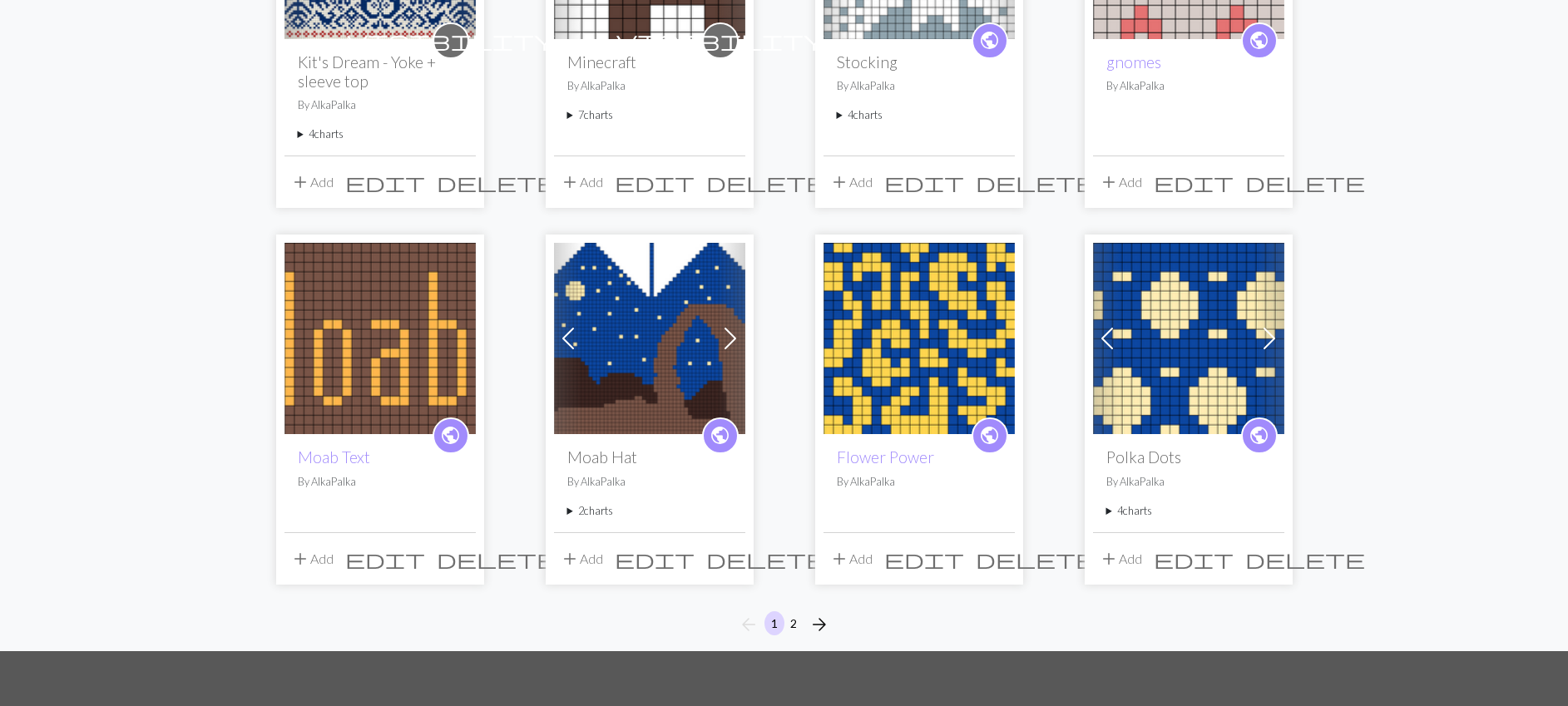
click at [422, 182] on span "edit" at bounding box center [384, 182] width 80 height 23
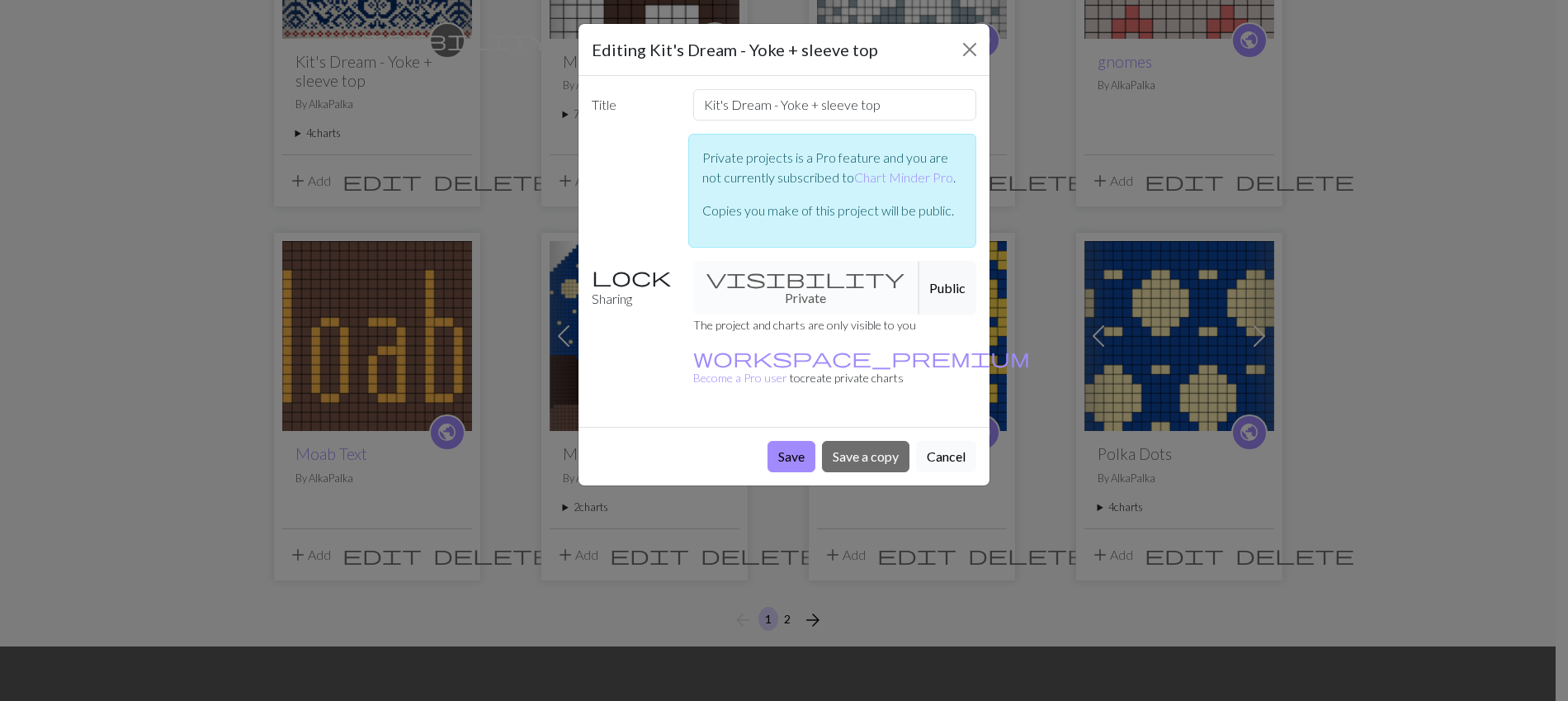
click at [930, 441] on button "Cancel" at bounding box center [946, 456] width 60 height 31
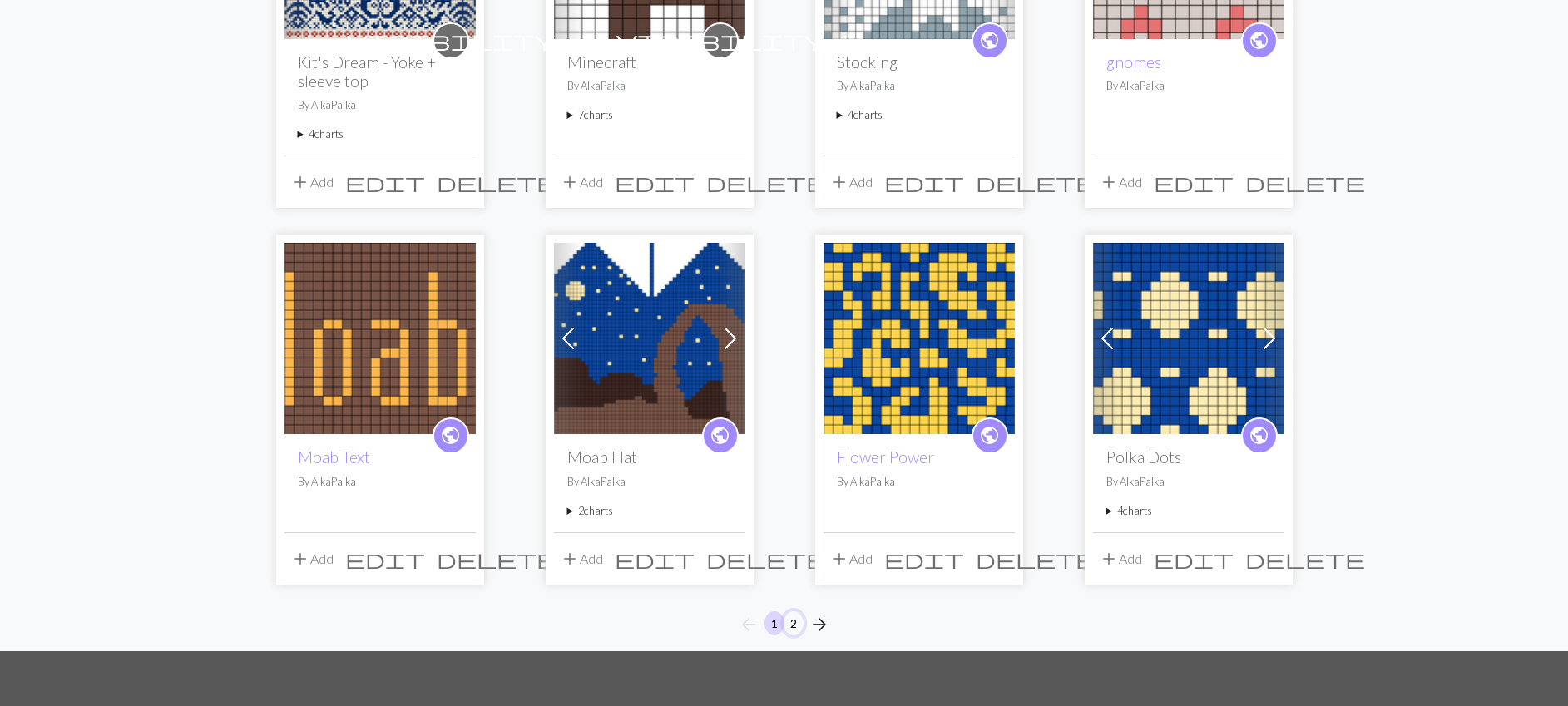
click at [797, 627] on button "2" at bounding box center [794, 623] width 20 height 24
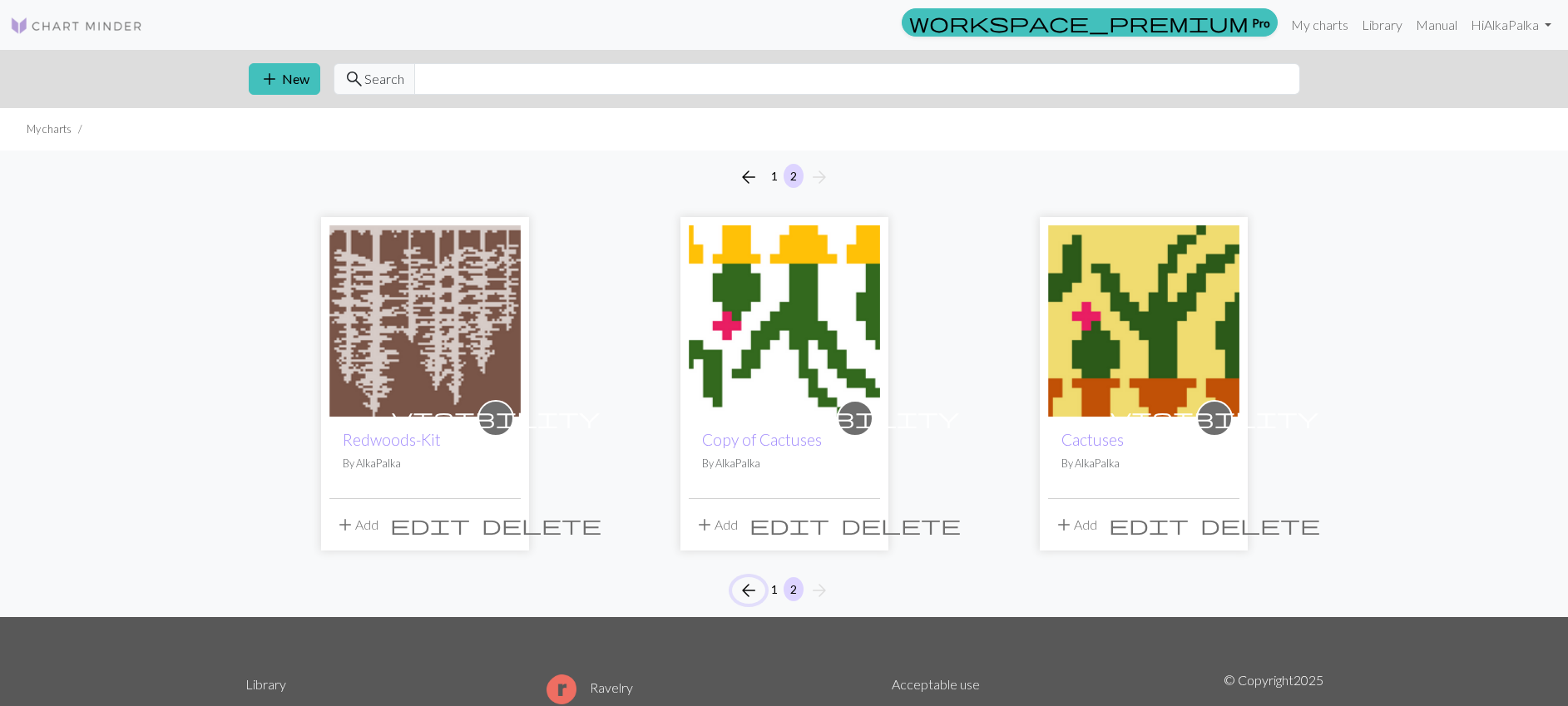
click at [754, 591] on span "arrow_back" at bounding box center [748, 591] width 20 height 23
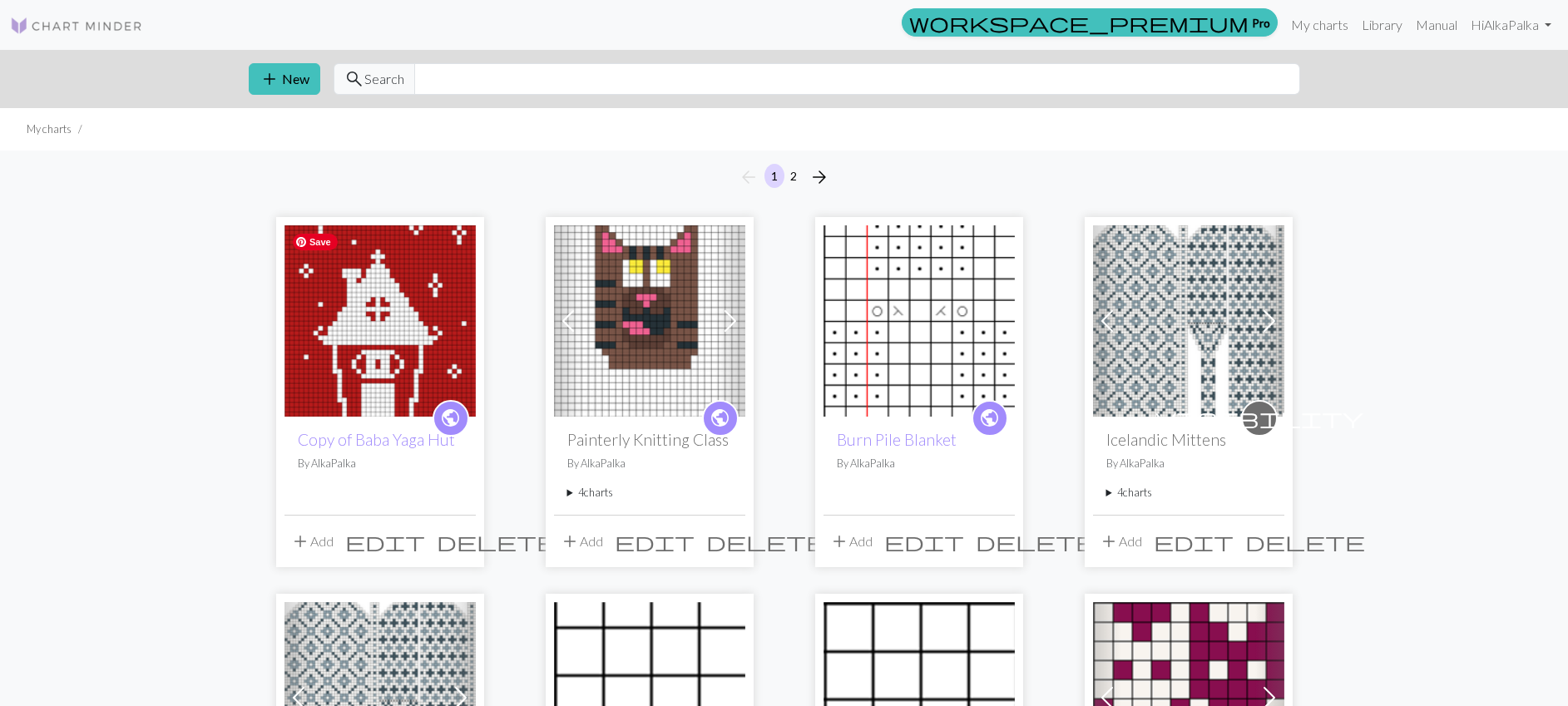
click at [371, 341] on img at bounding box center [380, 321] width 191 height 191
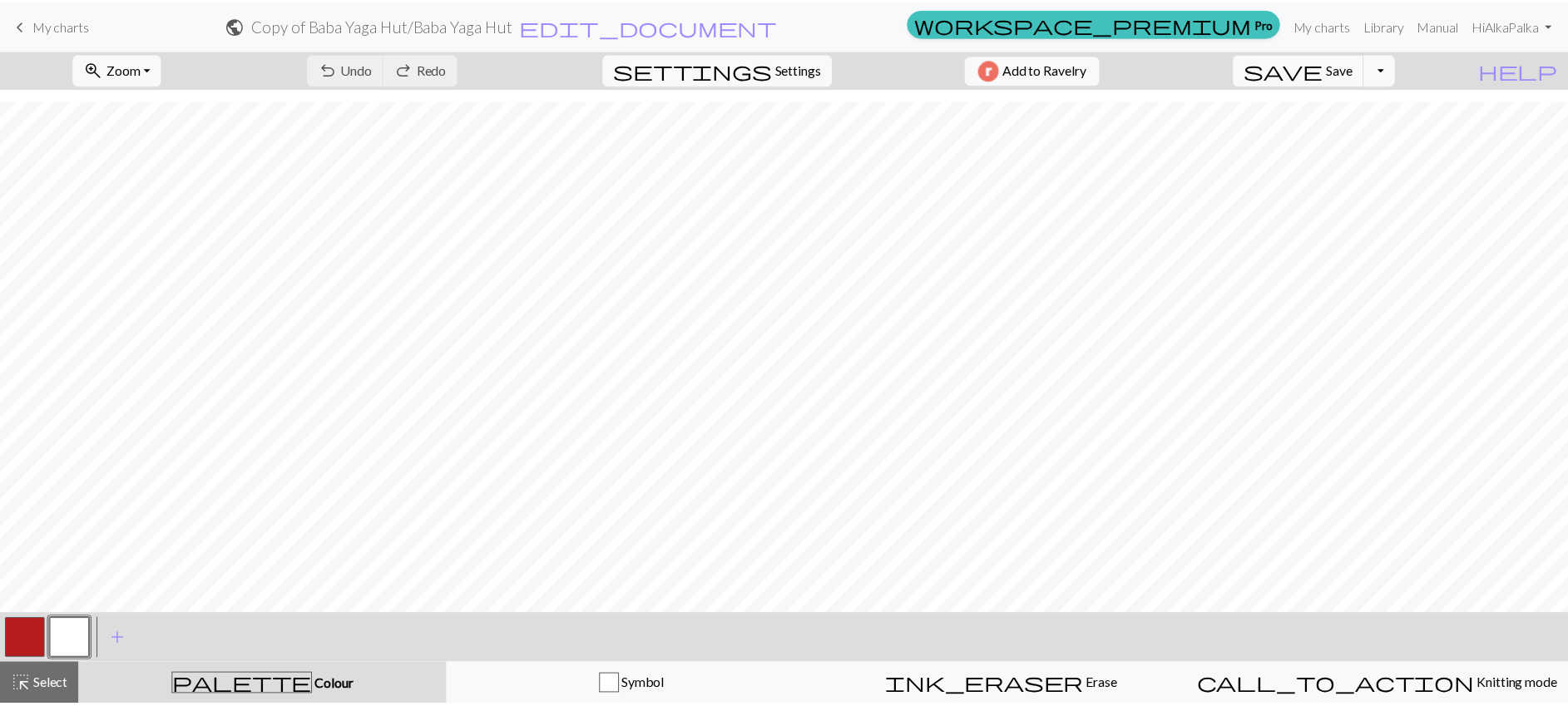
scroll to position [659, 0]
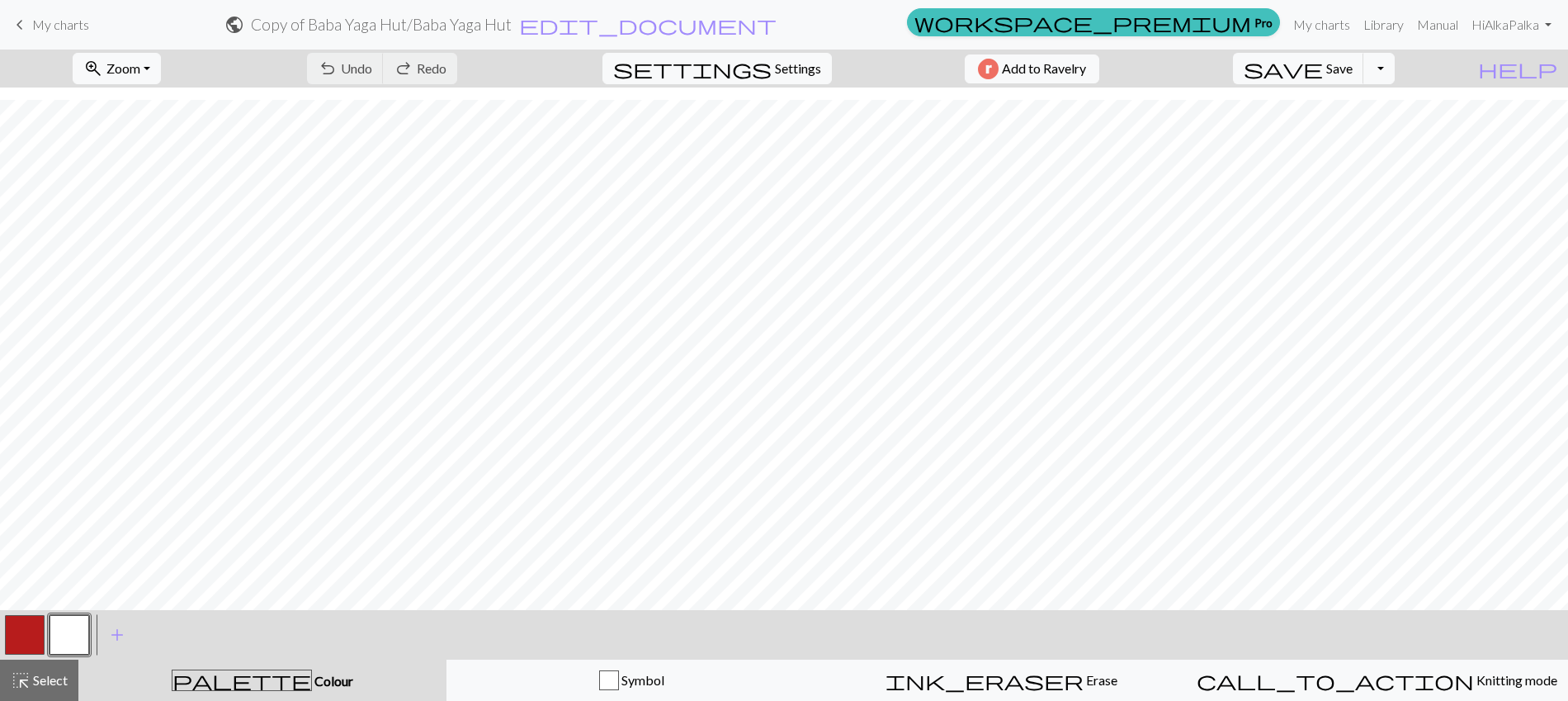
click at [66, 35] on link "keyboard_arrow_left My charts" at bounding box center [49, 25] width 79 height 28
